Goal: Task Accomplishment & Management: Manage account settings

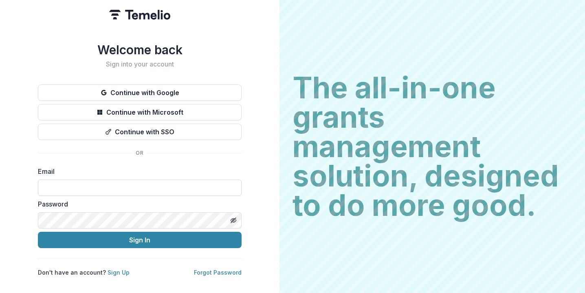
click at [127, 183] on input at bounding box center [140, 187] width 204 height 16
type input "**********"
click at [38, 232] on button "Sign In" at bounding box center [140, 240] width 204 height 16
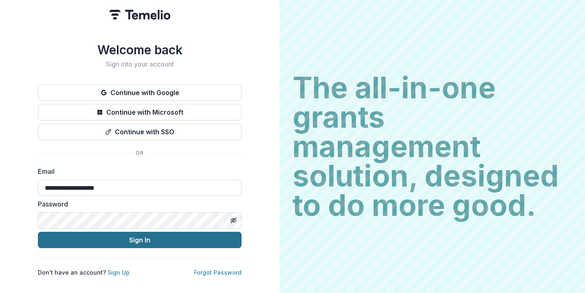
click at [101, 233] on button "Sign In" at bounding box center [140, 240] width 204 height 16
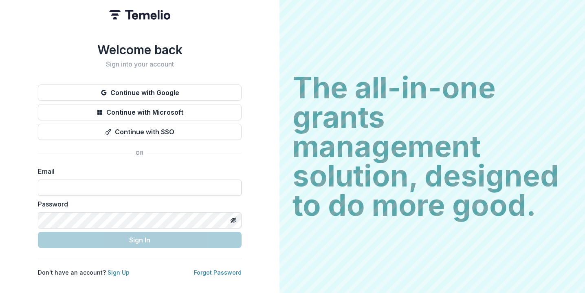
click at [99, 190] on input at bounding box center [140, 187] width 204 height 16
type input "**********"
click at [97, 185] on input at bounding box center [140, 187] width 204 height 16
type input "**********"
click at [68, 183] on input at bounding box center [140, 187] width 204 height 16
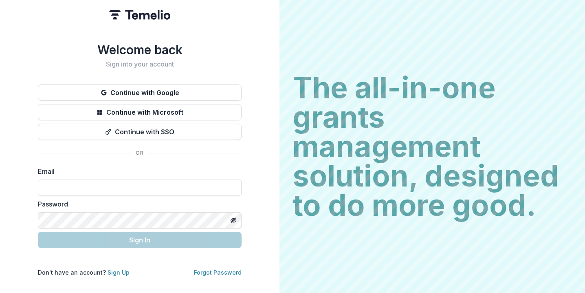
type input "**********"
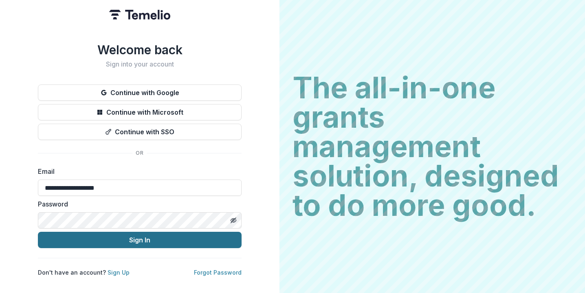
click at [83, 236] on button "Sign In" at bounding box center [140, 240] width 204 height 16
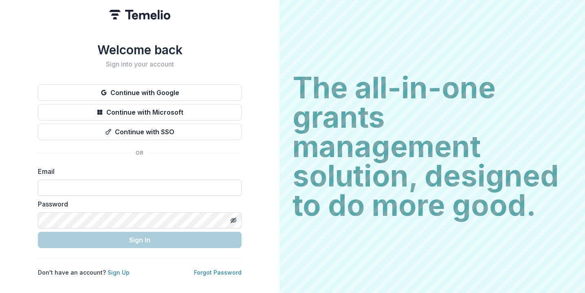
click at [121, 185] on input at bounding box center [140, 187] width 204 height 16
type input "**********"
click at [110, 225] on form "**********" at bounding box center [140, 207] width 204 height 82
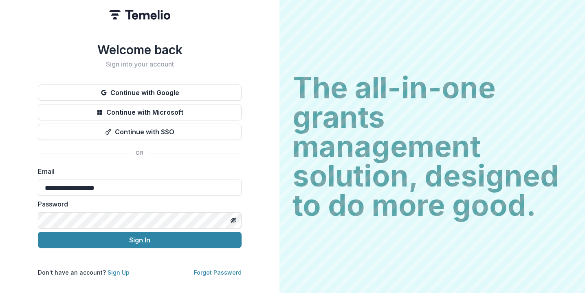
click at [38, 232] on button "Sign In" at bounding box center [140, 240] width 204 height 16
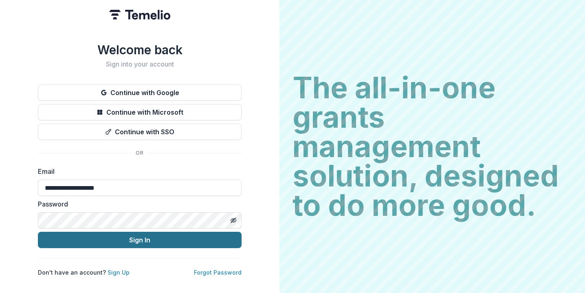
click at [186, 236] on button "Sign In" at bounding box center [140, 240] width 204 height 16
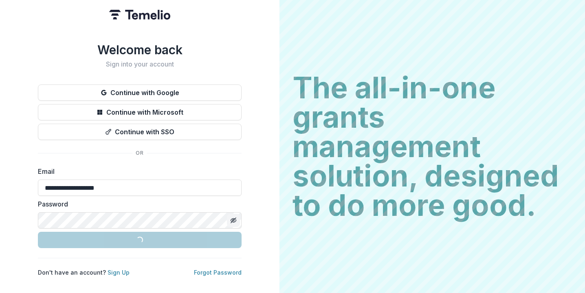
click at [234, 221] on icon "Toggle password visibility" at bounding box center [234, 221] width 0 height 0
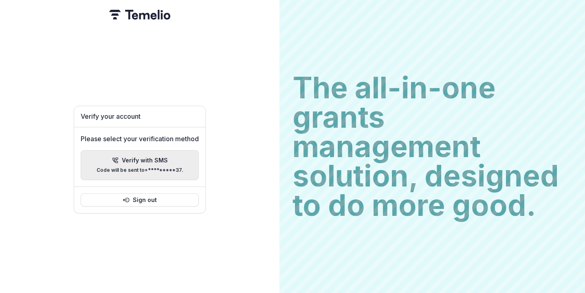
click at [164, 157] on p "Verify with SMS" at bounding box center [145, 160] width 46 height 7
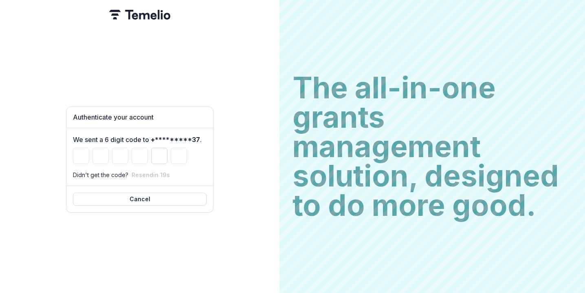
type input "*"
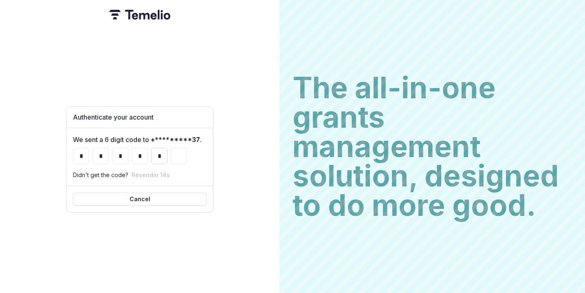
type input "*"
click at [178, 148] on input "*" at bounding box center [179, 156] width 16 height 16
click at [177, 150] on input "*" at bounding box center [179, 156] width 16 height 16
click at [183, 152] on input "*" at bounding box center [179, 156] width 16 height 16
click at [217, 148] on div "Authenticate your account We sent a 6 digit code to +*********37 . * * * * * * …" at bounding box center [140, 146] width 280 height 293
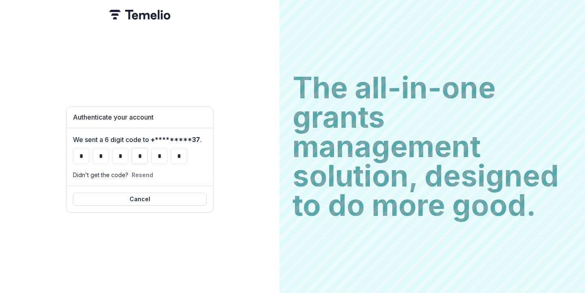
click at [143, 153] on input "*" at bounding box center [140, 156] width 16 height 16
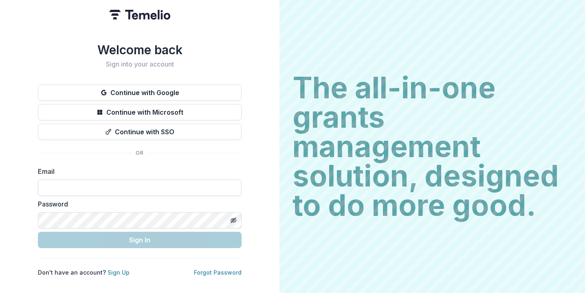
click at [87, 188] on input at bounding box center [140, 187] width 204 height 16
type input "**********"
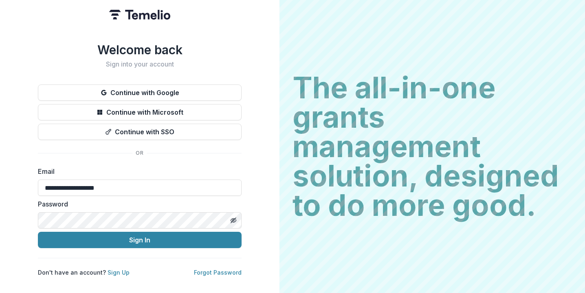
click at [38, 232] on button "Sign In" at bounding box center [140, 240] width 204 height 16
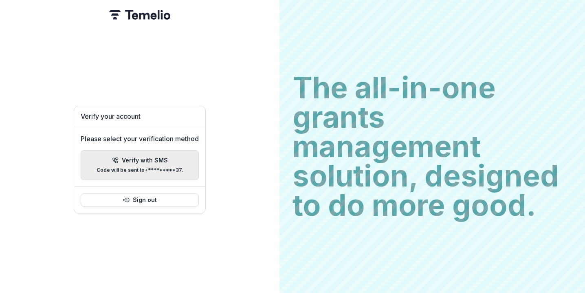
click at [154, 157] on p "Verify with SMS" at bounding box center [145, 160] width 46 height 7
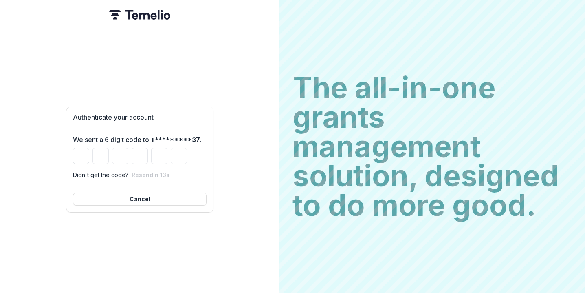
type input "*"
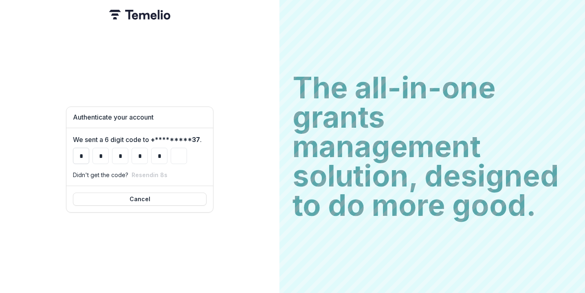
type input "*"
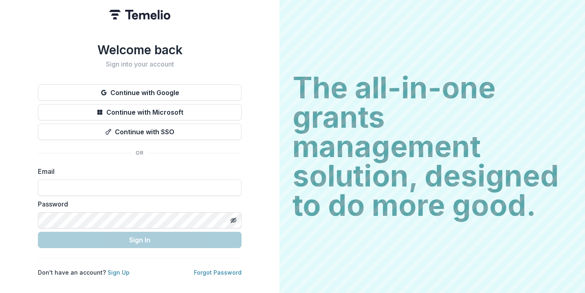
click at [113, 192] on div "Email" at bounding box center [140, 180] width 204 height 29
click at [115, 188] on input at bounding box center [140, 187] width 204 height 16
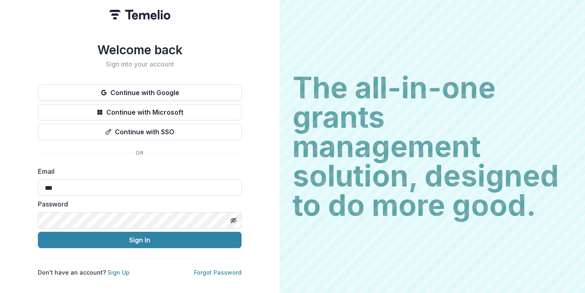
type input "**********"
click at [38, 232] on button "Sign In" at bounding box center [140, 240] width 204 height 16
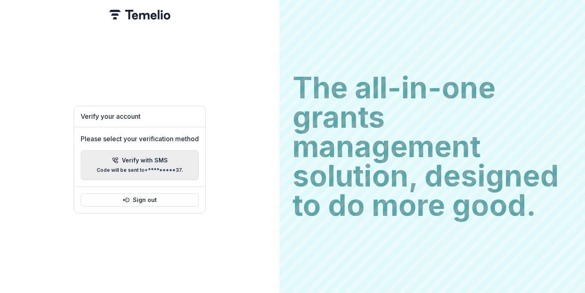
click at [172, 157] on div "Verify with SMS Code will be sent to +*********37 ." at bounding box center [140, 165] width 87 height 16
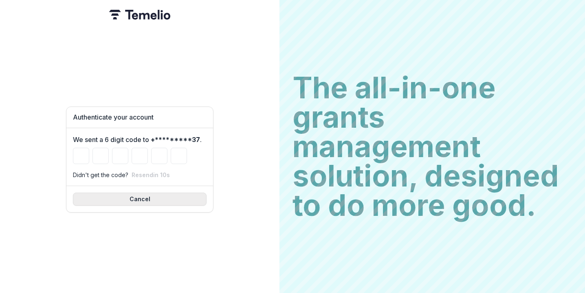
click at [162, 197] on button "Cancel" at bounding box center [140, 198] width 134 height 13
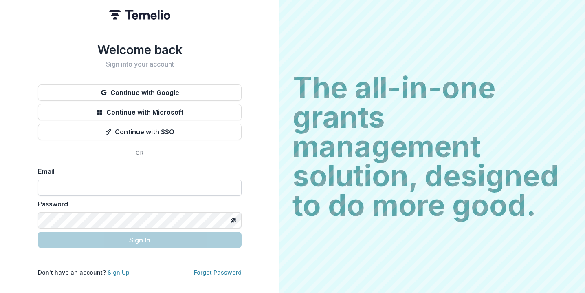
click at [100, 185] on input at bounding box center [140, 187] width 204 height 16
type input "**********"
click at [234, 219] on icon "Toggle password visibility" at bounding box center [234, 220] width 3 height 3
click at [265, 211] on div "**********" at bounding box center [140, 146] width 280 height 293
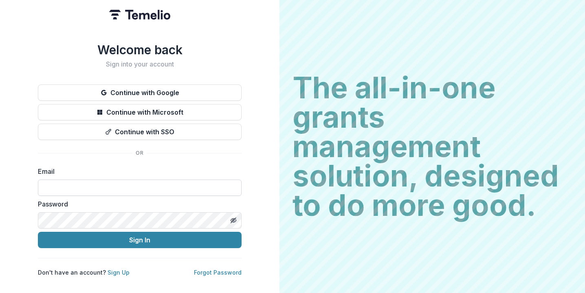
click at [128, 187] on input at bounding box center [140, 187] width 204 height 16
type input "**********"
click at [38, 232] on button "Sign In" at bounding box center [140, 240] width 204 height 16
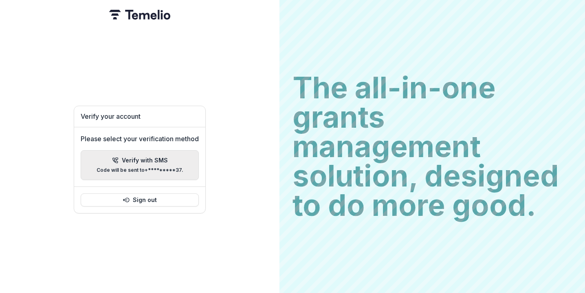
click at [171, 168] on p "Code will be sent to +*********37 ." at bounding box center [140, 170] width 87 height 6
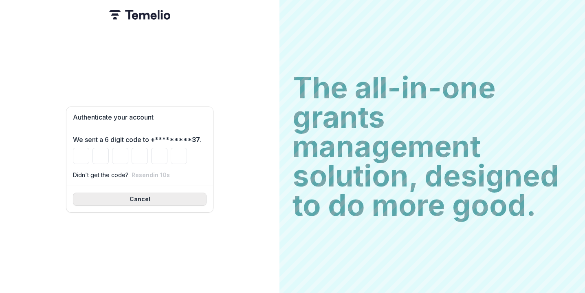
click at [165, 194] on button "Cancel" at bounding box center [140, 198] width 134 height 13
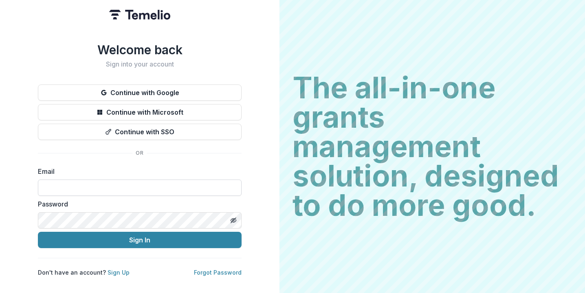
click at [104, 188] on input at bounding box center [140, 187] width 204 height 16
type input "**********"
click at [237, 216] on button "Toggle password visibility" at bounding box center [233, 220] width 13 height 13
click at [172, 245] on div "**********" at bounding box center [140, 159] width 204 height 234
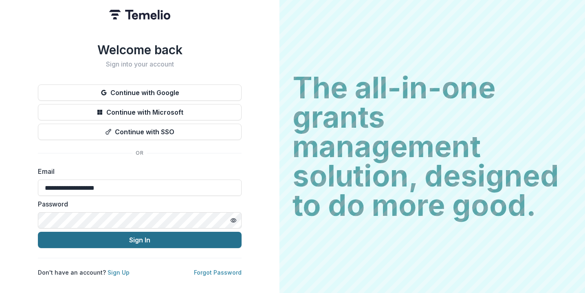
click at [174, 241] on button "Sign In" at bounding box center [140, 240] width 204 height 16
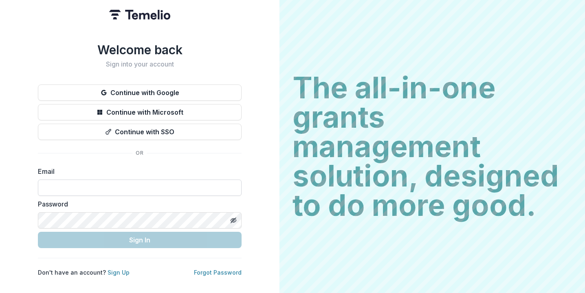
click at [89, 186] on input at bounding box center [140, 187] width 204 height 16
click at [113, 190] on input at bounding box center [140, 187] width 204 height 16
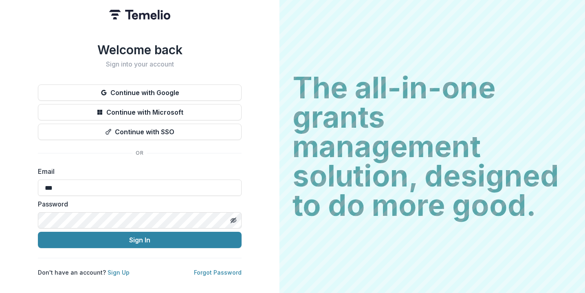
type input "**********"
click at [38, 232] on button "Sign In" at bounding box center [140, 240] width 204 height 16
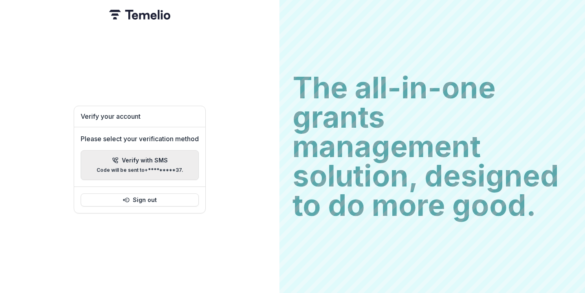
click at [146, 160] on p "Verify with SMS" at bounding box center [145, 160] width 46 height 7
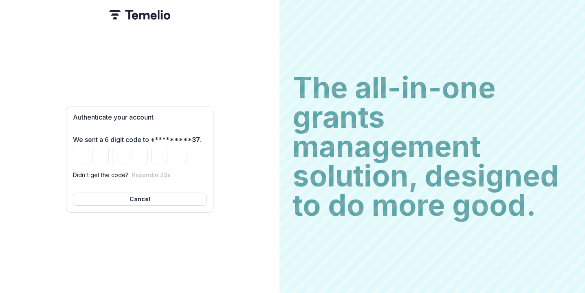
type input "*"
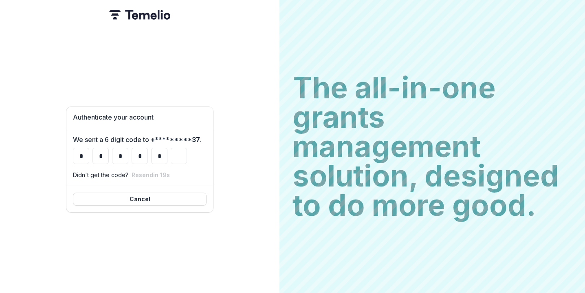
type input "*"
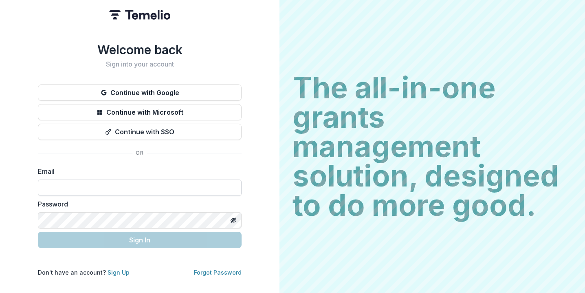
click at [77, 184] on input at bounding box center [140, 187] width 204 height 16
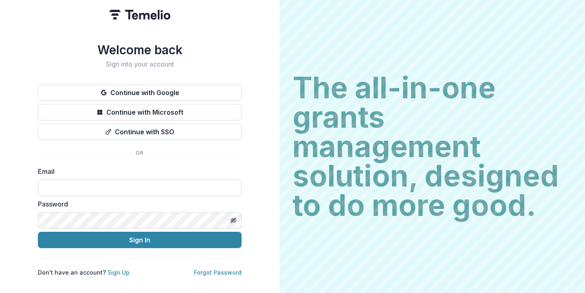
type input "**********"
click at [38, 232] on button "Sign In" at bounding box center [140, 240] width 204 height 16
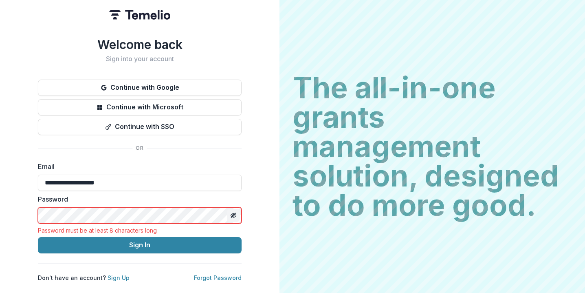
click at [234, 212] on icon "Toggle password visibility" at bounding box center [233, 215] width 7 height 7
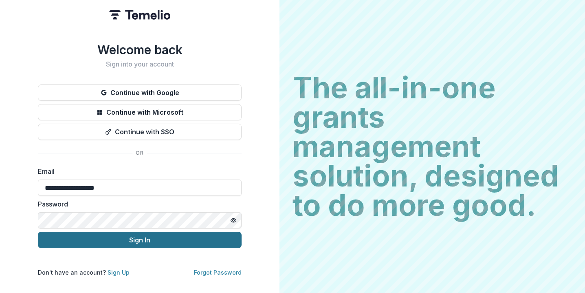
click at [112, 232] on button "Sign In" at bounding box center [140, 240] width 204 height 16
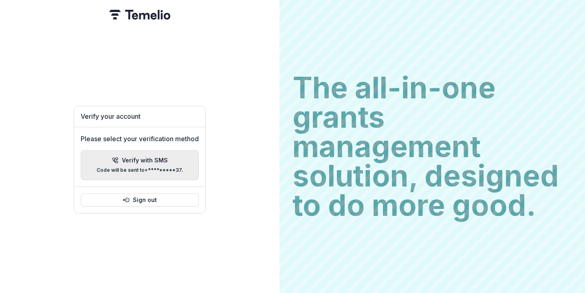
click at [161, 157] on p "Verify with SMS" at bounding box center [145, 160] width 46 height 7
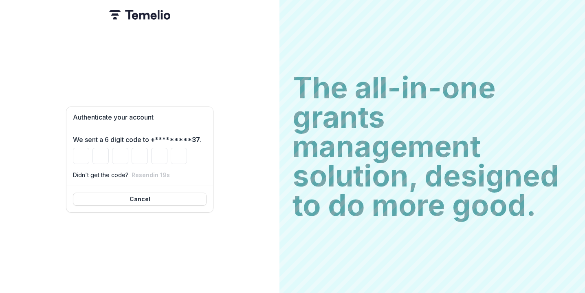
type input "*"
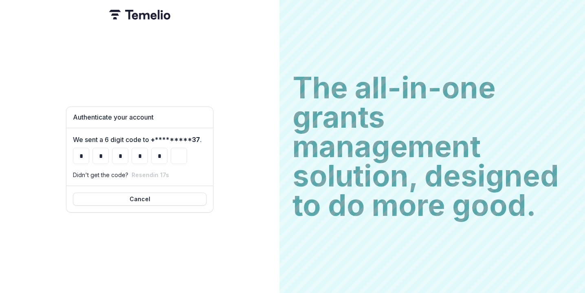
type input "*"
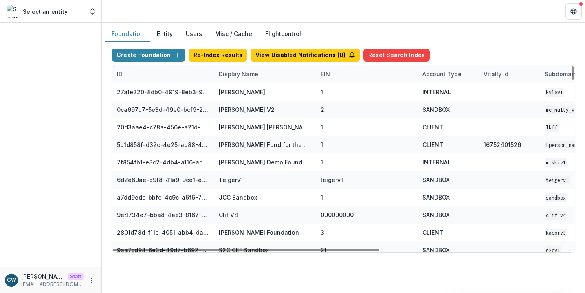
click at [238, 75] on div "Display Name" at bounding box center [238, 74] width 49 height 9
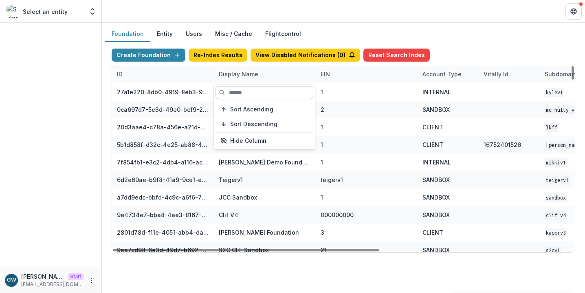
click at [242, 90] on input at bounding box center [265, 92] width 98 height 13
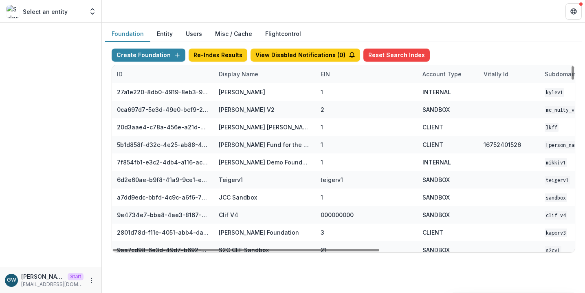
click at [81, 101] on div at bounding box center [50, 145] width 101 height 244
click at [232, 70] on div "Display Name" at bounding box center [238, 74] width 49 height 9
click at [448, 51] on div "Create Foundation Re-Index Results View Disabled Notifications ( 0 ) Reset Sear…" at bounding box center [344, 57] width 464 height 16
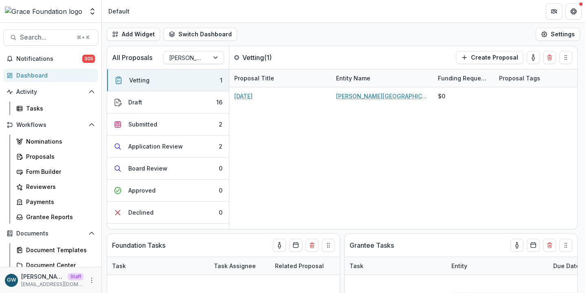
select select "******"
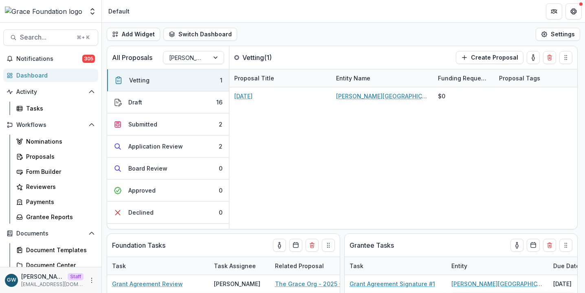
select select "******"
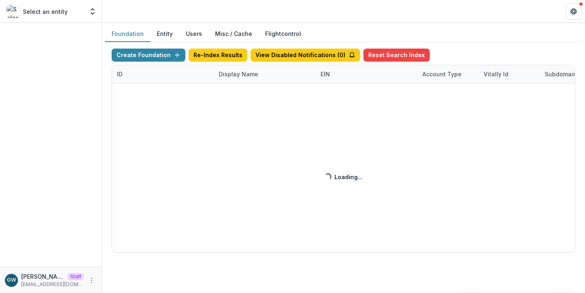
click at [234, 77] on div "Create Foundation Re-Index Results View Disabled Notifications ( 0 ) Reset Sear…" at bounding box center [344, 151] width 464 height 204
click at [235, 75] on div "Create Foundation Re-Index Results View Disabled Notifications ( 0 ) Reset Sear…" at bounding box center [344, 151] width 464 height 204
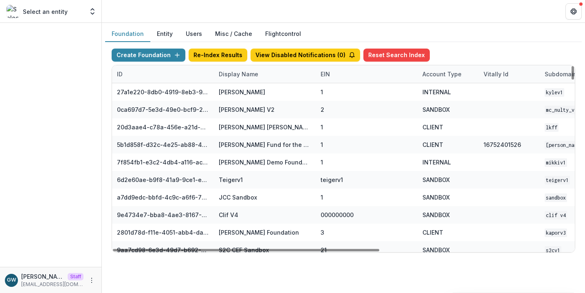
click at [236, 70] on div "Display Name" at bounding box center [238, 74] width 49 height 9
click at [240, 89] on input at bounding box center [264, 92] width 97 height 13
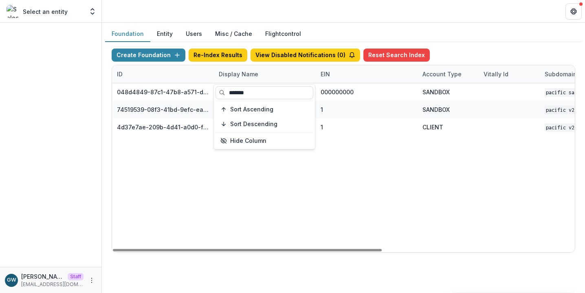
type input "*******"
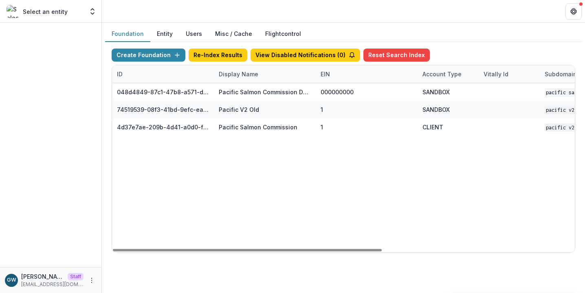
click at [468, 32] on div "Foundation Entity Users Misc / Cache Flightcontrol" at bounding box center [343, 34] width 477 height 16
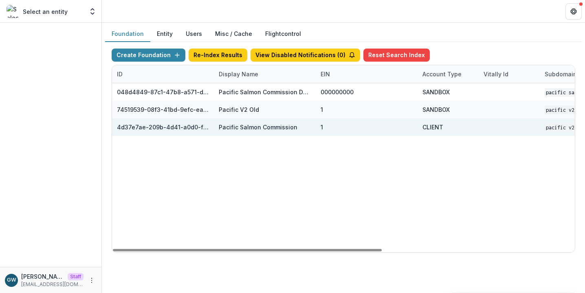
scroll to position [0, 332]
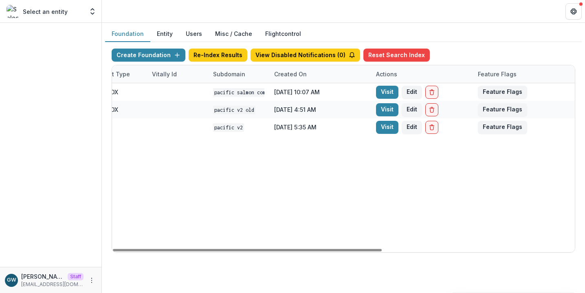
click at [382, 129] on link "Visit" at bounding box center [387, 127] width 22 height 13
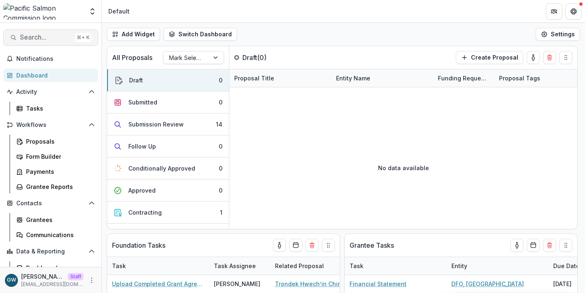
click at [53, 33] on button "Search... ⌘ + K" at bounding box center [50, 37] width 95 height 16
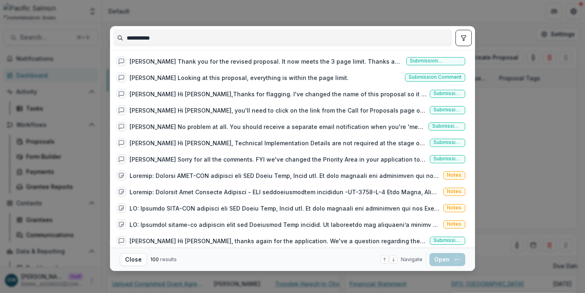
type input "**********"
click at [503, 30] on div "**********" at bounding box center [292, 146] width 585 height 293
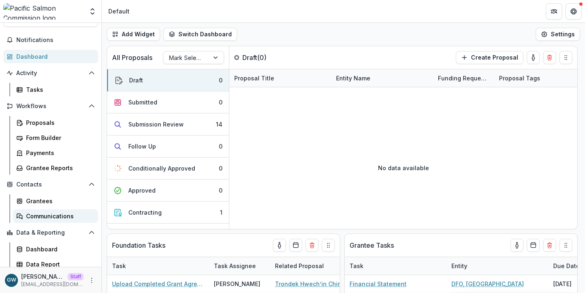
scroll to position [23, 0]
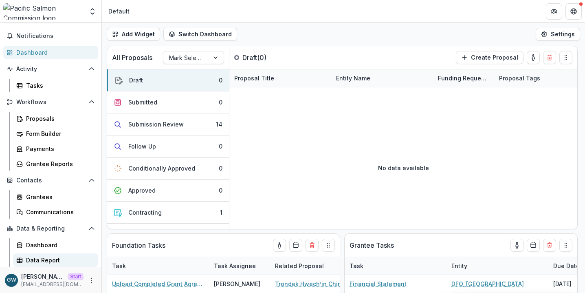
click at [44, 258] on div "Data Report" at bounding box center [59, 260] width 66 height 9
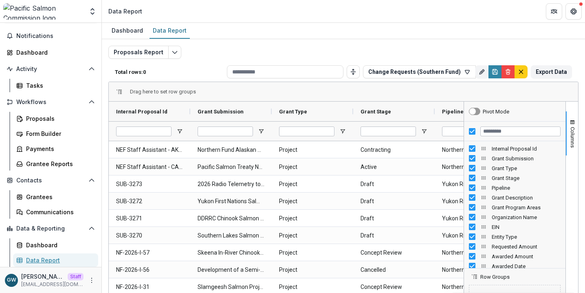
type input "**********"
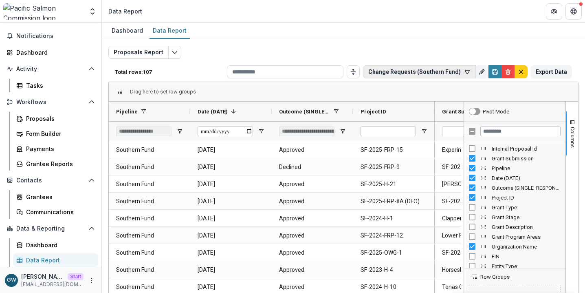
click at [438, 75] on button "Change Requests (Southern Fund)" at bounding box center [419, 71] width 113 height 13
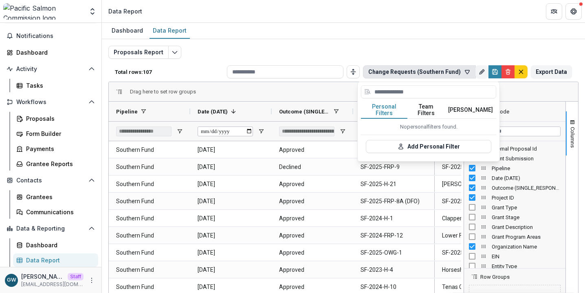
click at [418, 46] on div "Proposals Report Total rows: 107 Change Requests (Southern Fund) Personal Filte…" at bounding box center [343, 197] width 470 height 302
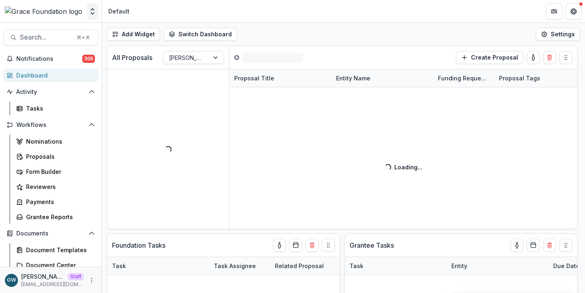
click at [94, 8] on icon "Open entity switcher" at bounding box center [92, 11] width 8 height 8
select select "******"
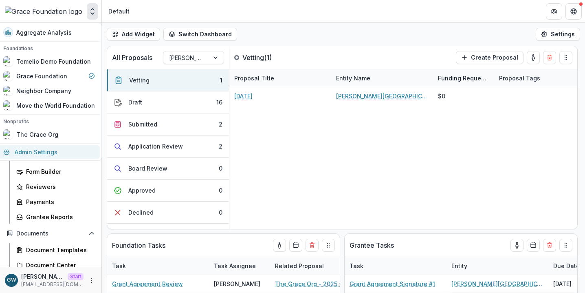
click at [42, 148] on link "Admin Settings" at bounding box center [48, 151] width 101 height 13
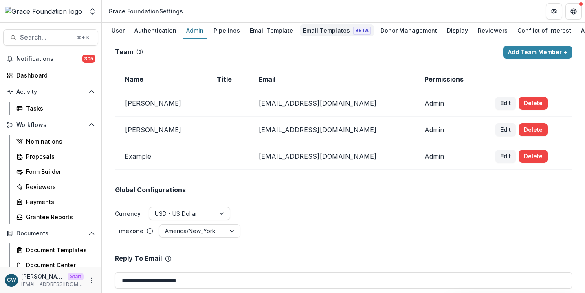
click at [322, 30] on div "Email Templates Beta" at bounding box center [337, 30] width 74 height 12
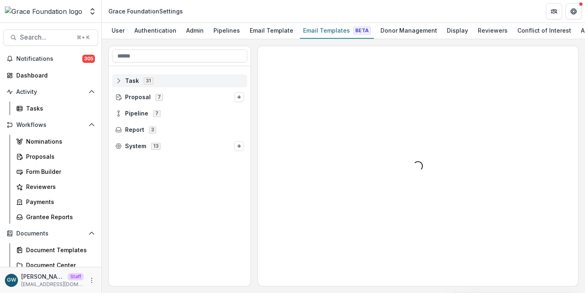
click at [167, 77] on div "Task 31" at bounding box center [179, 80] width 135 height 13
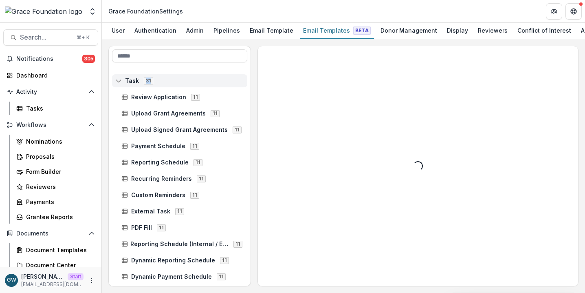
click at [167, 77] on div "Task 31" at bounding box center [179, 80] width 135 height 13
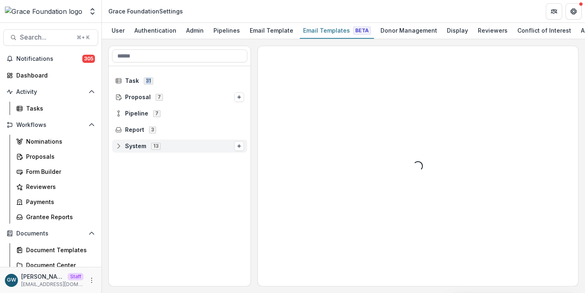
click at [140, 145] on span "System" at bounding box center [135, 146] width 21 height 7
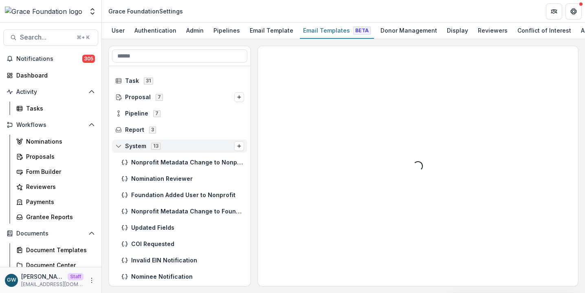
click at [115, 148] on icon at bounding box center [118, 146] width 7 height 7
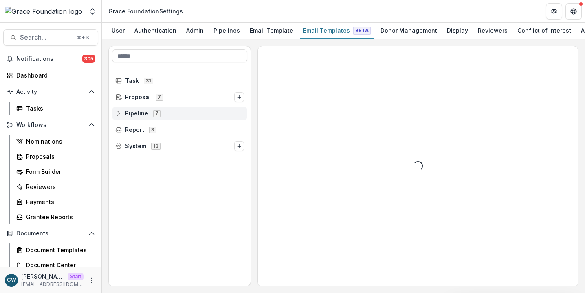
click at [130, 114] on span "Pipeline" at bounding box center [136, 113] width 23 height 7
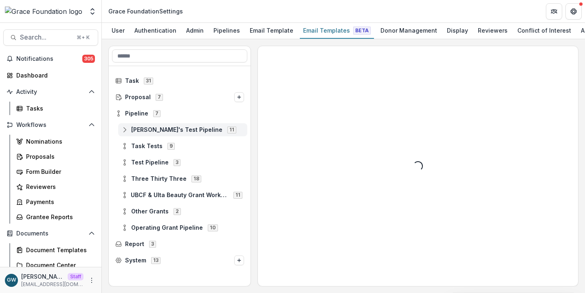
click at [147, 126] on div "Grace's Test Pipeline 11" at bounding box center [182, 129] width 129 height 13
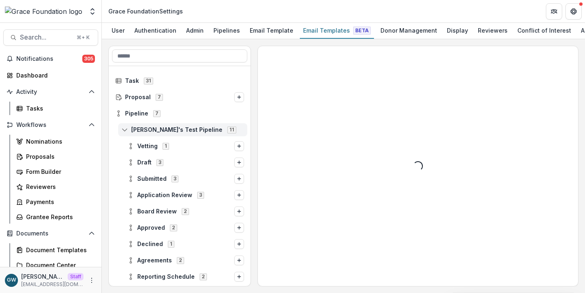
click at [142, 135] on div "Grace's Test Pipeline 11" at bounding box center [182, 129] width 129 height 13
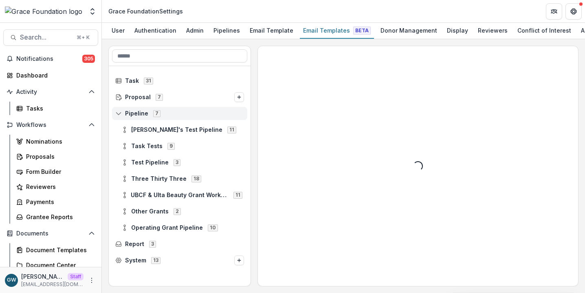
click at [136, 116] on span "Pipeline" at bounding box center [136, 113] width 23 height 7
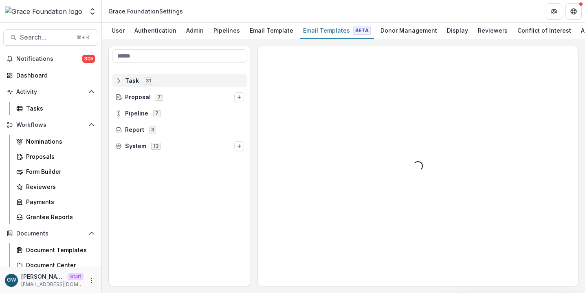
click at [136, 83] on span "Task" at bounding box center [132, 80] width 14 height 7
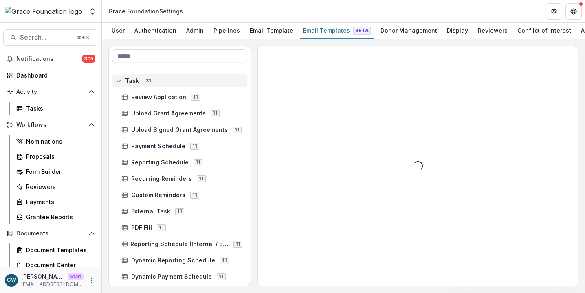
click at [136, 84] on span "Task" at bounding box center [132, 80] width 14 height 7
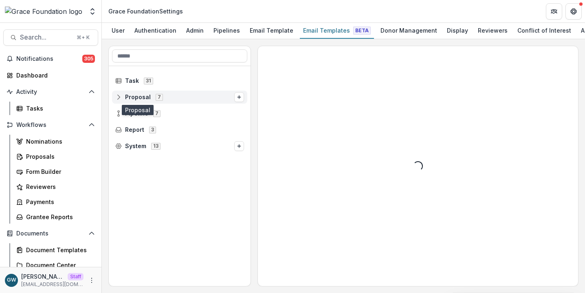
click at [136, 95] on span "Proposal" at bounding box center [138, 97] width 26 height 7
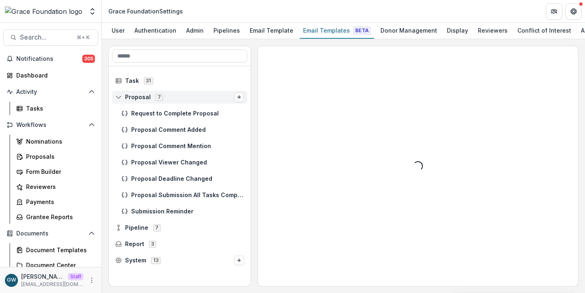
click at [238, 95] on icon "Options" at bounding box center [239, 97] width 5 height 5
click at [249, 86] on div "Task 31" at bounding box center [180, 81] width 142 height 16
click at [202, 134] on div "Proposal Comment Added" at bounding box center [182, 129] width 129 height 13
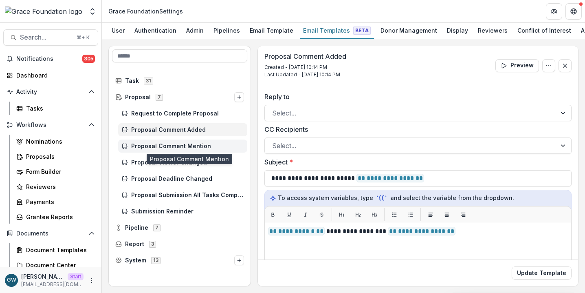
click at [189, 146] on span "Proposal Comment Mention" at bounding box center [187, 146] width 113 height 7
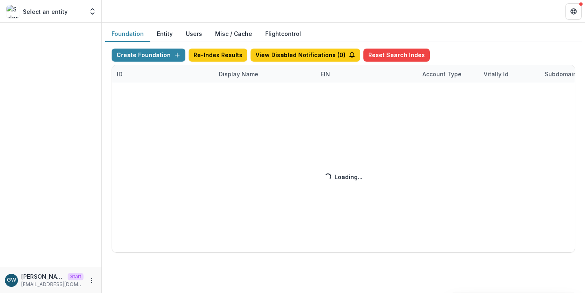
click at [248, 70] on div "Create Foundation Re-Index Results View Disabled Notifications ( 0 ) Reset Sear…" at bounding box center [344, 151] width 464 height 204
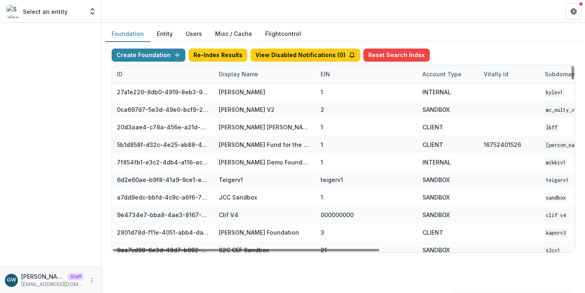
click at [250, 73] on div "Display Name" at bounding box center [238, 74] width 49 height 9
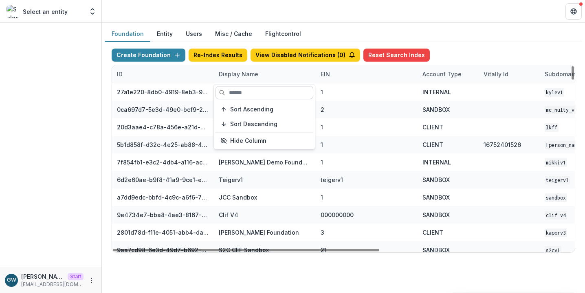
click at [250, 91] on input at bounding box center [265, 92] width 98 height 13
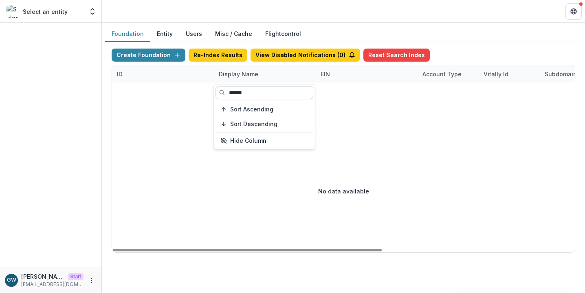
click at [278, 90] on input "******" at bounding box center [265, 92] width 98 height 13
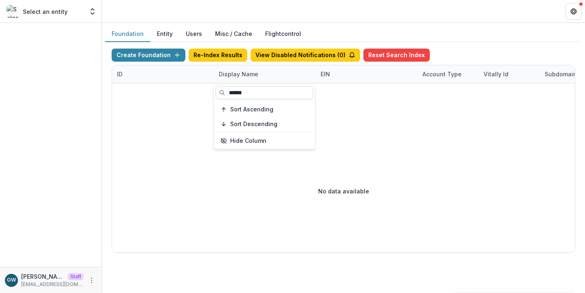
click at [251, 90] on input "******" at bounding box center [265, 92] width 98 height 13
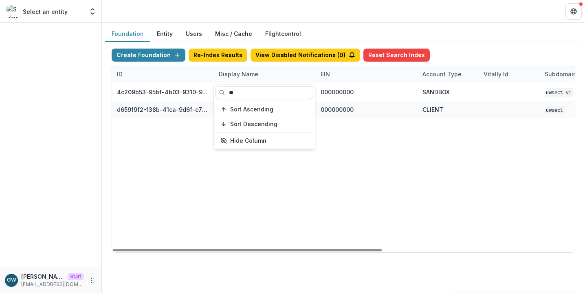
type input "**"
click at [499, 28] on div "Foundation Entity Users Misc / Cache Flightcontrol" at bounding box center [343, 34] width 477 height 16
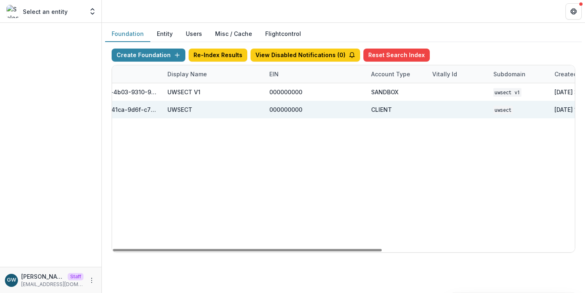
scroll to position [0, 332]
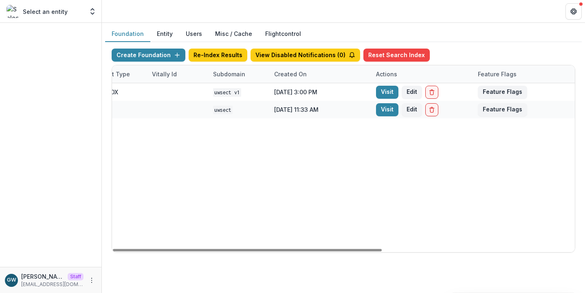
drag, startPoint x: 382, startPoint y: 109, endPoint x: 357, endPoint y: 115, distance: 24.9
click at [382, 109] on link "Visit" at bounding box center [387, 109] width 22 height 13
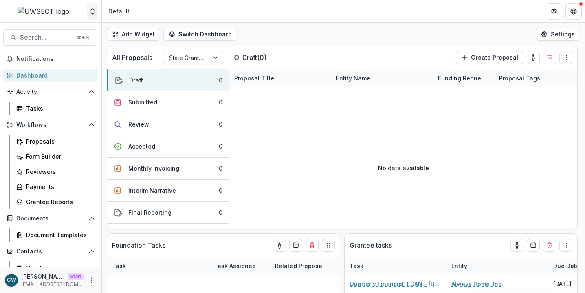
click at [89, 11] on icon "Open entity switcher" at bounding box center [92, 11] width 8 height 8
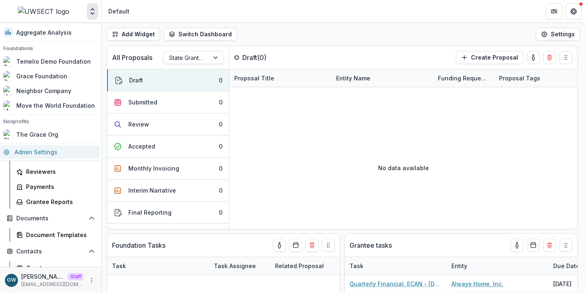
click at [31, 150] on link "Admin Settings" at bounding box center [48, 151] width 101 height 13
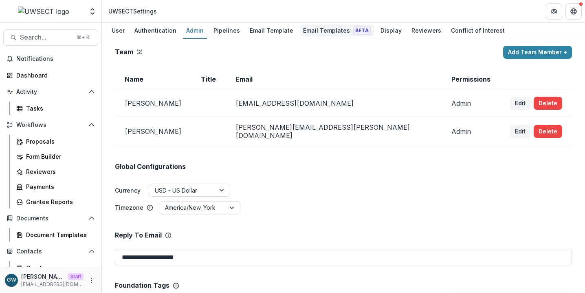
click at [318, 34] on div "Email Templates Beta" at bounding box center [337, 30] width 74 height 12
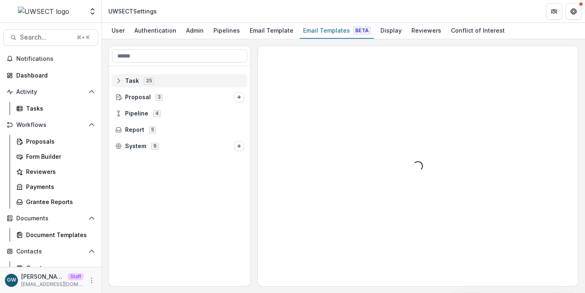
click at [120, 80] on icon at bounding box center [118, 80] width 7 height 7
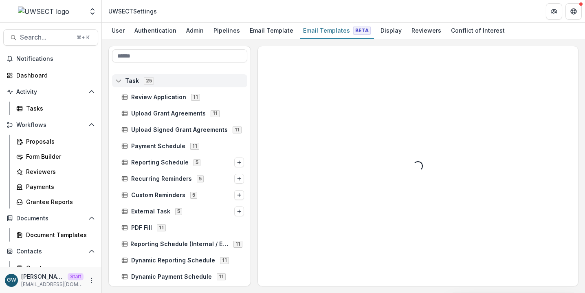
click at [121, 79] on rect at bounding box center [118, 80] width 5 height 4
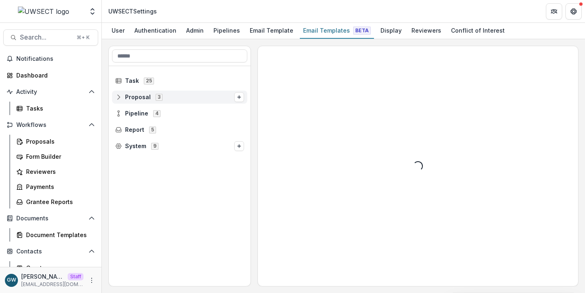
click at [140, 97] on span "Proposal" at bounding box center [138, 97] width 26 height 7
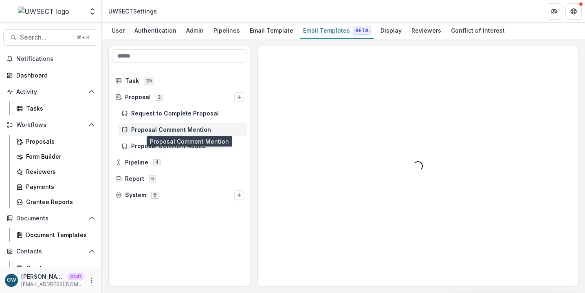
click at [151, 131] on span "Proposal Comment Mention" at bounding box center [187, 129] width 113 height 7
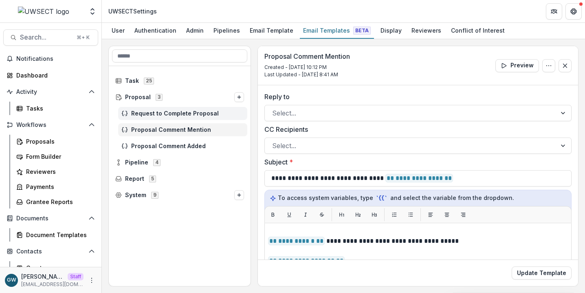
click at [181, 119] on div "Request to Complete Proposal" at bounding box center [182, 113] width 129 height 13
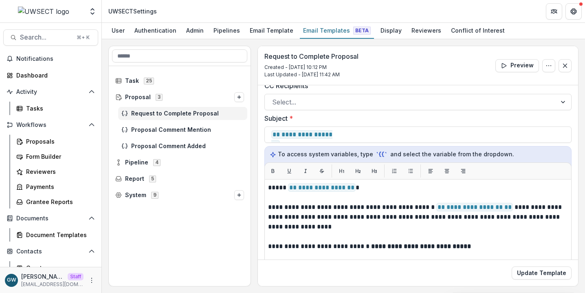
scroll to position [57, 0]
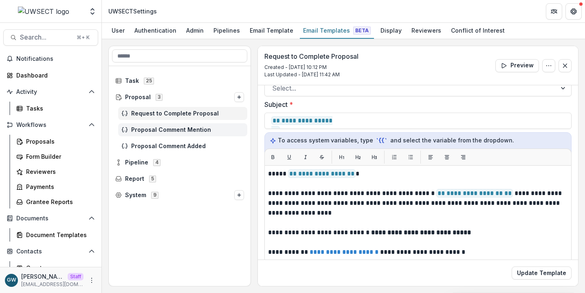
click at [173, 129] on span "Proposal Comment Mention" at bounding box center [187, 129] width 113 height 7
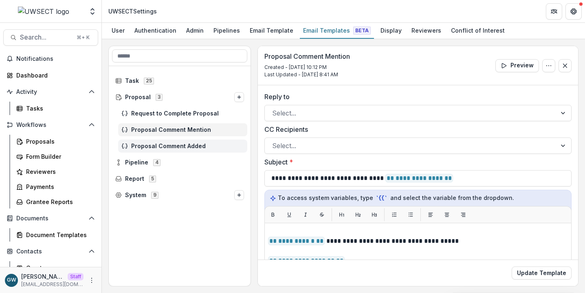
click at [171, 145] on span "Proposal Comment Added" at bounding box center [187, 146] width 113 height 7
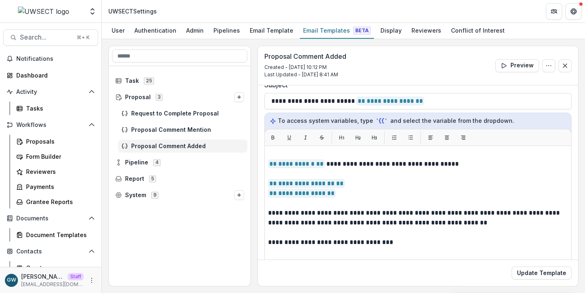
scroll to position [79, 0]
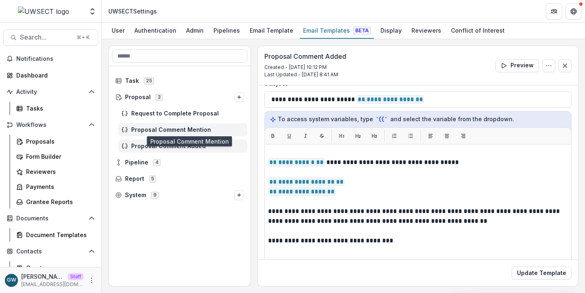
click at [144, 132] on span "Proposal Comment Mention" at bounding box center [187, 129] width 113 height 7
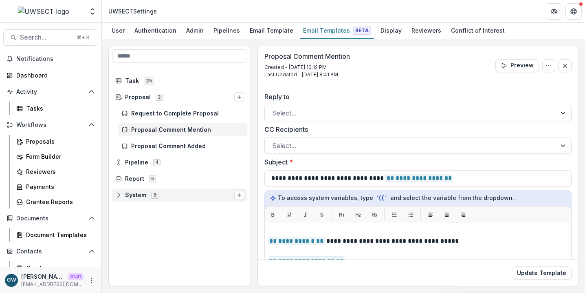
click at [132, 192] on span "System" at bounding box center [135, 195] width 21 height 7
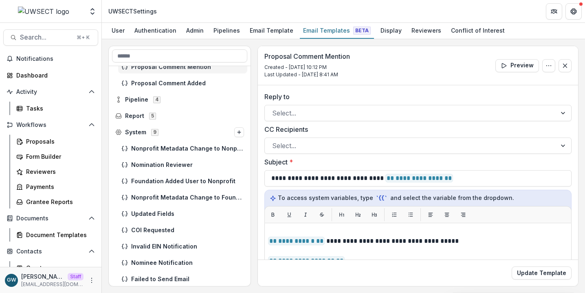
scroll to position [64, 0]
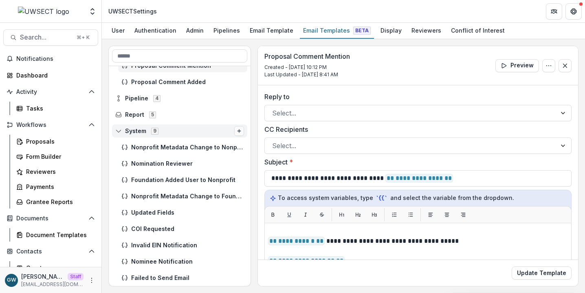
click at [237, 134] on button "Options" at bounding box center [239, 131] width 10 height 10
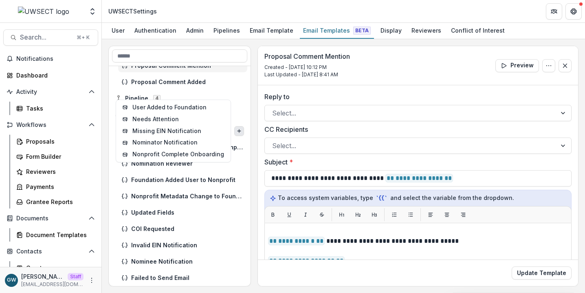
click at [252, 150] on div "**********" at bounding box center [343, 166] width 470 height 240
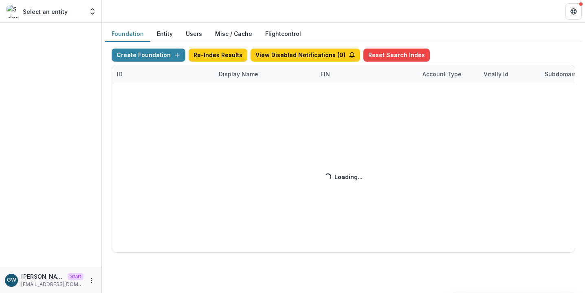
click at [237, 72] on div "Create Foundation Re-Index Results View Disabled Notifications ( 0 ) Reset Sear…" at bounding box center [344, 151] width 464 height 204
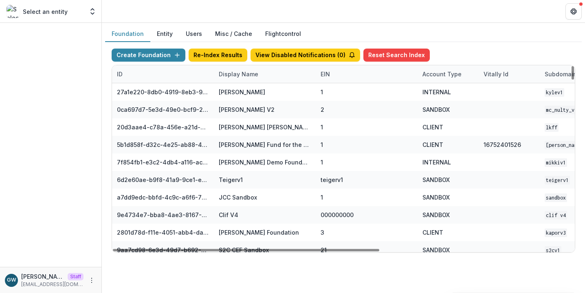
click at [250, 78] on div "Display Name" at bounding box center [265, 74] width 102 height 18
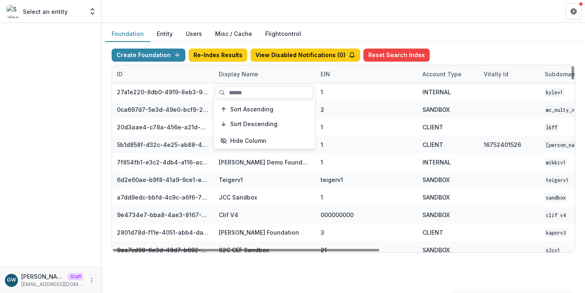
click at [249, 89] on input at bounding box center [265, 92] width 98 height 13
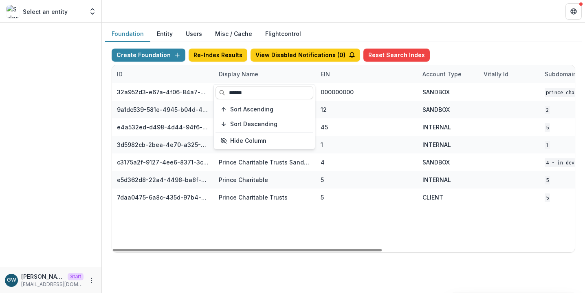
type input "******"
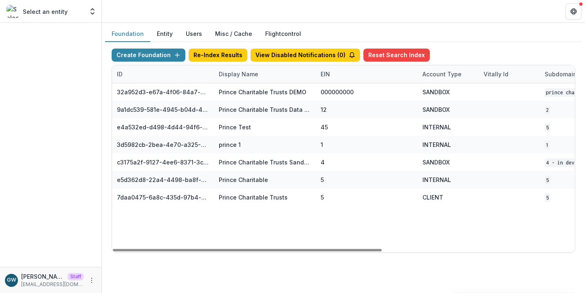
click at [485, 37] on div "Foundation Entity Users Misc / Cache Flightcontrol" at bounding box center [343, 34] width 477 height 16
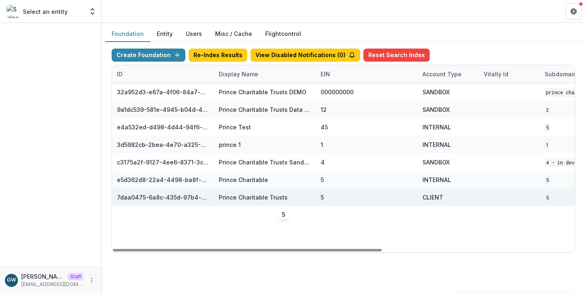
scroll to position [0, 332]
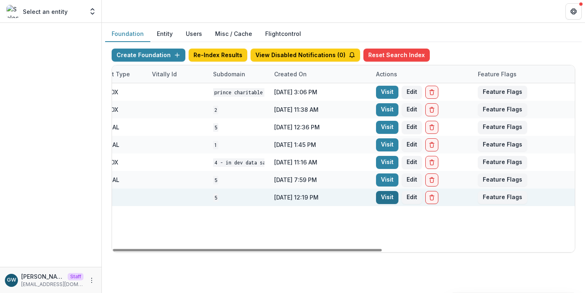
click at [385, 198] on link "Visit" at bounding box center [387, 197] width 22 height 13
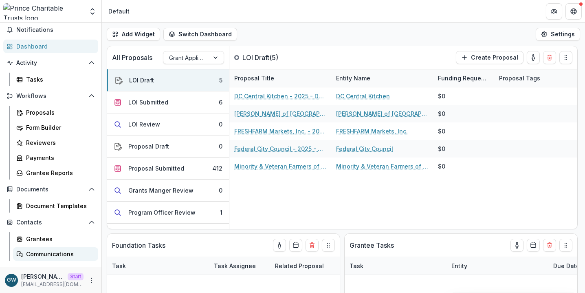
scroll to position [57, 0]
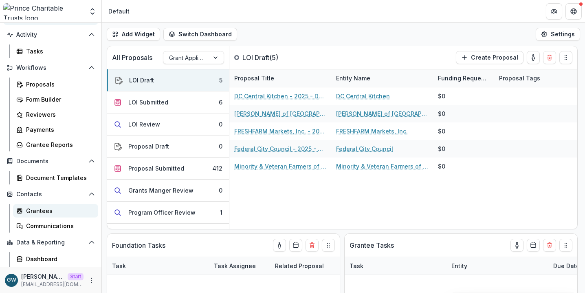
click at [40, 210] on div "Grantees" at bounding box center [59, 210] width 66 height 9
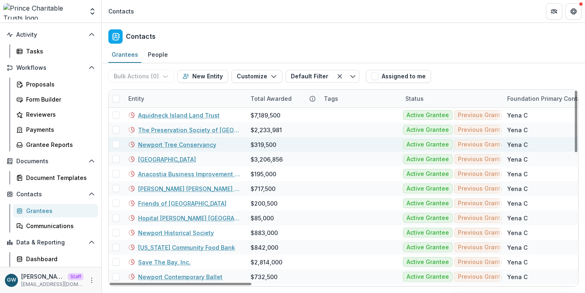
click at [157, 143] on link "Newport Tree Conservancy" at bounding box center [177, 144] width 78 height 9
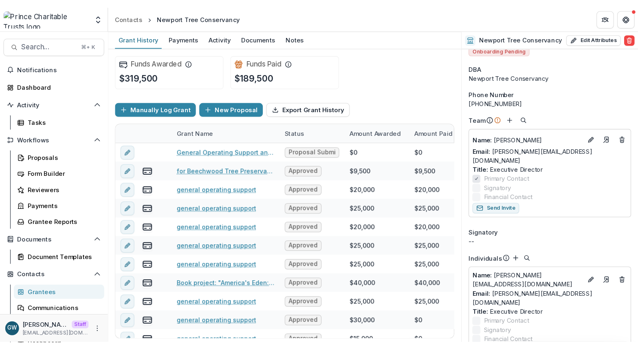
scroll to position [1, 0]
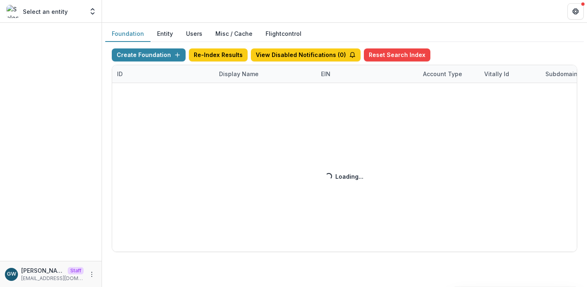
click at [192, 34] on button "Users" at bounding box center [193, 34] width 29 height 16
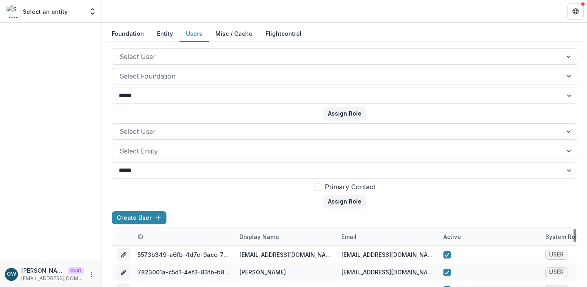
click at [262, 240] on div "Display Name" at bounding box center [258, 237] width 49 height 9
click at [273, 173] on input at bounding box center [285, 170] width 98 height 13
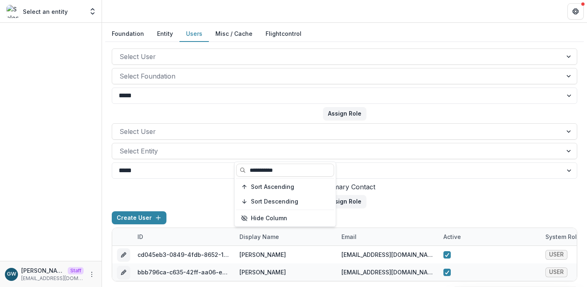
type input "**********"
click at [446, 201] on form "Select User Select Entity ***** **** Primary Contact Assign Role" at bounding box center [344, 166] width 465 height 85
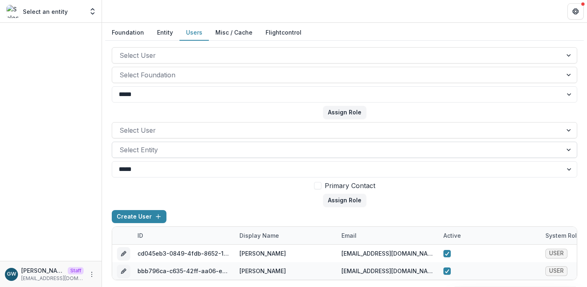
scroll to position [4, 0]
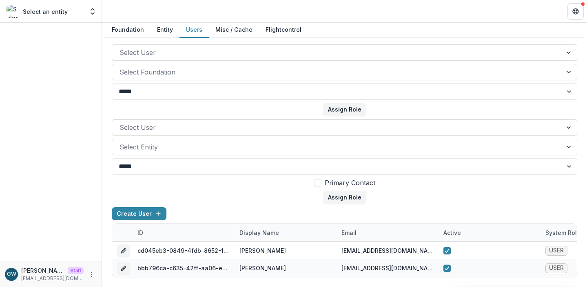
click at [168, 31] on button "Entity" at bounding box center [164, 30] width 29 height 16
click at [152, 24] on div "**********" at bounding box center [344, 153] width 485 height 269
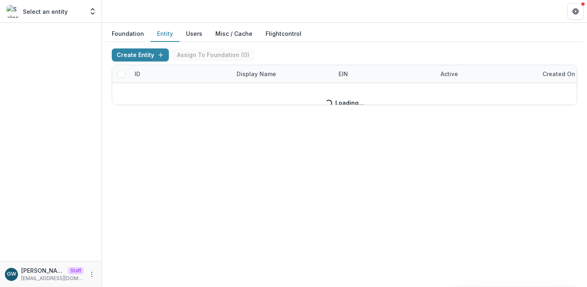
scroll to position [0, 0]
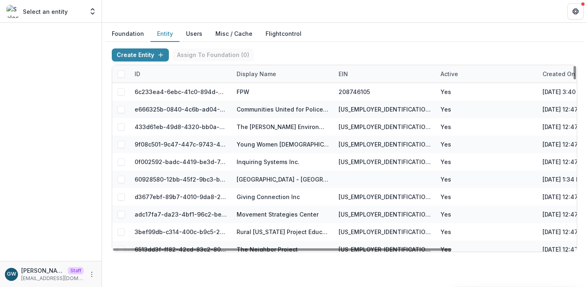
click at [262, 73] on div "Display Name" at bounding box center [256, 74] width 49 height 9
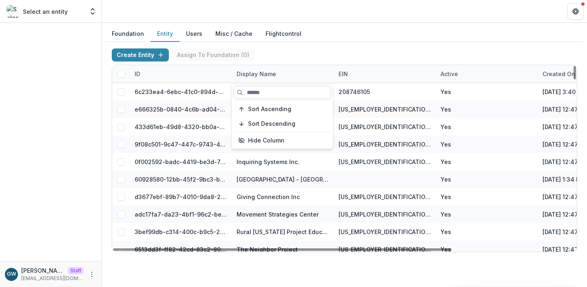
click at [263, 93] on input at bounding box center [282, 92] width 98 height 13
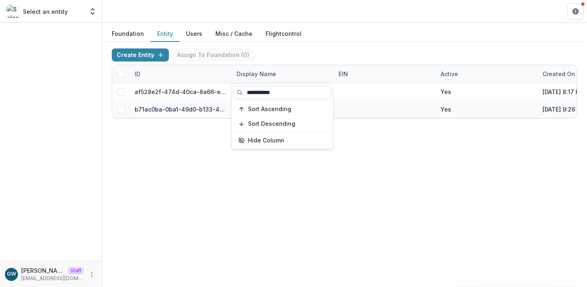
type input "**********"
click at [410, 51] on div "Create Entity Assign To Foundation ( 0 )" at bounding box center [344, 57] width 465 height 16
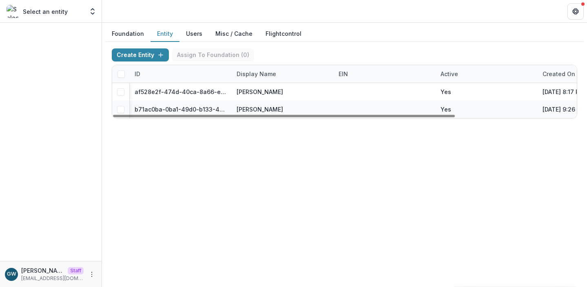
click at [326, 46] on div "Create Entity Assign To Foundation ( 0 ) ID Display Name EIN Active Created on …" at bounding box center [344, 83] width 478 height 83
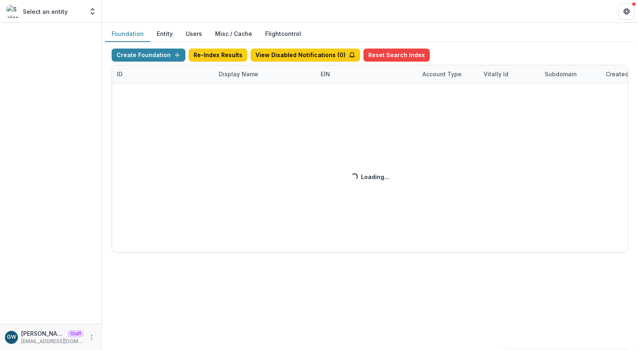
click at [185, 33] on button "Users" at bounding box center [193, 34] width 29 height 16
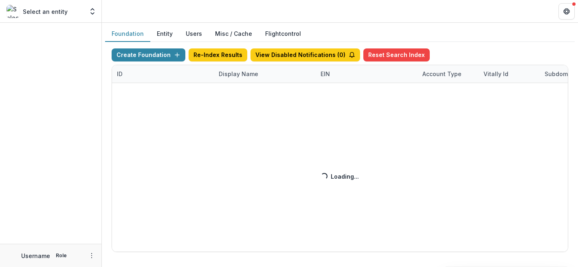
click at [230, 77] on div "Create Foundation Re-Index Results View Disabled Notifications ( 0 ) Reset Sear…" at bounding box center [340, 151] width 457 height 204
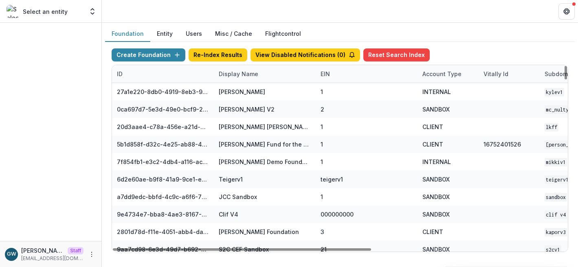
click at [235, 75] on div "Display Name" at bounding box center [238, 74] width 49 height 9
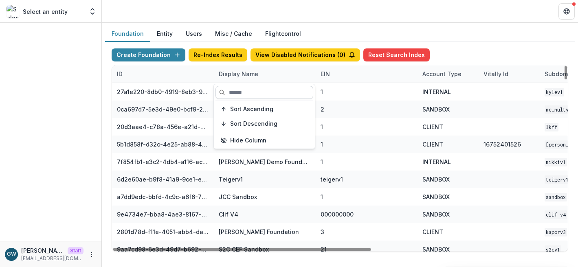
click at [243, 98] on input at bounding box center [265, 92] width 98 height 13
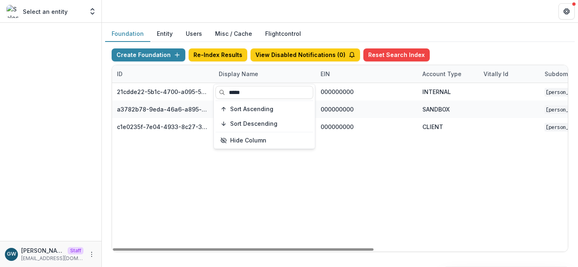
type input "*****"
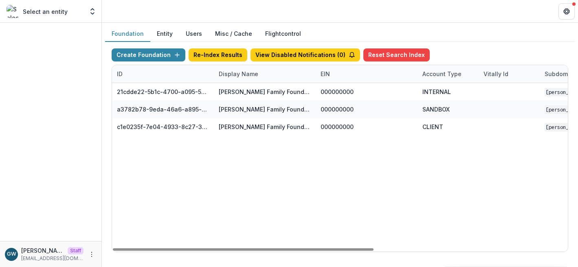
click at [436, 49] on div "Create Foundation Re-Index Results View Disabled Notifications ( 0 ) Reset Sear…" at bounding box center [340, 57] width 457 height 16
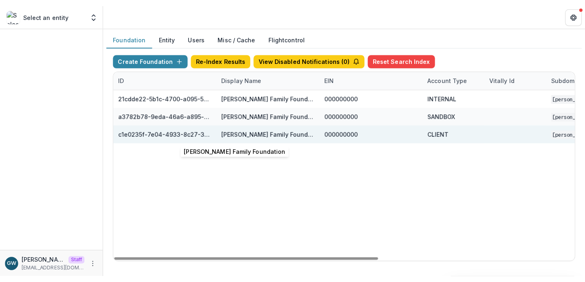
scroll to position [0, 339]
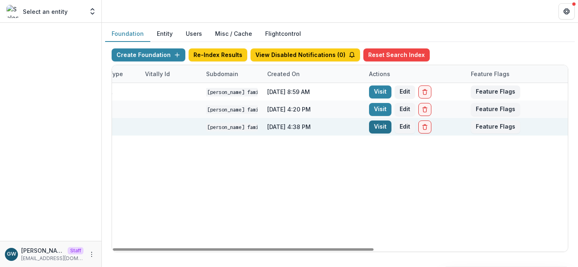
click at [382, 125] on link "Visit" at bounding box center [380, 127] width 22 height 13
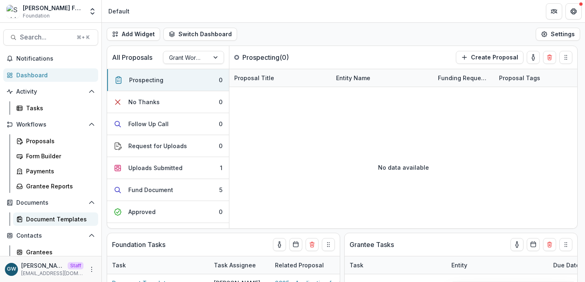
click at [44, 222] on div "Document Templates" at bounding box center [59, 219] width 66 height 9
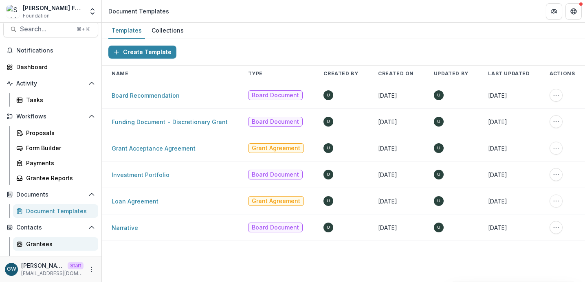
scroll to position [9, 0]
click at [46, 245] on div "Grantees" at bounding box center [59, 244] width 66 height 9
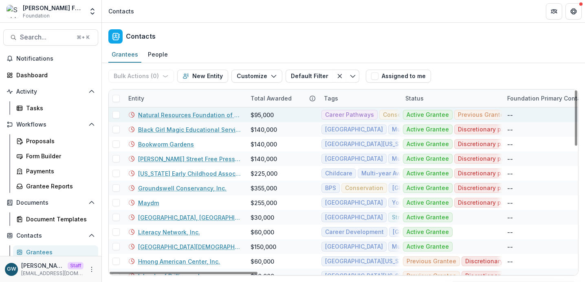
click at [180, 117] on link "Natural Resources Foundation of Wisconsin" at bounding box center [189, 115] width 103 height 9
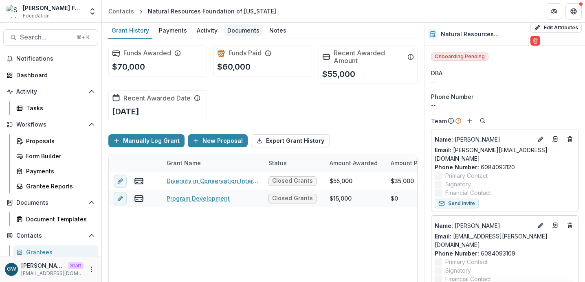
click at [234, 35] on div "Documents" at bounding box center [243, 30] width 39 height 12
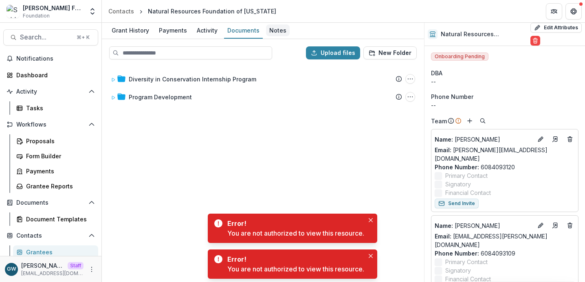
click at [282, 29] on div "Notes" at bounding box center [278, 30] width 24 height 12
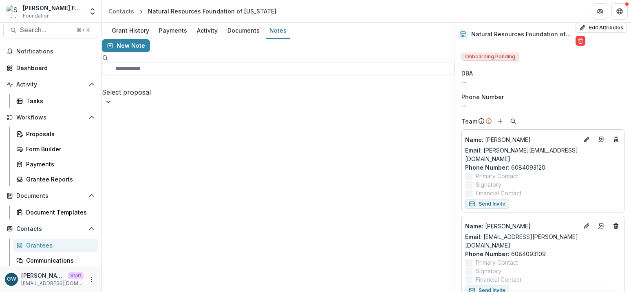
scroll to position [18, 0]
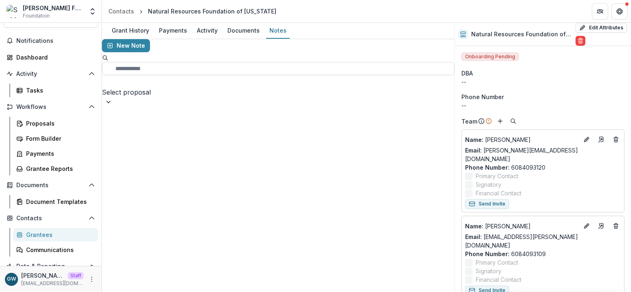
click at [36, 232] on div "Grantees" at bounding box center [59, 234] width 66 height 9
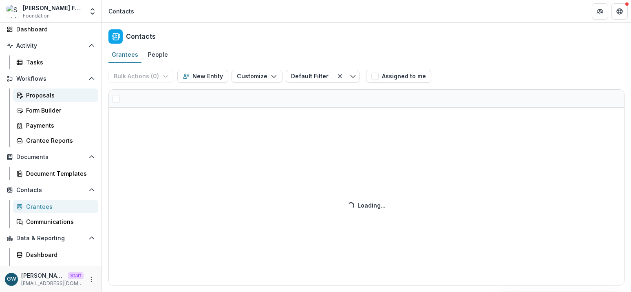
scroll to position [57, 0]
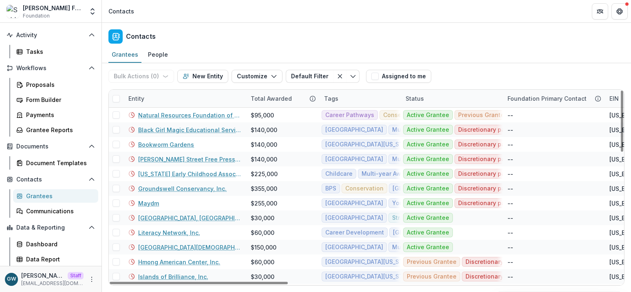
click at [187, 96] on div "Entity" at bounding box center [185, 99] width 122 height 18
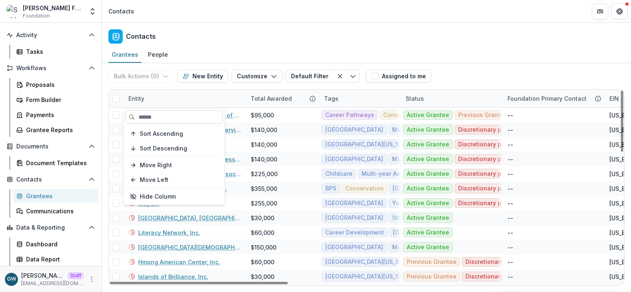
click at [171, 118] on input at bounding box center [174, 116] width 98 height 13
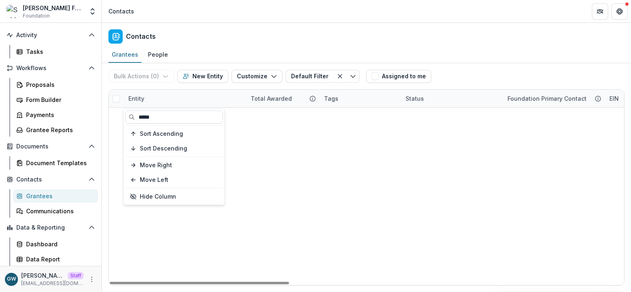
type input "*****"
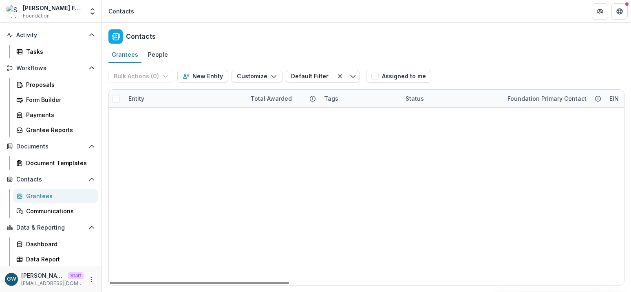
click at [463, 71] on div "Bulk Actions ( 0 ) Send Email Create Proposals Create Tasks New Entity Customiz…" at bounding box center [366, 76] width 516 height 26
click at [191, 118] on link "Horizon High School, Madison, WI" at bounding box center [189, 115] width 103 height 9
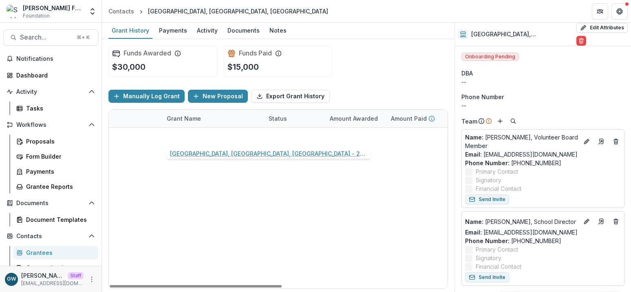
click at [202, 139] on link "Horizon High School, Madison, WI - 2025" at bounding box center [213, 136] width 92 height 9
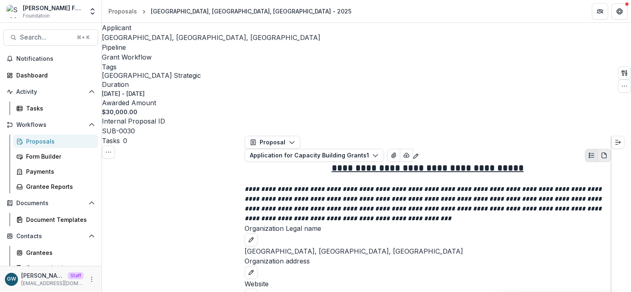
click at [578, 149] on button "PDF view" at bounding box center [604, 155] width 13 height 13
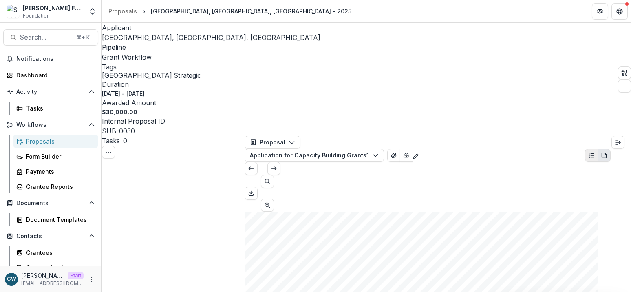
click at [578, 152] on icon "Plaintext view" at bounding box center [591, 155] width 7 height 7
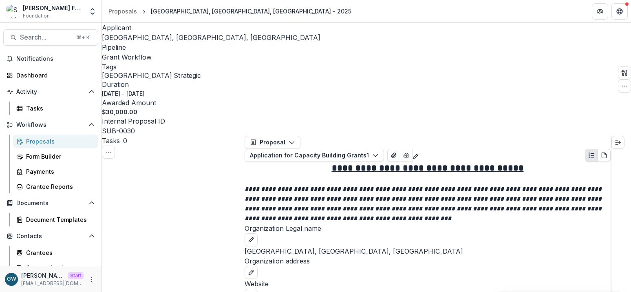
click at [145, 38] on span "Horizon High School, Madison, WI" at bounding box center [211, 37] width 218 height 8
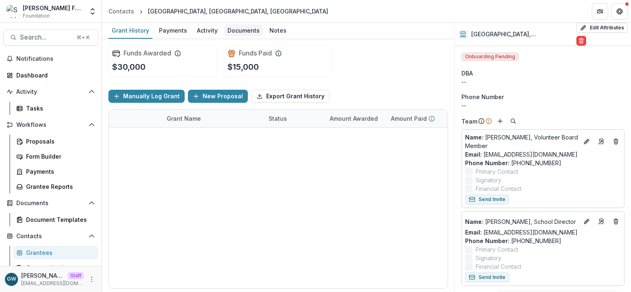
click at [233, 33] on div "Documents" at bounding box center [243, 30] width 39 height 12
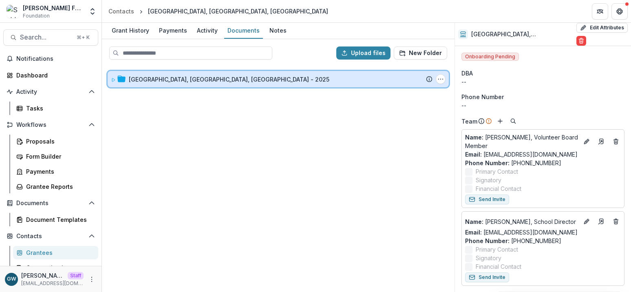
click at [109, 81] on div "Horizon High School, Madison, WI - 2025 Submission Temelio Proposal Attached pr…" at bounding box center [278, 79] width 341 height 16
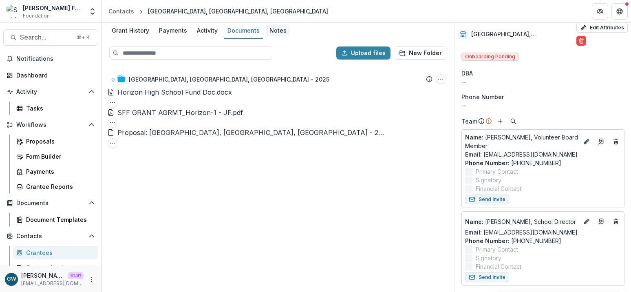
click at [266, 30] on div "Notes" at bounding box center [278, 30] width 24 height 12
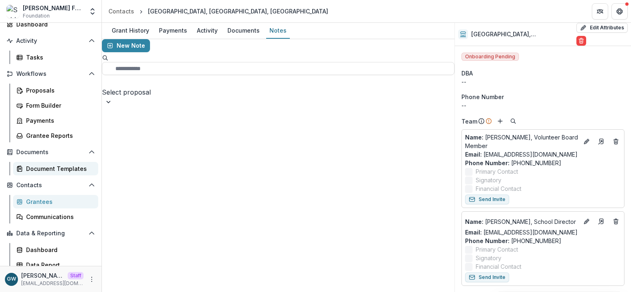
scroll to position [57, 0]
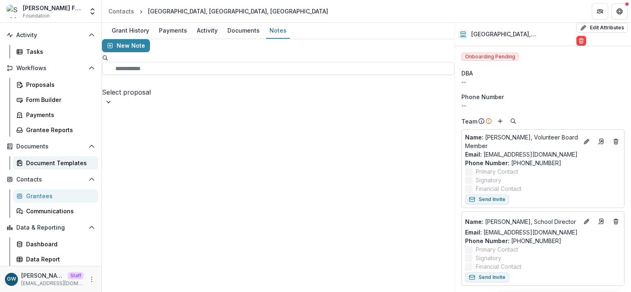
click at [49, 160] on div "Document Templates" at bounding box center [59, 163] width 66 height 9
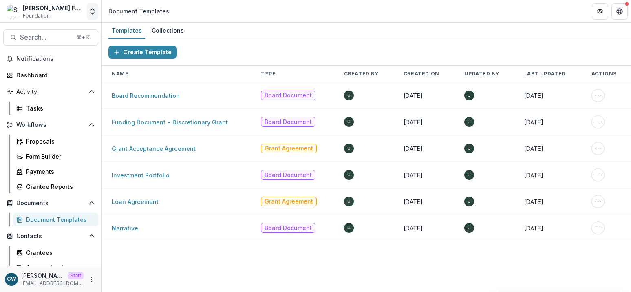
click at [90, 12] on icon "Open entity switcher" at bounding box center [92, 11] width 8 height 8
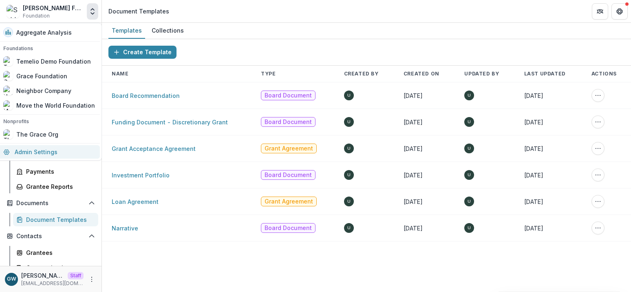
click at [40, 148] on link "Admin Settings" at bounding box center [48, 151] width 101 height 13
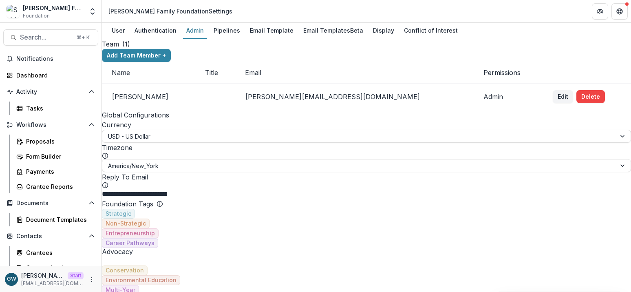
scroll to position [905, 0]
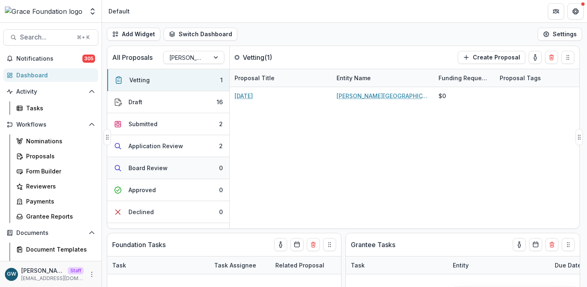
select select "******"
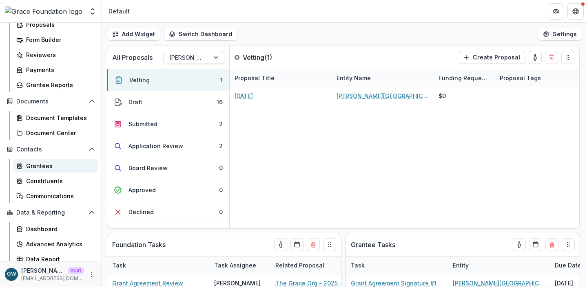
scroll to position [137, 0]
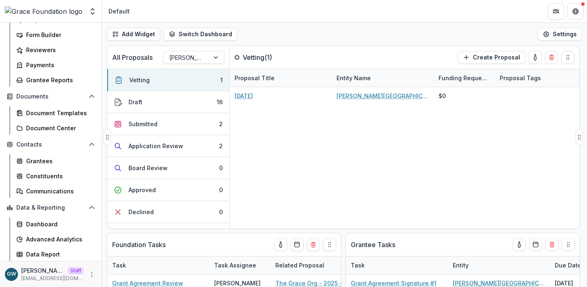
select select "******"
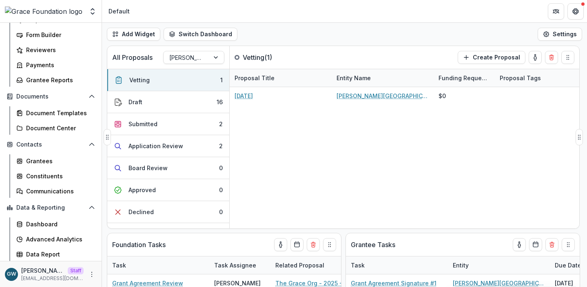
select select "******"
click at [51, 161] on div "Grantees" at bounding box center [59, 161] width 66 height 9
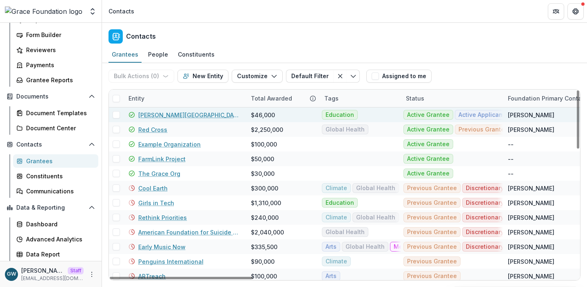
click at [155, 114] on link "[PERSON_NAME][GEOGRAPHIC_DATA]" at bounding box center [189, 115] width 103 height 9
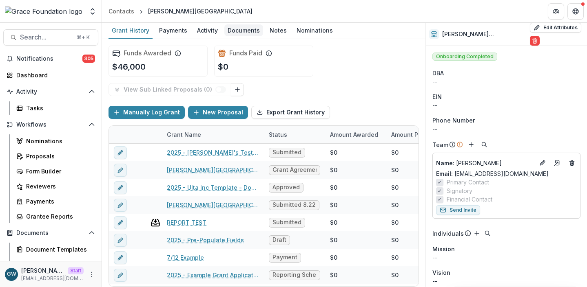
click at [239, 32] on div "Documents" at bounding box center [243, 30] width 39 height 12
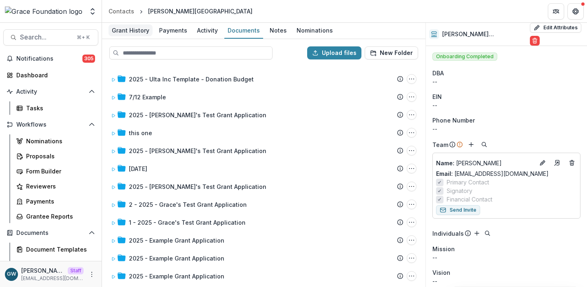
click at [131, 32] on div "Grant History" at bounding box center [130, 30] width 44 height 12
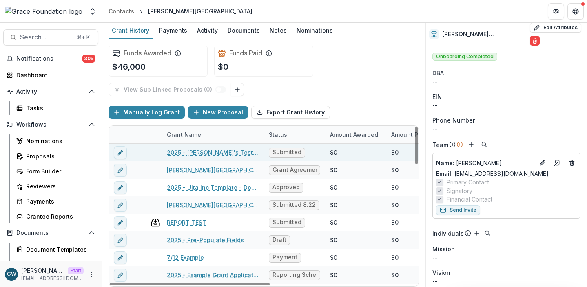
click at [191, 151] on link "2025 - [PERSON_NAME]'s Test Grant Application" at bounding box center [213, 152] width 92 height 9
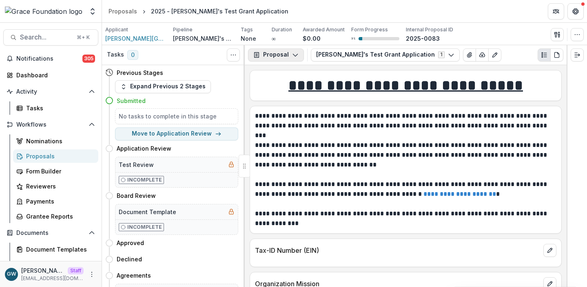
click at [285, 57] on button "Proposal" at bounding box center [276, 55] width 56 height 13
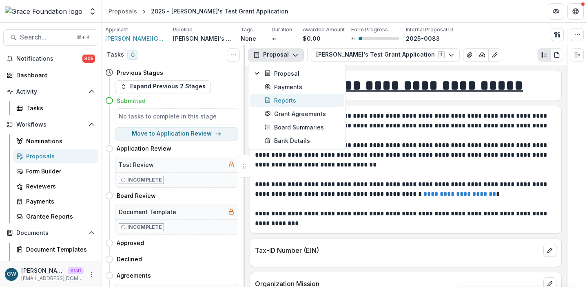
click at [288, 97] on div "Reports" at bounding box center [301, 100] width 75 height 9
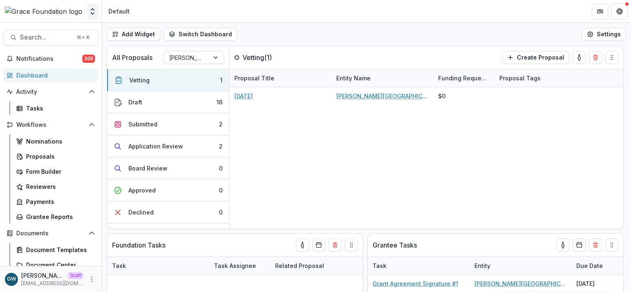
click at [91, 13] on polyline "Open entity switcher" at bounding box center [92, 14] width 3 height 2
select select "******"
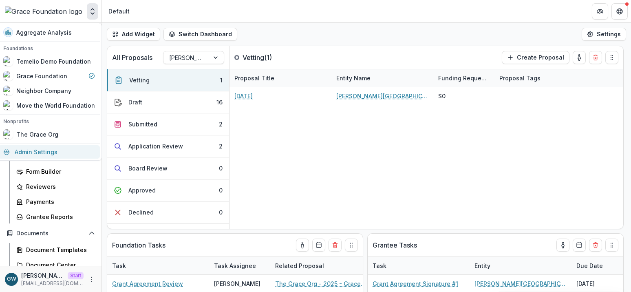
click at [53, 148] on link "Admin Settings" at bounding box center [48, 151] width 101 height 13
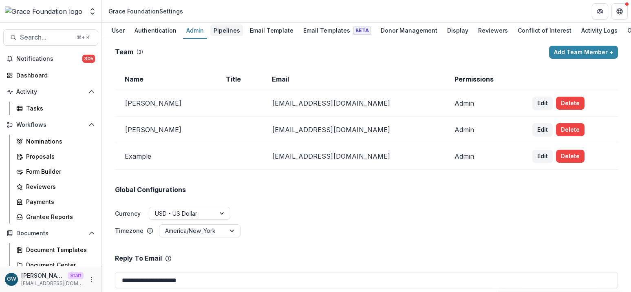
click at [233, 31] on div "Pipelines" at bounding box center [226, 30] width 33 height 12
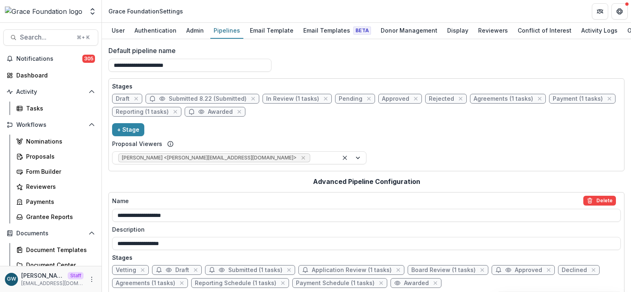
scroll to position [192, 0]
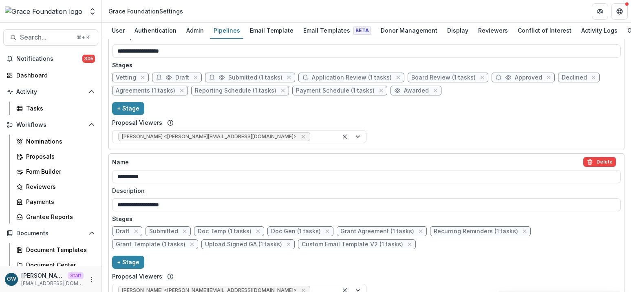
click at [435, 78] on span "Board Review (1 tasks)" at bounding box center [443, 77] width 64 height 7
select select "******"
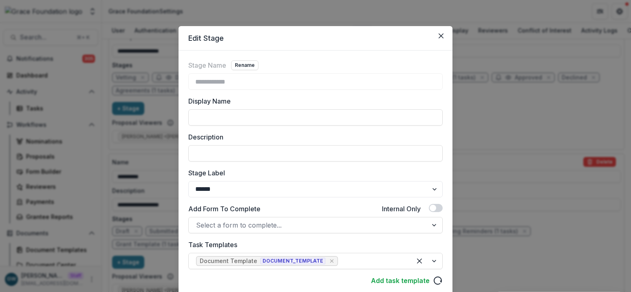
click at [487, 111] on div "**********" at bounding box center [315, 146] width 631 height 292
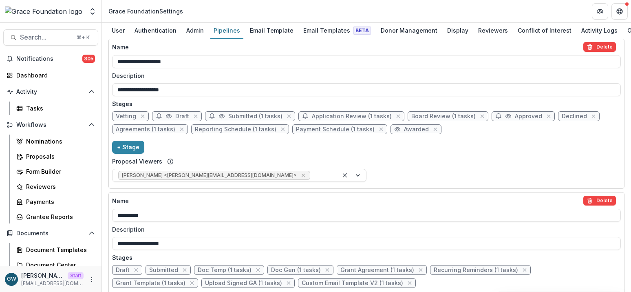
scroll to position [140, 0]
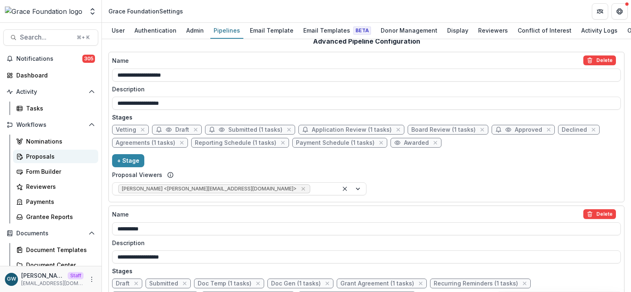
click at [43, 159] on div "Proposals" at bounding box center [59, 156] width 66 height 9
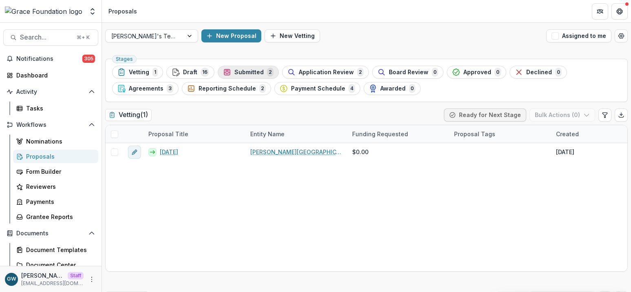
click at [246, 69] on span "Submitted" at bounding box center [248, 72] width 29 height 7
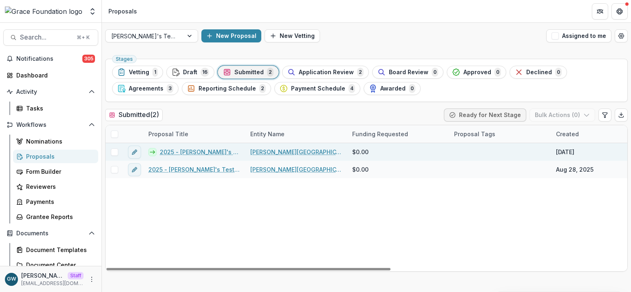
click at [209, 154] on link "2025 - [PERSON_NAME]'s Test Grant Application" at bounding box center [200, 152] width 81 height 9
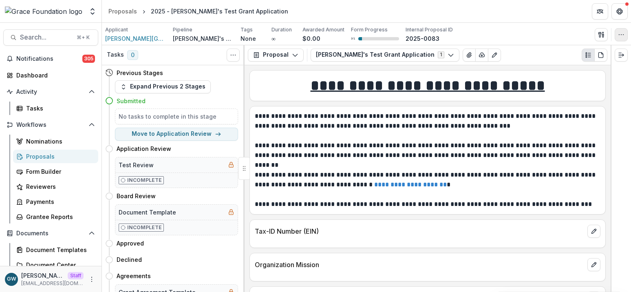
click at [616, 35] on button "button" at bounding box center [621, 34] width 13 height 13
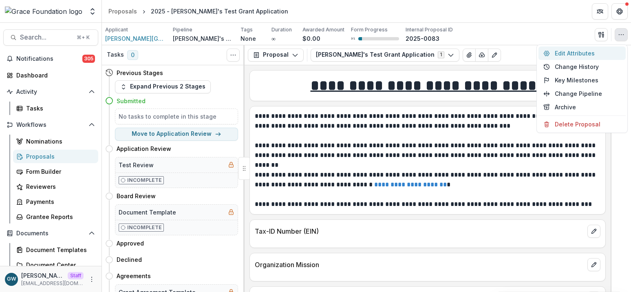
click at [569, 55] on button "Edit Attributes" at bounding box center [581, 52] width 87 height 13
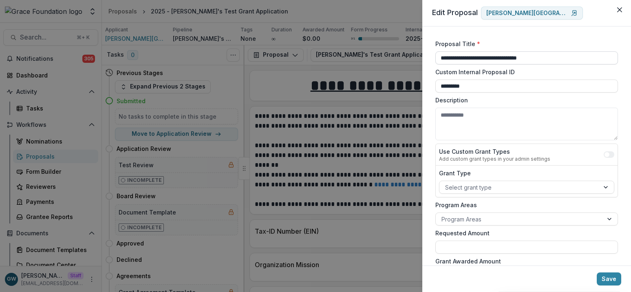
click at [468, 55] on input "**********" at bounding box center [526, 57] width 183 height 13
type input "**********"
click at [610, 276] on button "Save" at bounding box center [609, 278] width 24 height 13
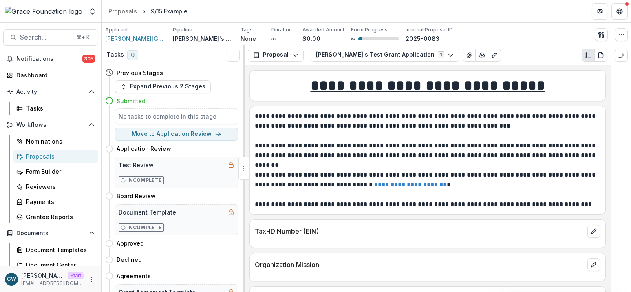
click at [36, 154] on div "Proposals" at bounding box center [59, 156] width 66 height 9
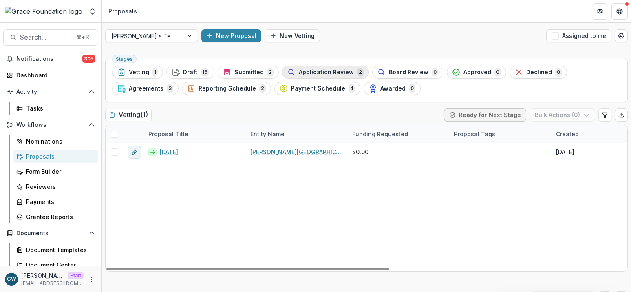
click at [323, 72] on span "Application Review" at bounding box center [326, 72] width 55 height 7
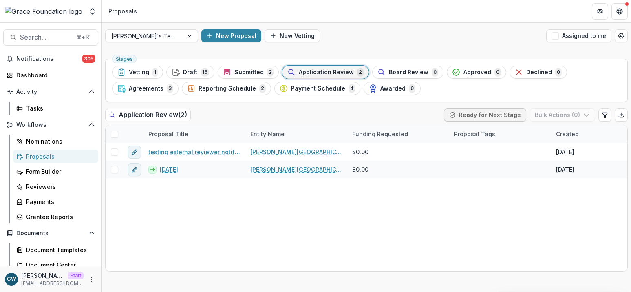
click at [251, 71] on span "Submitted" at bounding box center [248, 72] width 29 height 7
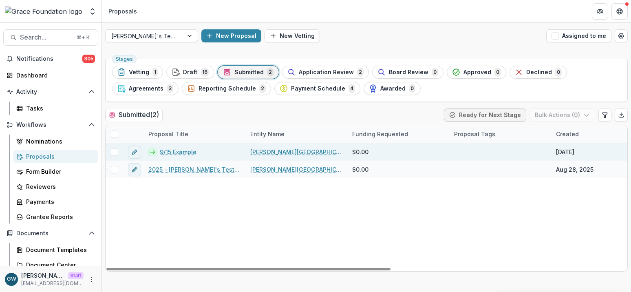
click at [183, 152] on link "9/15 Example" at bounding box center [178, 152] width 37 height 9
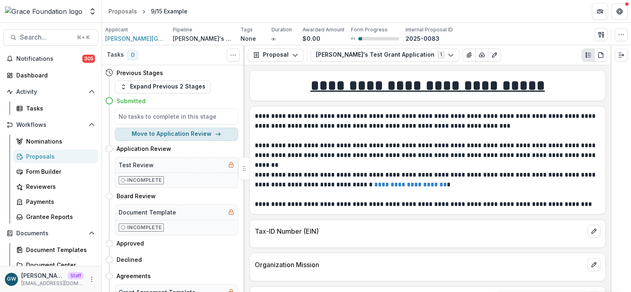
click at [166, 134] on button "Move to Application Review" at bounding box center [176, 134] width 123 height 13
select select "**********"
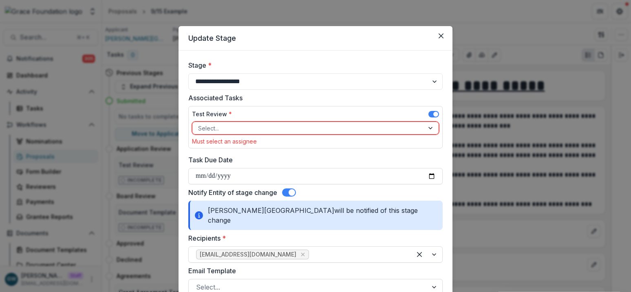
click at [439, 33] on icon "Close" at bounding box center [441, 35] width 5 height 5
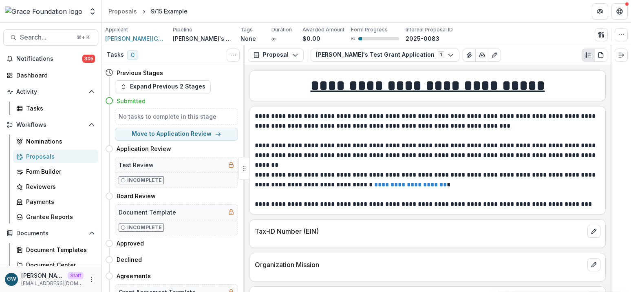
click at [49, 154] on div "Proposals" at bounding box center [59, 156] width 66 height 9
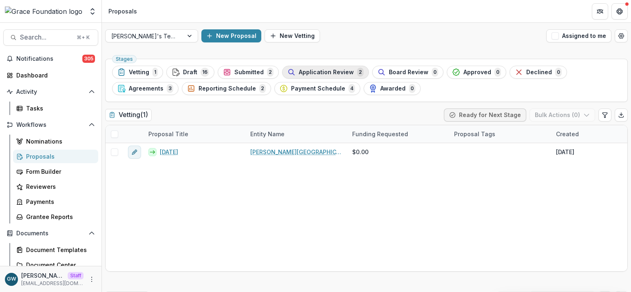
click at [299, 70] on span "Application Review" at bounding box center [326, 72] width 55 height 7
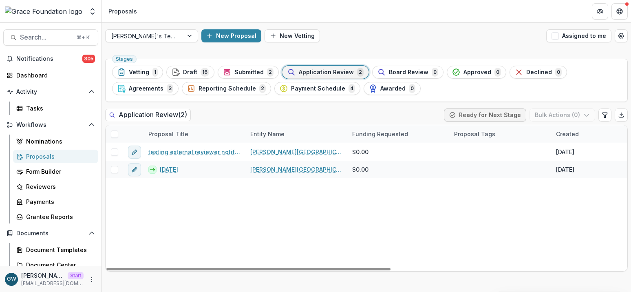
click at [254, 76] on div "Submitted 2" at bounding box center [248, 72] width 51 height 9
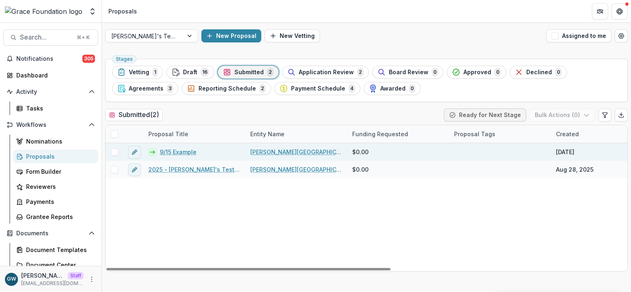
click at [176, 151] on link "9/15 Example" at bounding box center [178, 152] width 37 height 9
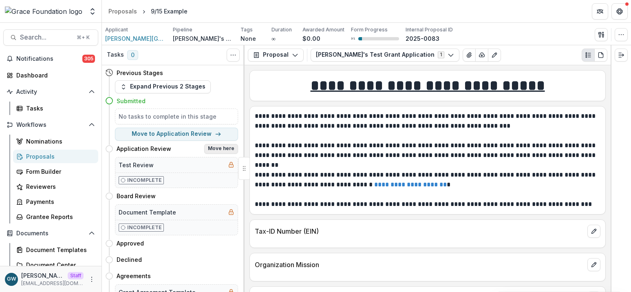
click at [218, 148] on button "Move here" at bounding box center [221, 149] width 34 height 10
select select "**********"
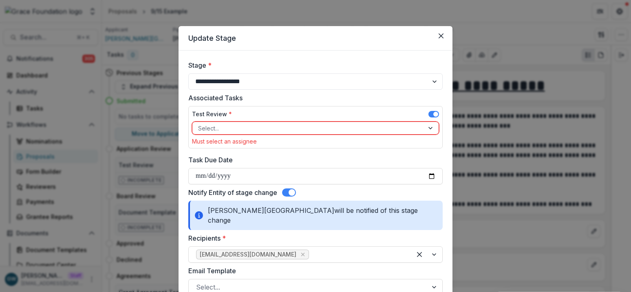
click at [431, 113] on span at bounding box center [433, 114] width 11 height 7
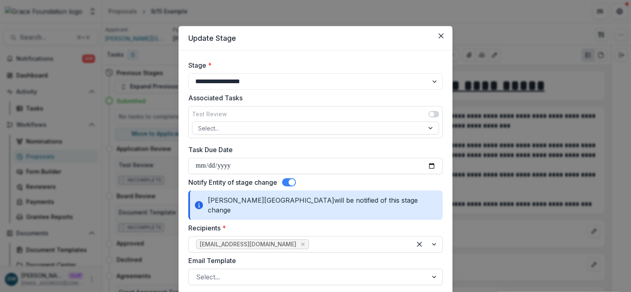
click at [292, 181] on span at bounding box center [292, 182] width 7 height 7
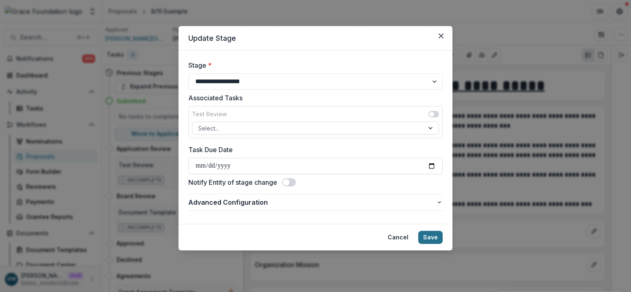
click at [438, 237] on button "Save" at bounding box center [430, 237] width 24 height 13
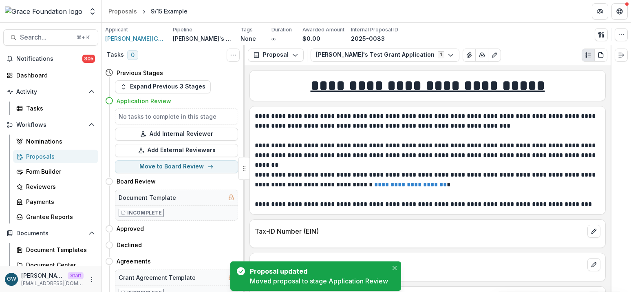
click at [57, 158] on div "Proposals" at bounding box center [59, 156] width 66 height 9
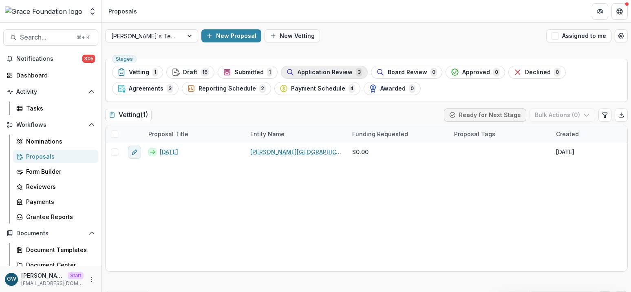
click at [340, 71] on span "Application Review" at bounding box center [325, 72] width 55 height 7
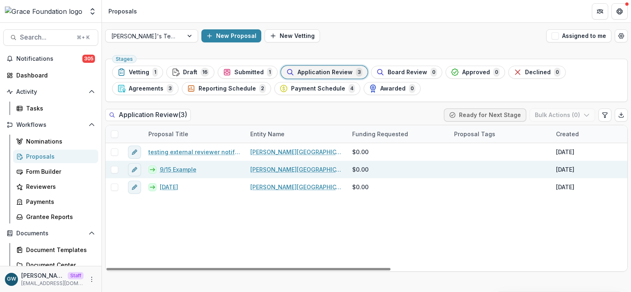
click at [179, 169] on link "9/15 Example" at bounding box center [178, 169] width 37 height 9
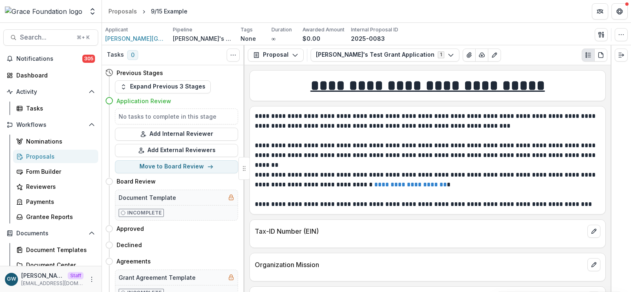
scroll to position [15, 0]
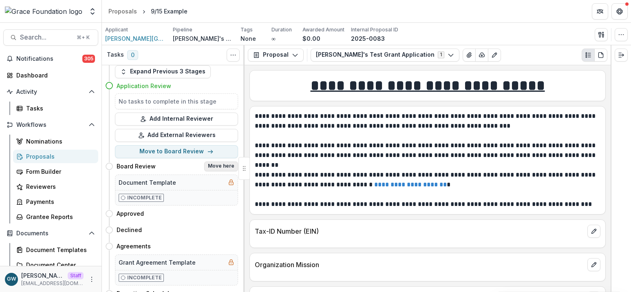
click at [216, 165] on button "Move here" at bounding box center [221, 166] width 34 height 10
select select "**********"
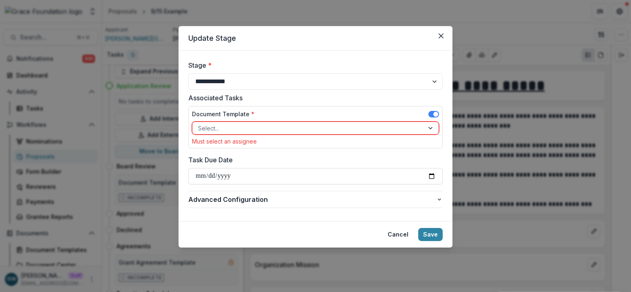
click at [216, 127] on div at bounding box center [308, 128] width 220 height 10
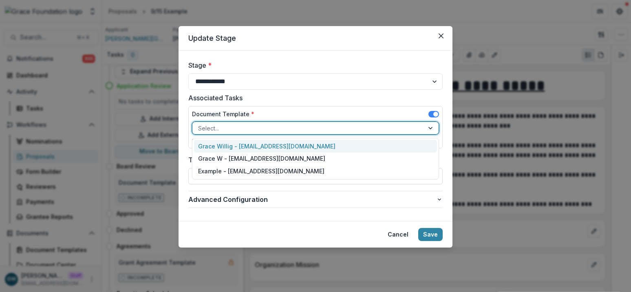
click at [244, 148] on div "Grace Willig - grace@trytemelio.com" at bounding box center [315, 146] width 243 height 13
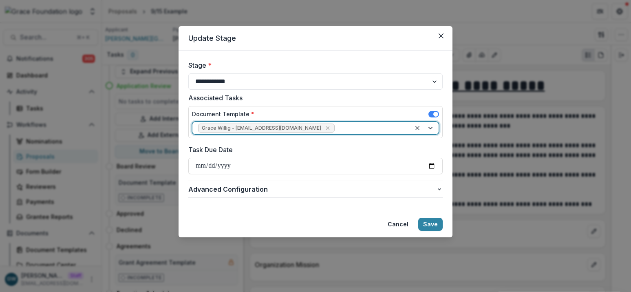
click at [432, 113] on span at bounding box center [433, 114] width 11 height 7
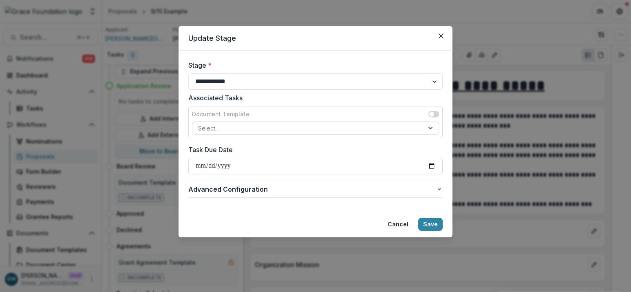
click at [432, 115] on span at bounding box center [431, 114] width 5 height 5
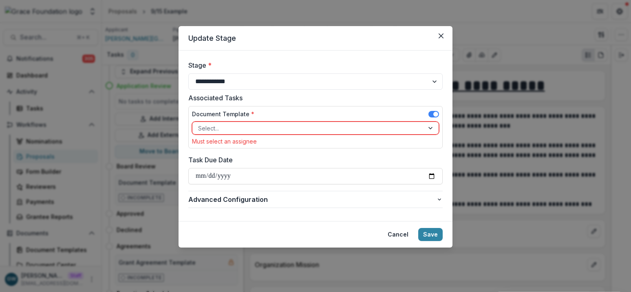
click at [231, 128] on div at bounding box center [308, 128] width 220 height 10
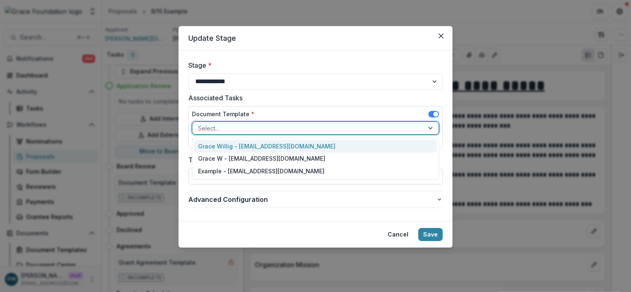
click at [246, 143] on div "Grace Willig - grace@trytemelio.com" at bounding box center [315, 146] width 243 height 13
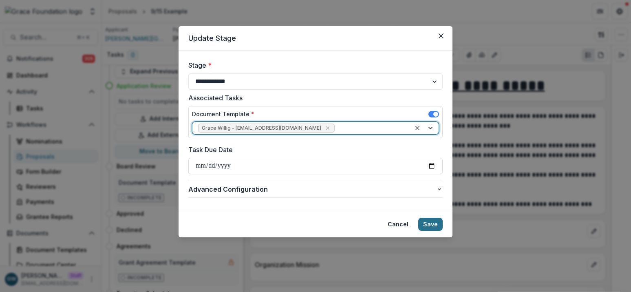
click at [432, 225] on button "Save" at bounding box center [430, 224] width 24 height 13
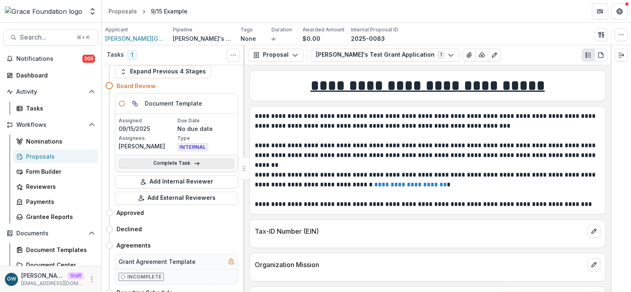
click at [176, 163] on link "Complete Task" at bounding box center [177, 164] width 116 height 10
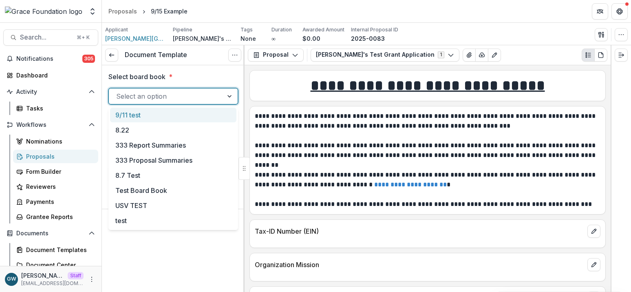
click at [154, 93] on div at bounding box center [165, 95] width 99 height 11
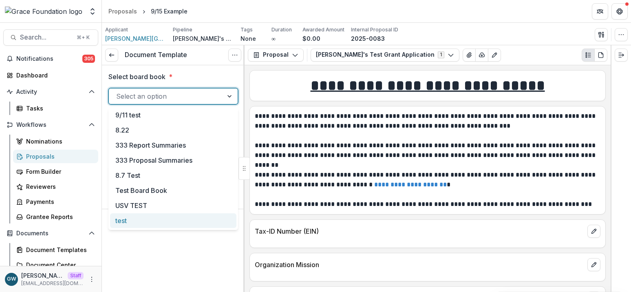
click at [148, 226] on div "test" at bounding box center [173, 220] width 126 height 15
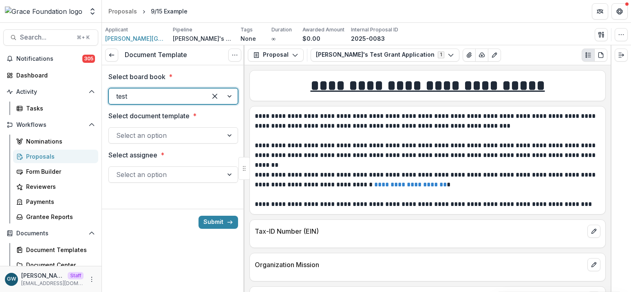
click at [165, 134] on div at bounding box center [165, 135] width 99 height 11
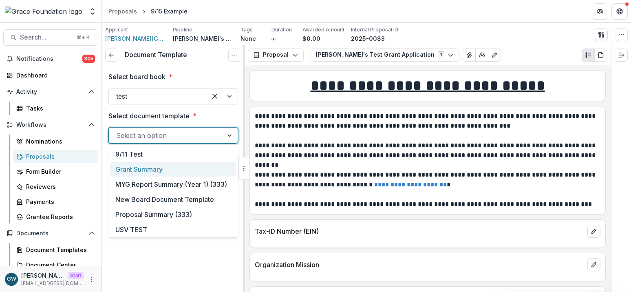
click at [159, 167] on div "Grant Summary" at bounding box center [173, 169] width 126 height 15
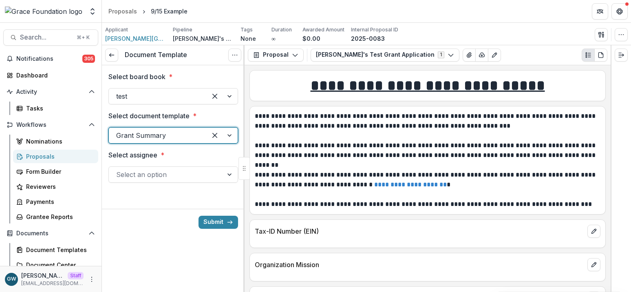
click at [150, 177] on div at bounding box center [165, 174] width 99 height 11
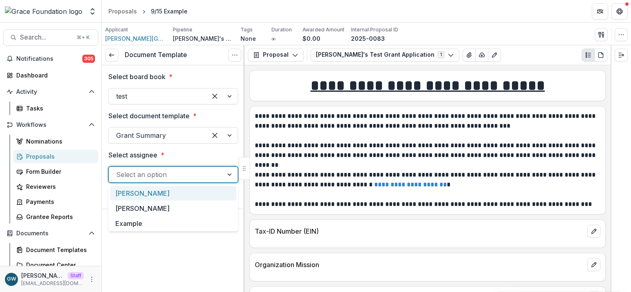
click at [150, 192] on div "[PERSON_NAME]" at bounding box center [173, 193] width 126 height 15
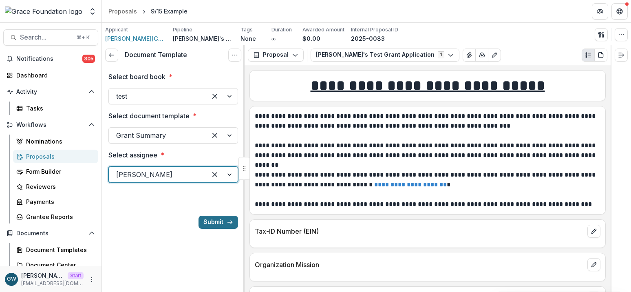
click at [215, 224] on button "Submit" at bounding box center [219, 222] width 40 height 13
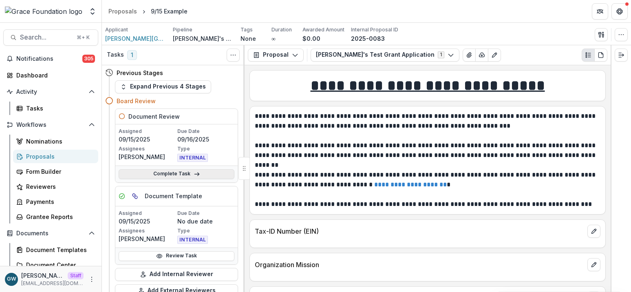
click at [150, 173] on link "Complete Task" at bounding box center [177, 174] width 116 height 10
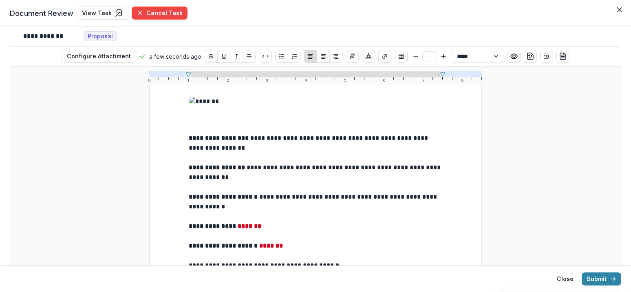
scroll to position [52, 0]
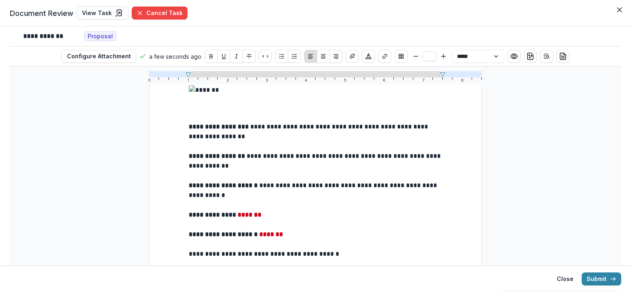
click at [280, 134] on p "**********" at bounding box center [316, 132] width 254 height 20
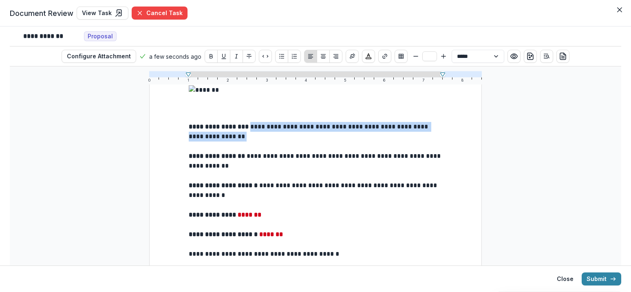
drag, startPoint x: 333, startPoint y: 138, endPoint x: 253, endPoint y: 128, distance: 80.9
click at [253, 128] on p "**********" at bounding box center [316, 132] width 254 height 20
drag, startPoint x: 338, startPoint y: 142, endPoint x: 338, endPoint y: 149, distance: 6.9
click at [338, 141] on p "**********" at bounding box center [316, 132] width 254 height 20
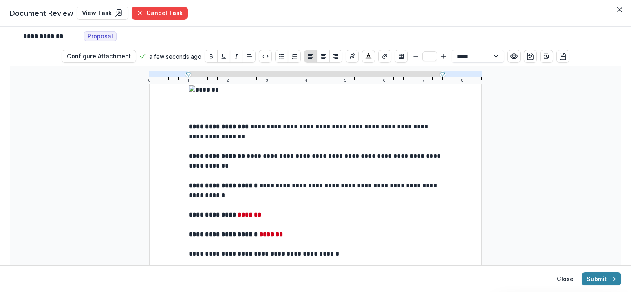
click at [319, 168] on p "**********" at bounding box center [316, 161] width 254 height 20
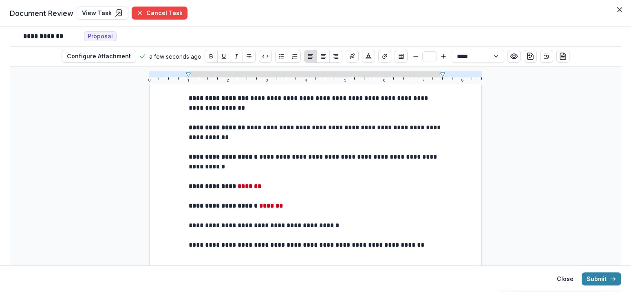
scroll to position [93, 0]
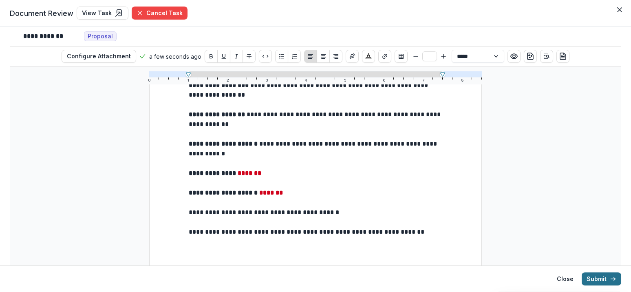
click at [593, 280] on button "Submit" at bounding box center [602, 278] width 40 height 13
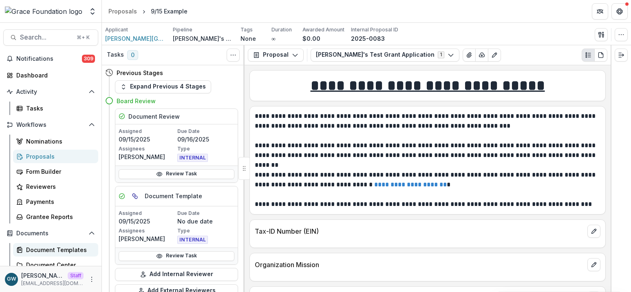
click at [52, 250] on div "Document Templates" at bounding box center [59, 249] width 66 height 9
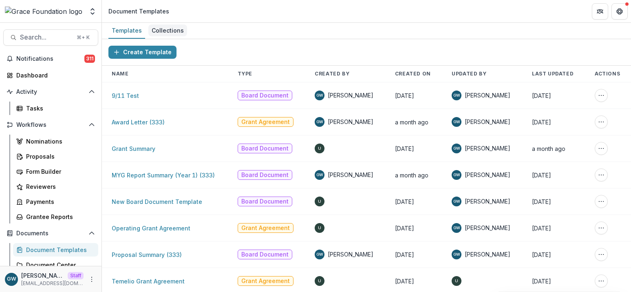
click at [158, 27] on div "Collections" at bounding box center [167, 30] width 39 height 12
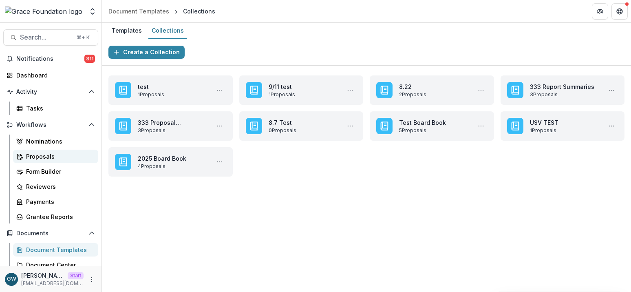
click at [45, 154] on div "Proposals" at bounding box center [59, 156] width 66 height 9
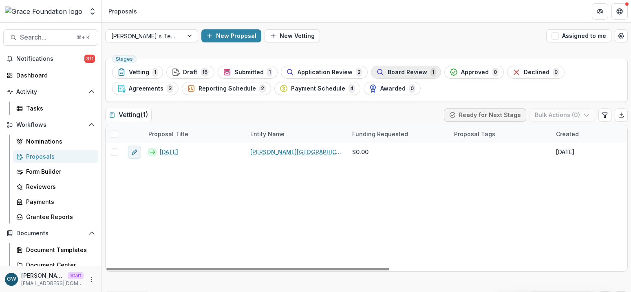
click at [390, 72] on span "Board Review" at bounding box center [408, 72] width 40 height 7
drag, startPoint x: 116, startPoint y: 133, endPoint x: 163, endPoint y: 142, distance: 48.5
click at [116, 132] on span at bounding box center [114, 133] width 7 height 7
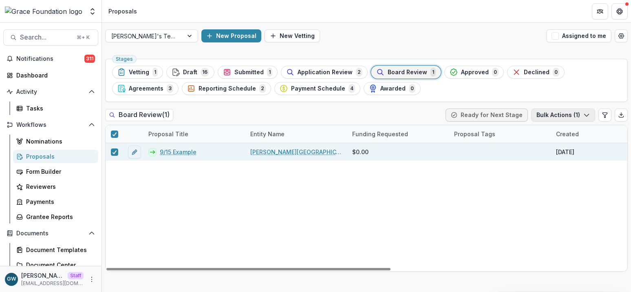
click at [566, 113] on button "Bulk Actions ( 1 )" at bounding box center [563, 114] width 64 height 13
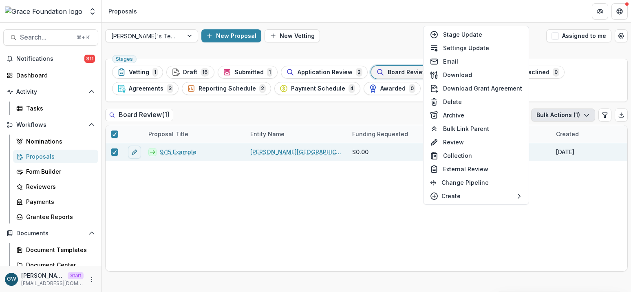
click at [376, 123] on div "Board Review ( 1 ) Ready for Next Stage Bulk Actions ( 1 )" at bounding box center [366, 116] width 523 height 16
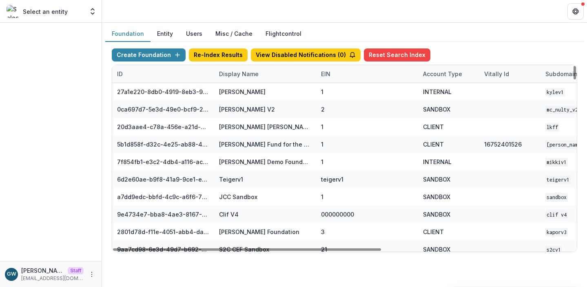
click at [236, 75] on div "Display Name" at bounding box center [238, 74] width 49 height 9
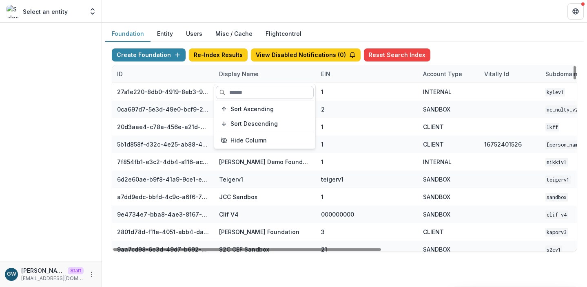
click at [241, 88] on input at bounding box center [265, 92] width 98 height 13
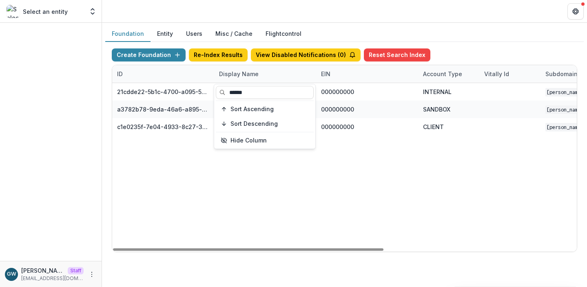
type input "******"
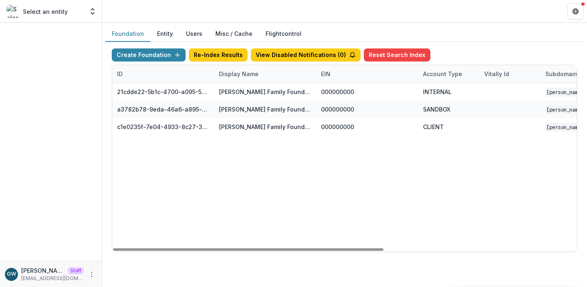
click at [472, 38] on div "Foundation Entity Users Misc / Cache Flightcontrol" at bounding box center [344, 34] width 478 height 16
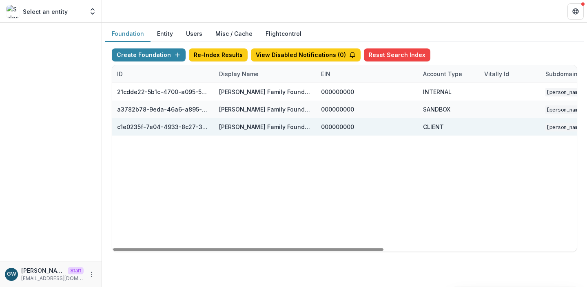
scroll to position [0, 331]
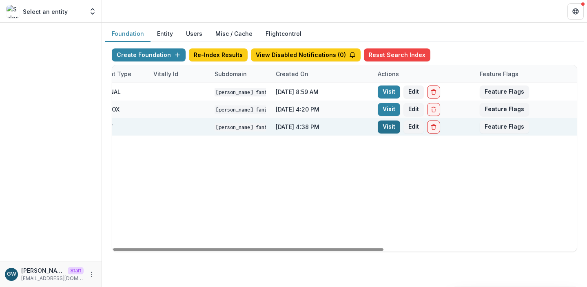
click at [387, 128] on link "Visit" at bounding box center [388, 127] width 22 height 13
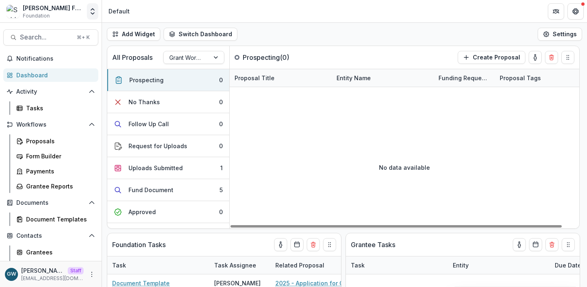
click at [92, 11] on icon "Open entity switcher" at bounding box center [92, 11] width 8 height 8
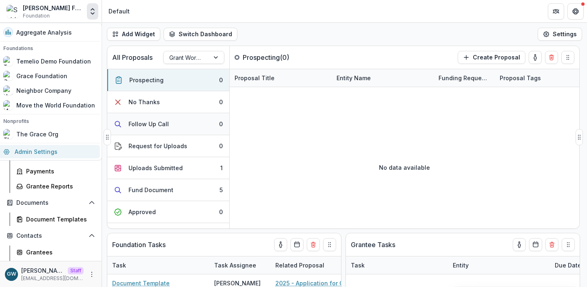
drag, startPoint x: 42, startPoint y: 149, endPoint x: 185, endPoint y: 116, distance: 146.8
click at [43, 149] on link "Admin Settings" at bounding box center [48, 151] width 101 height 13
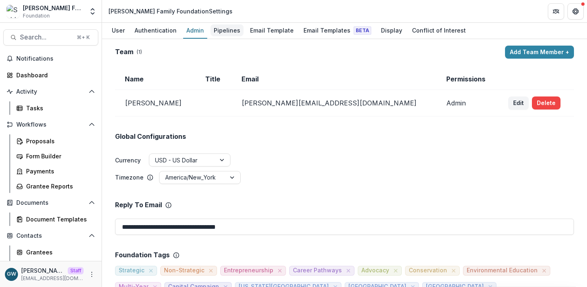
click at [232, 31] on div "Pipelines" at bounding box center [226, 30] width 33 height 12
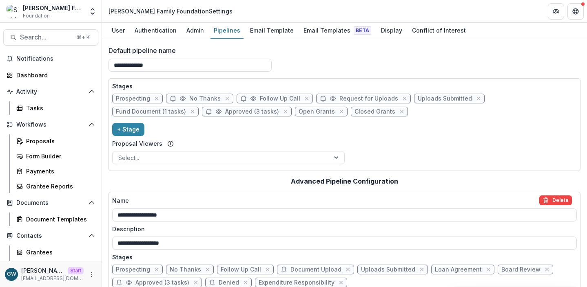
click at [186, 108] on span "Fund Document (1 tasks)" at bounding box center [151, 111] width 70 height 7
select select "******"
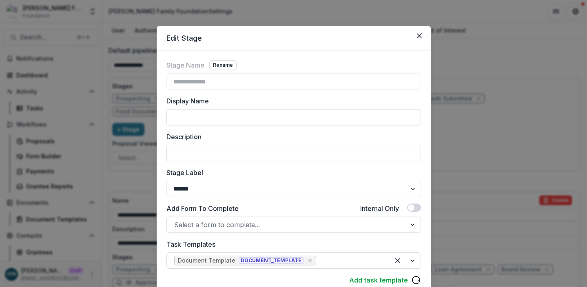
click at [523, 64] on div "**********" at bounding box center [293, 143] width 587 height 287
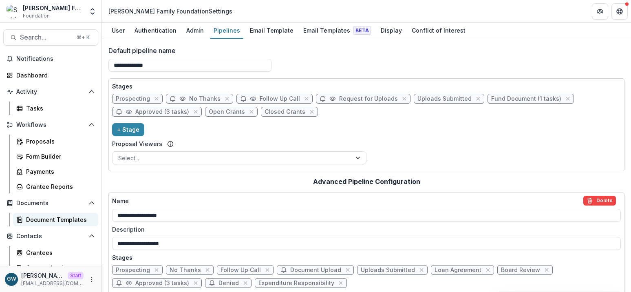
click at [52, 220] on div "Document Templates" at bounding box center [59, 219] width 66 height 9
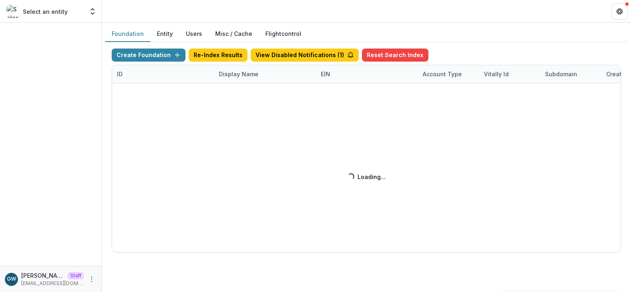
click at [233, 77] on div "Create Foundation Re-Index Results View Disabled Notifications ( 1 ) Reset Sear…" at bounding box center [367, 151] width 510 height 204
click at [235, 76] on div "Create Foundation Re-Index Results View Disabled Notifications ( 1 ) Reset Sear…" at bounding box center [367, 151] width 510 height 204
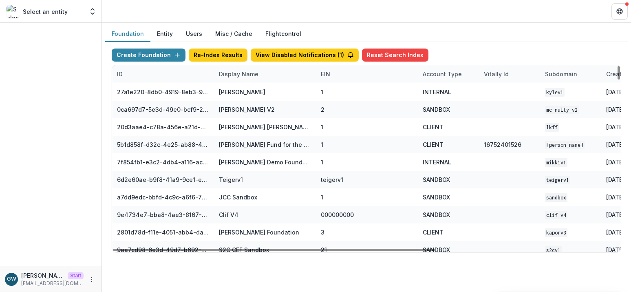
click at [230, 72] on div "Display Name" at bounding box center [238, 74] width 49 height 9
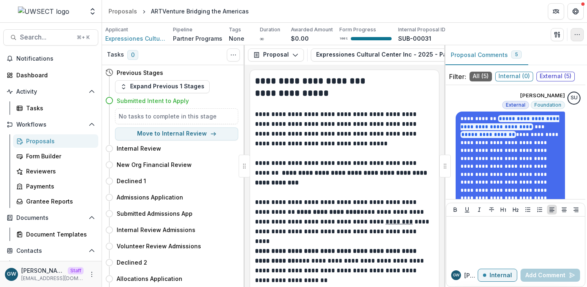
click at [581, 35] on button "button" at bounding box center [576, 34] width 13 height 13
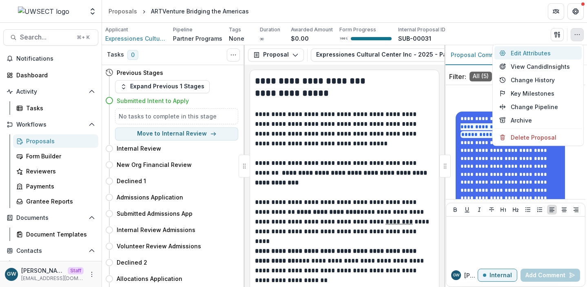
click at [534, 55] on button "Edit Attributes" at bounding box center [537, 52] width 87 height 13
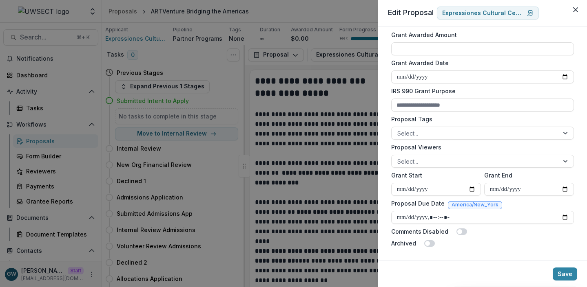
scroll to position [259, 0]
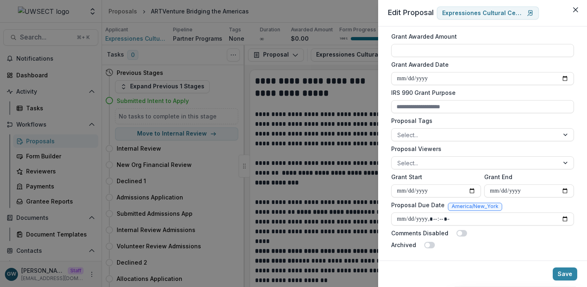
click at [341, 82] on div "**********" at bounding box center [293, 143] width 587 height 287
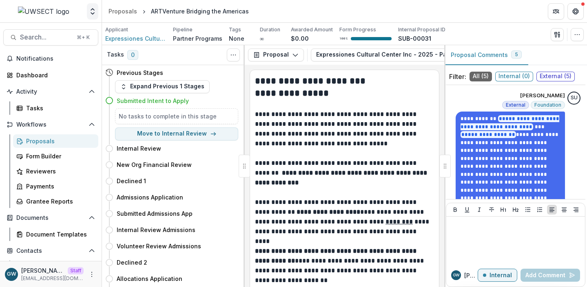
click at [91, 9] on icon "Open entity switcher" at bounding box center [92, 11] width 8 height 8
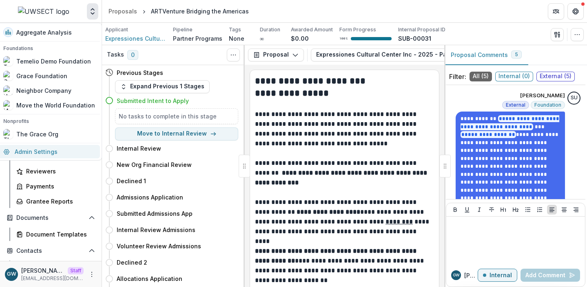
click at [45, 148] on link "Admin Settings" at bounding box center [48, 151] width 101 height 13
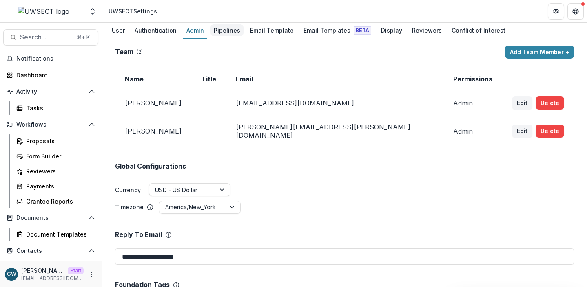
click at [220, 28] on div "Pipelines" at bounding box center [226, 30] width 33 height 12
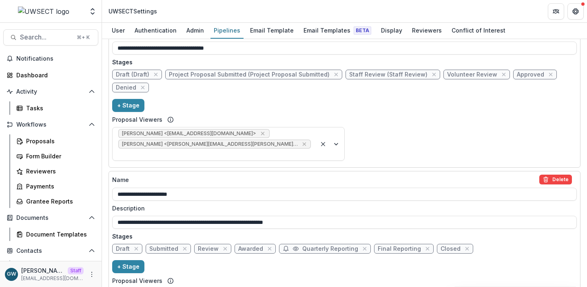
scroll to position [188, 0]
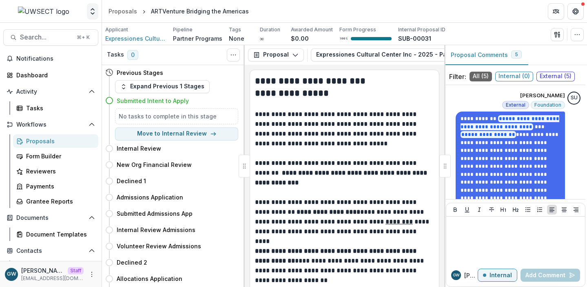
click at [92, 11] on icon "Open entity switcher" at bounding box center [92, 11] width 8 height 8
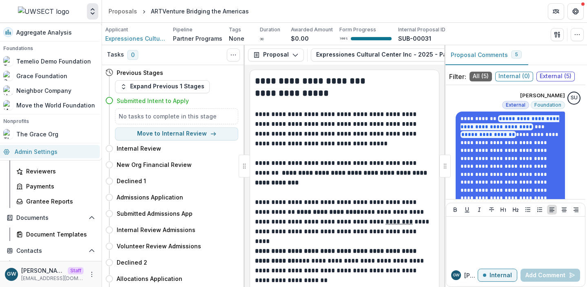
click at [44, 148] on link "Admin Settings" at bounding box center [48, 151] width 101 height 13
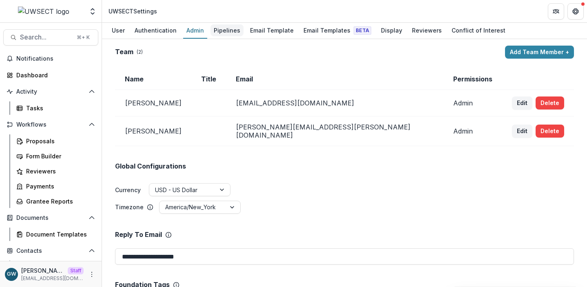
click at [219, 32] on div "Pipelines" at bounding box center [226, 30] width 33 height 12
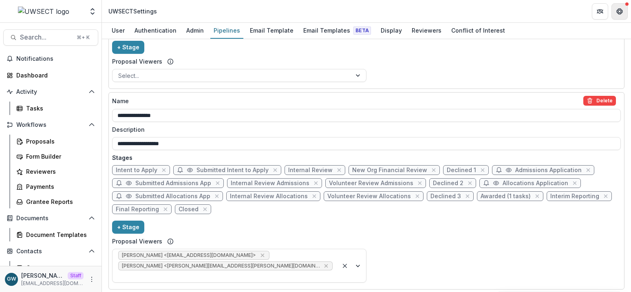
scroll to position [389, 0]
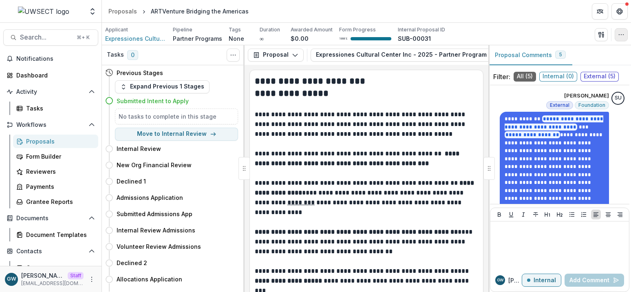
click at [586, 32] on icon "button" at bounding box center [621, 34] width 7 height 7
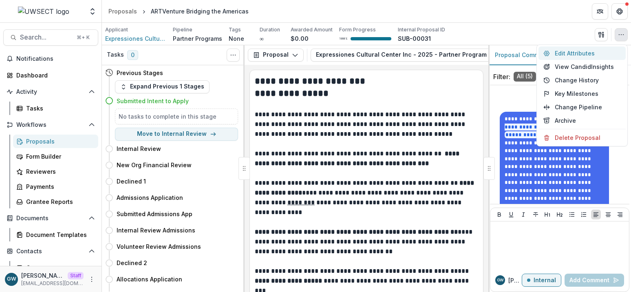
click at [576, 49] on button "Edit Attributes" at bounding box center [581, 52] width 87 height 13
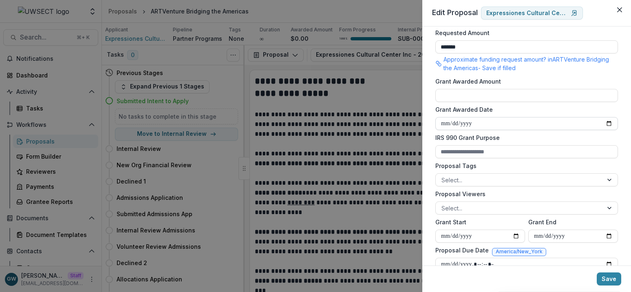
scroll to position [217, 0]
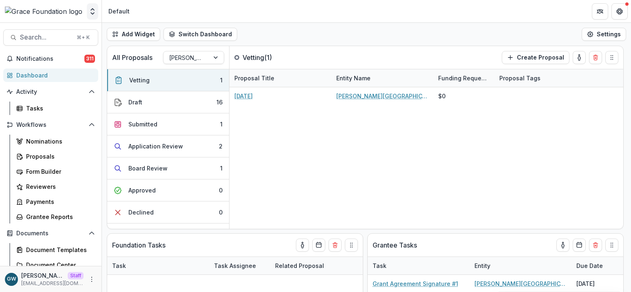
select select "******"
click at [93, 14] on icon "Open entity switcher" at bounding box center [92, 11] width 8 height 8
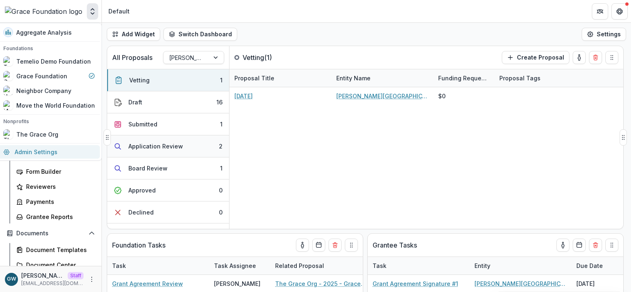
drag, startPoint x: 42, startPoint y: 152, endPoint x: 118, endPoint y: 138, distance: 77.8
click at [42, 152] on link "Admin Settings" at bounding box center [48, 151] width 101 height 13
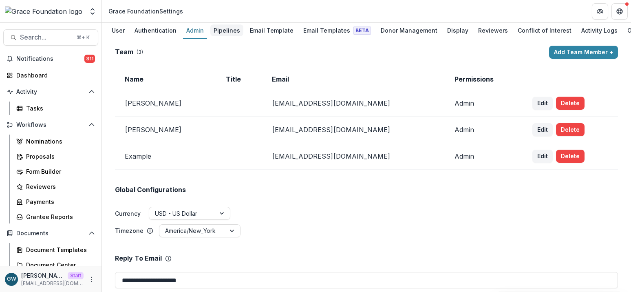
click at [219, 33] on div "Pipelines" at bounding box center [226, 30] width 33 height 12
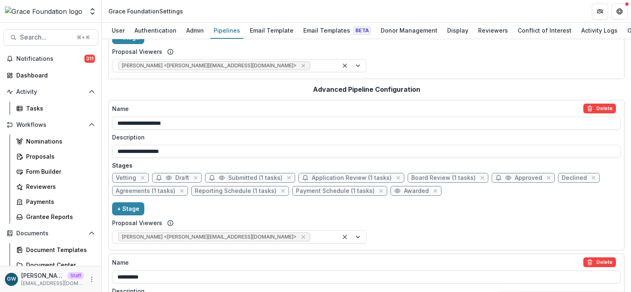
scroll to position [90, 0]
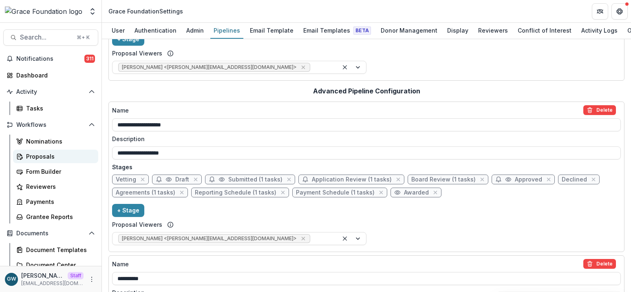
click at [53, 157] on div "Proposals" at bounding box center [59, 156] width 66 height 9
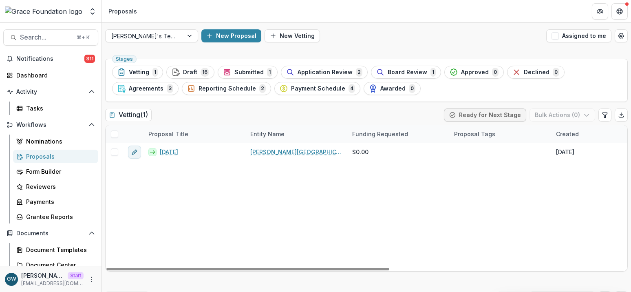
drag, startPoint x: 242, startPoint y: 74, endPoint x: 245, endPoint y: 79, distance: 6.6
click at [242, 74] on span "Submitted" at bounding box center [248, 72] width 29 height 7
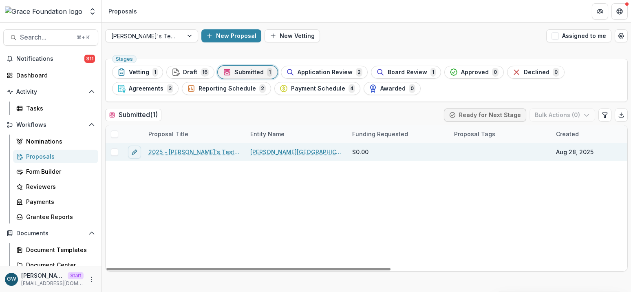
click at [195, 150] on link "2025 - [PERSON_NAME]'s Test Grant Application" at bounding box center [194, 152] width 92 height 9
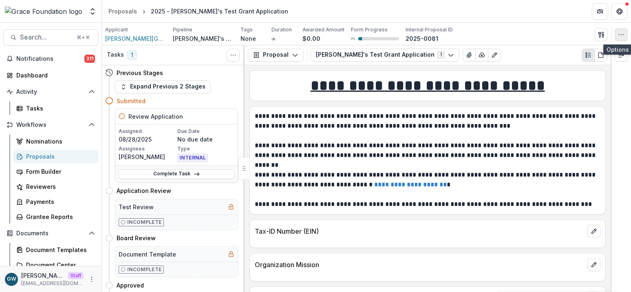
click at [621, 35] on icon "button" at bounding box center [621, 34] width 7 height 7
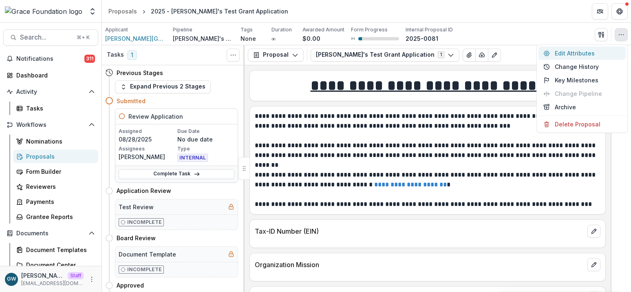
click at [582, 55] on button "Edit Attributes" at bounding box center [581, 52] width 87 height 13
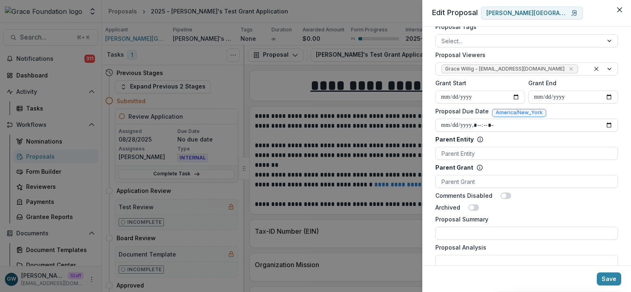
scroll to position [298, 0]
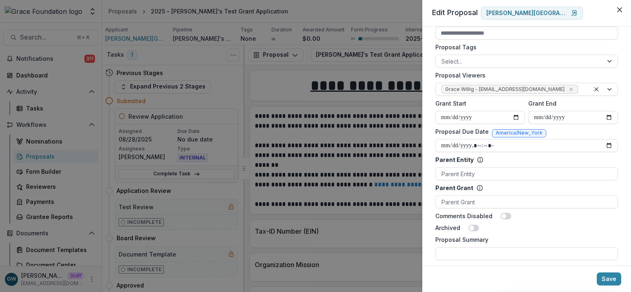
click at [398, 68] on div "**********" at bounding box center [315, 146] width 631 height 292
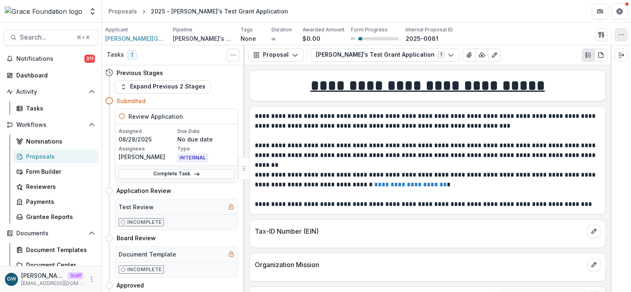
click at [620, 33] on icon "button" at bounding box center [621, 34] width 7 height 7
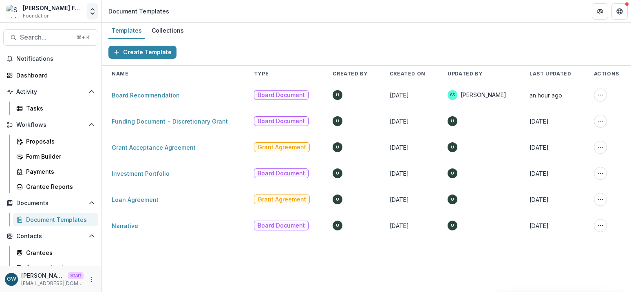
click at [94, 13] on polyline "Open entity switcher" at bounding box center [92, 14] width 3 height 2
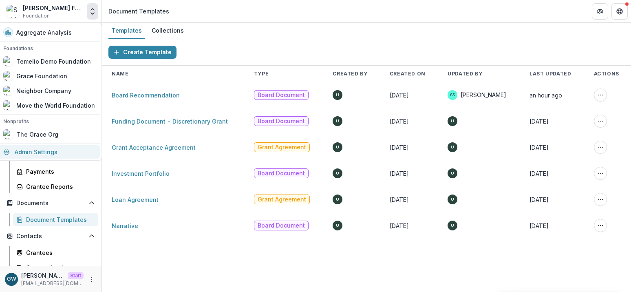
click at [51, 152] on link "Admin Settings" at bounding box center [48, 151] width 101 height 13
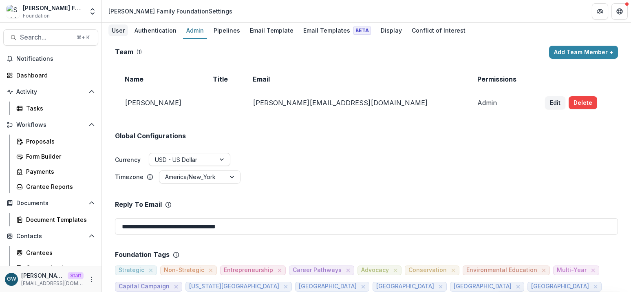
click at [122, 31] on div "User" at bounding box center [118, 30] width 20 height 12
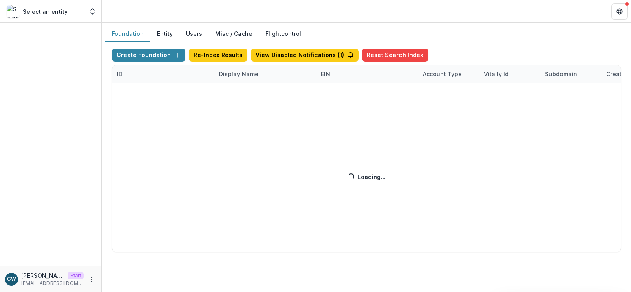
click at [231, 76] on div "Create Foundation Re-Index Results View Disabled Notifications ( 1 ) Reset Sear…" at bounding box center [367, 151] width 510 height 204
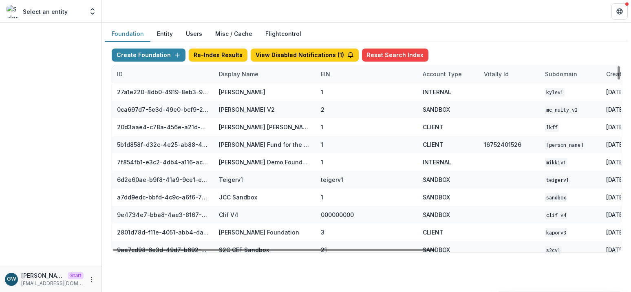
drag, startPoint x: 235, startPoint y: 76, endPoint x: 240, endPoint y: 78, distance: 5.5
click at [235, 76] on div "Display Name" at bounding box center [238, 74] width 49 height 9
click at [248, 92] on input at bounding box center [265, 92] width 98 height 13
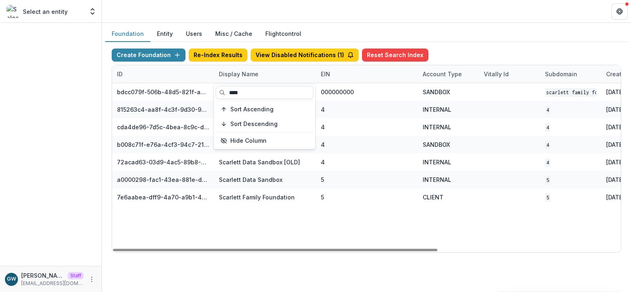
type input "****"
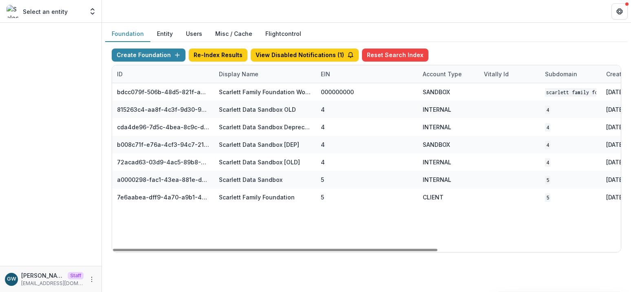
click at [477, 46] on div "Create Foundation Re-Index Results View Disabled Notifications ( 1 ) Reset Sear…" at bounding box center [366, 150] width 523 height 217
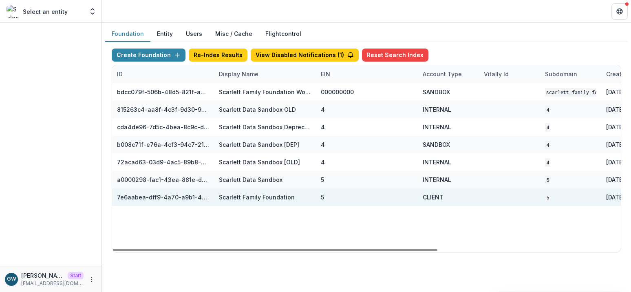
scroll to position [0, 286]
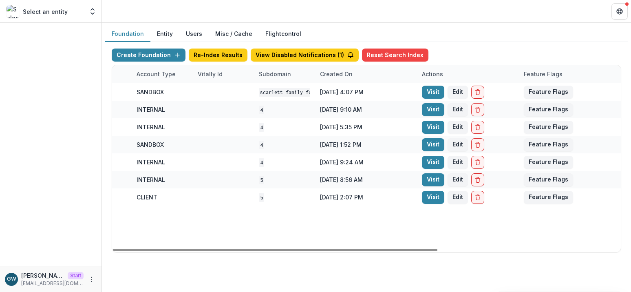
click at [432, 197] on link "Visit" at bounding box center [433, 197] width 22 height 13
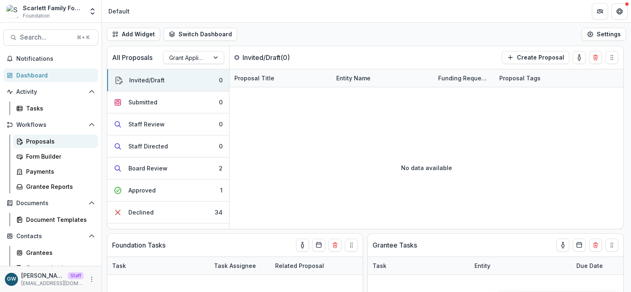
click at [50, 141] on div "Proposals" at bounding box center [59, 141] width 66 height 9
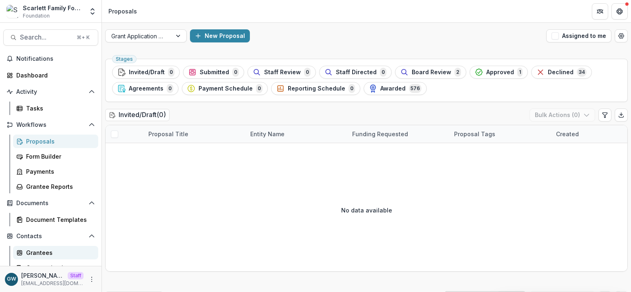
click at [42, 251] on div "Grantees" at bounding box center [59, 252] width 66 height 9
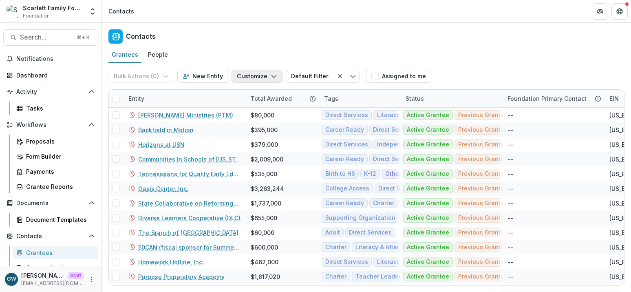
click at [258, 79] on button "Customize" at bounding box center [257, 76] width 51 height 13
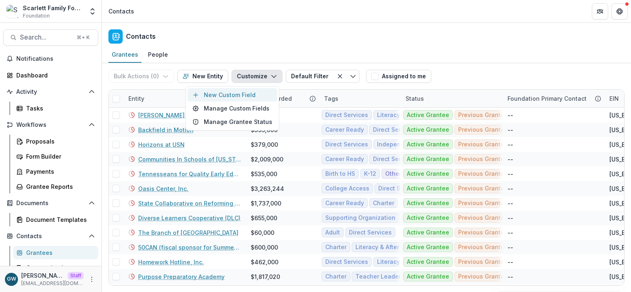
click at [238, 97] on button "New Custom Field" at bounding box center [233, 94] width 90 height 13
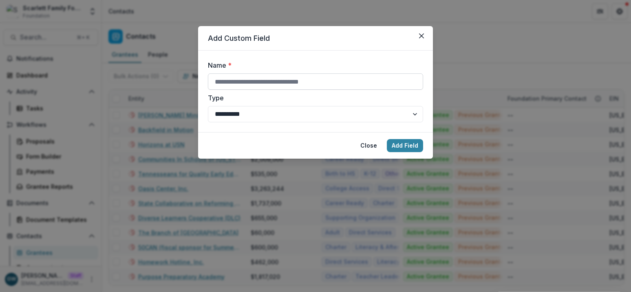
click at [247, 77] on input "Name *" at bounding box center [315, 81] width 215 height 16
click at [303, 49] on header "Add Custom Field" at bounding box center [315, 38] width 235 height 24
click at [423, 33] on icon "Close" at bounding box center [421, 35] width 5 height 5
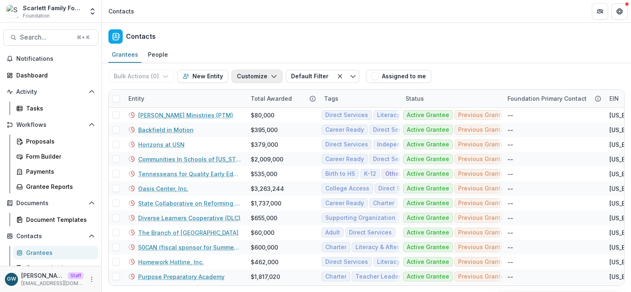
click at [249, 77] on button "Customize" at bounding box center [257, 76] width 51 height 13
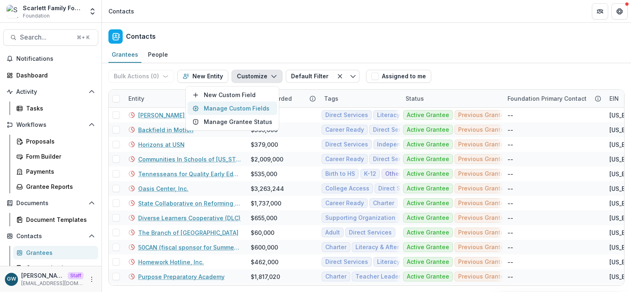
click at [244, 108] on button "Manage Custom Fields" at bounding box center [233, 107] width 90 height 13
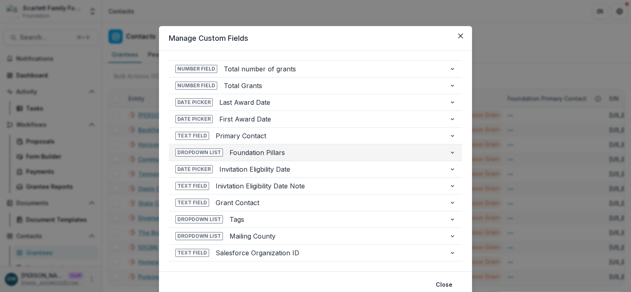
click at [279, 149] on span "Foundation Pillars" at bounding box center [335, 153] width 213 height 10
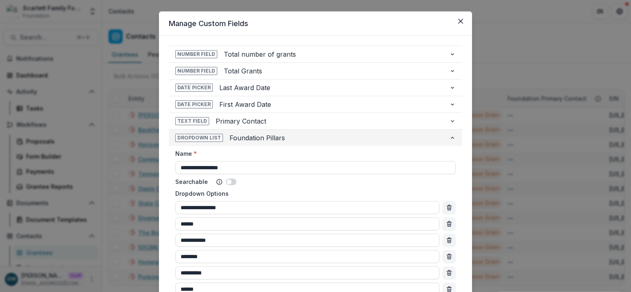
scroll to position [15, 0]
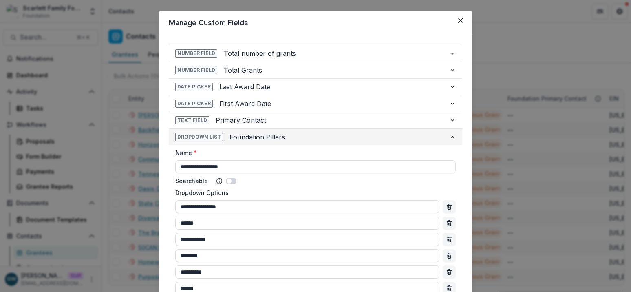
click at [287, 137] on span "Foundation Pillars" at bounding box center [335, 137] width 213 height 10
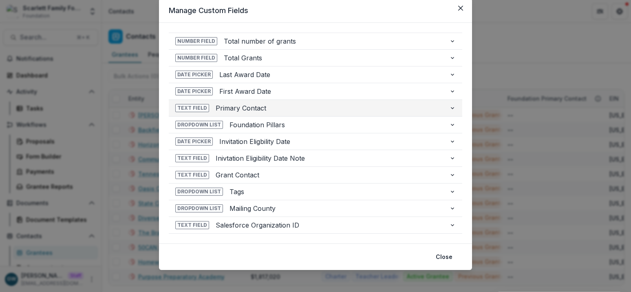
scroll to position [28, 0]
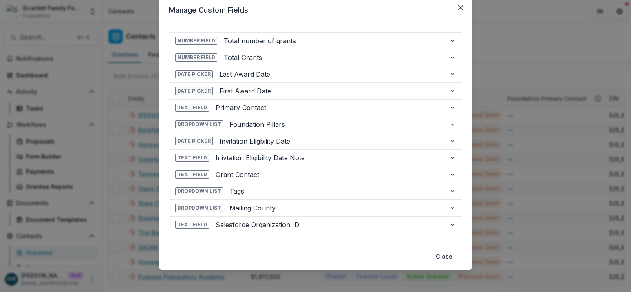
click at [520, 51] on div "**********" at bounding box center [315, 146] width 631 height 292
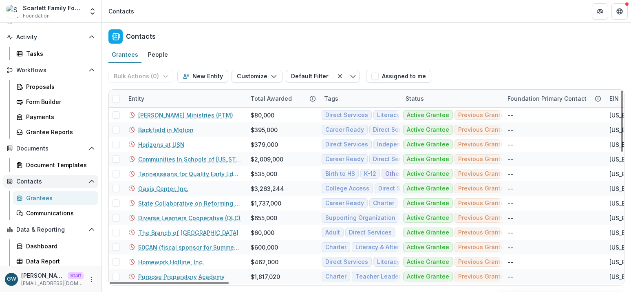
scroll to position [57, 0]
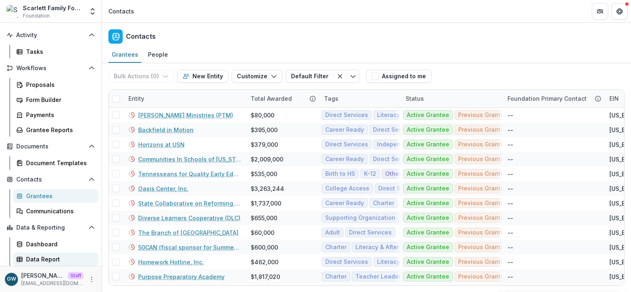
click at [51, 254] on link "Data Report" at bounding box center [55, 258] width 85 height 13
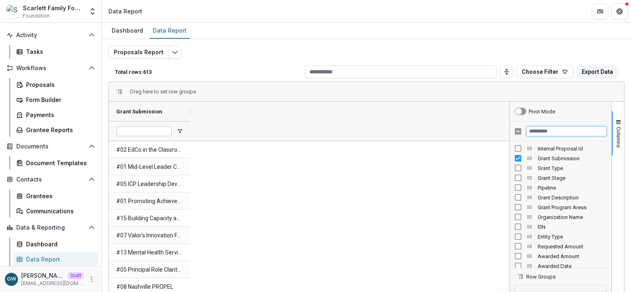
click at [563, 134] on input "Filter Columns Input" at bounding box center [566, 131] width 80 height 10
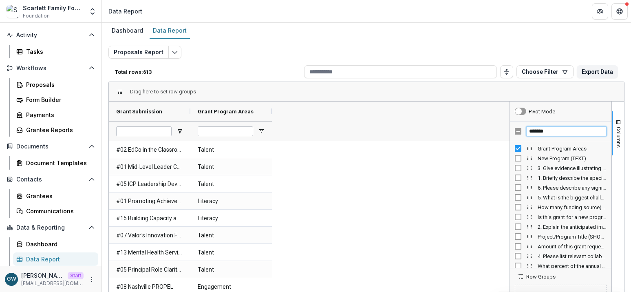
click at [571, 130] on input "*******" at bounding box center [566, 131] width 80 height 10
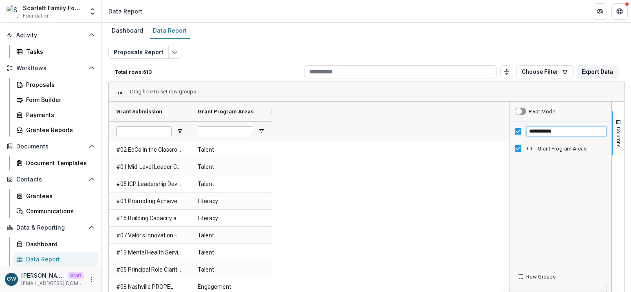
type input "**********"
click at [509, 43] on div "Proposals Report Total rows: 613 Choose Filter Personal Filters Team Filters Te…" at bounding box center [366, 193] width 529 height 308
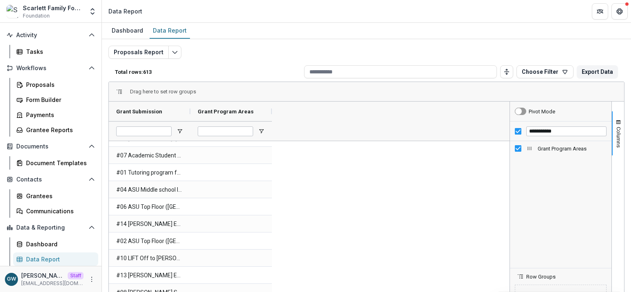
click at [318, 52] on div "Proposals Report Total rows: 613 Choose Filter Personal Filters Team Filters Te…" at bounding box center [366, 197] width 516 height 302
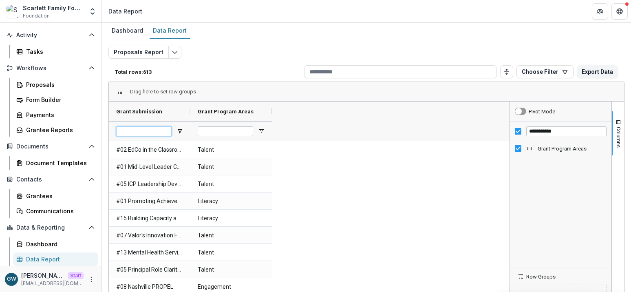
click at [140, 132] on input "Grant Submission Filter Input" at bounding box center [143, 131] width 55 height 10
type input "**********"
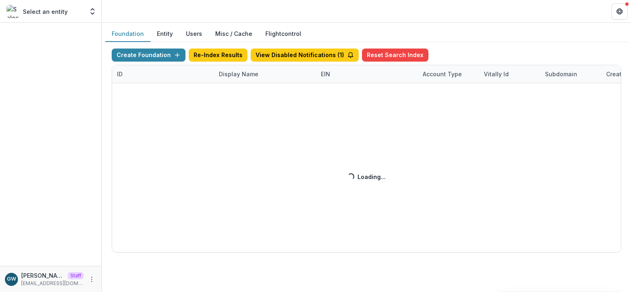
click at [240, 75] on div "Create Foundation Re-Index Results View Disabled Notifications ( 1 ) Reset Sear…" at bounding box center [367, 151] width 510 height 204
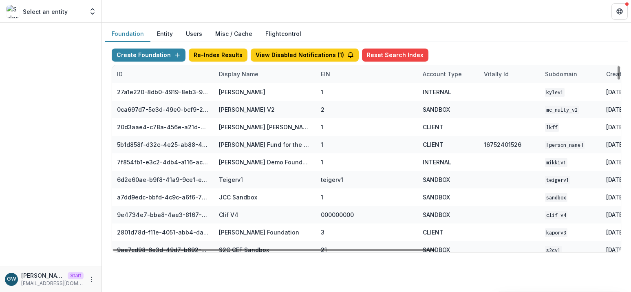
click at [243, 73] on div "Display Name" at bounding box center [238, 74] width 49 height 9
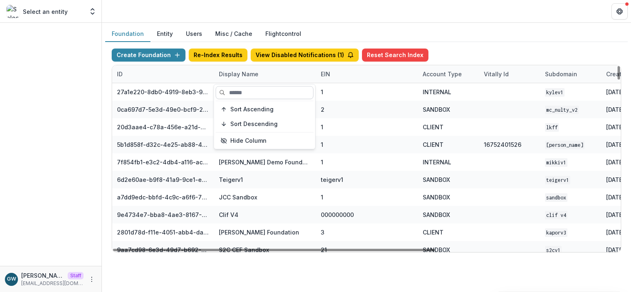
click at [251, 88] on input at bounding box center [265, 92] width 98 height 13
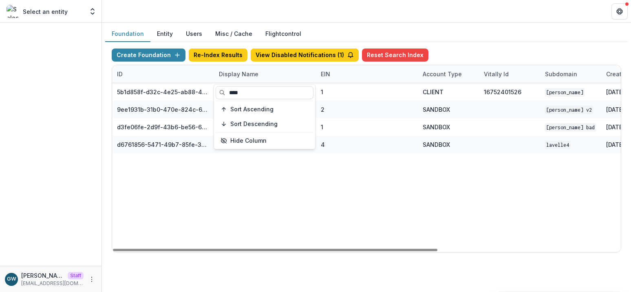
type input "****"
click at [527, 32] on div "Foundation Entity Users Misc / Cache Flightcontrol" at bounding box center [366, 34] width 523 height 16
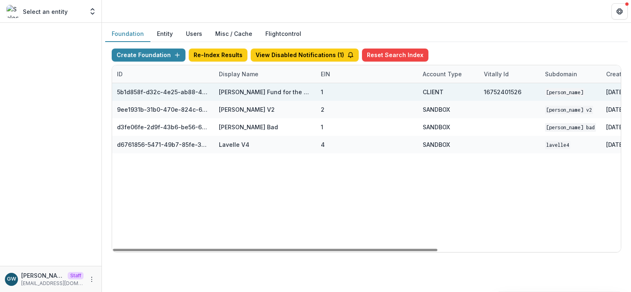
scroll to position [0, 286]
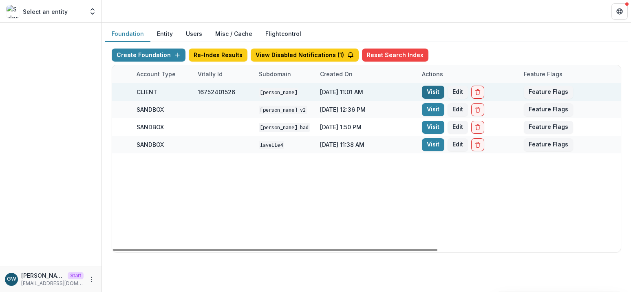
click at [439, 93] on link "Visit" at bounding box center [433, 92] width 22 height 13
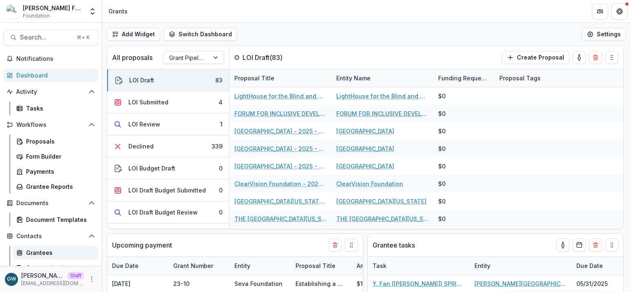
click at [41, 246] on link "Grantees" at bounding box center [55, 252] width 85 height 13
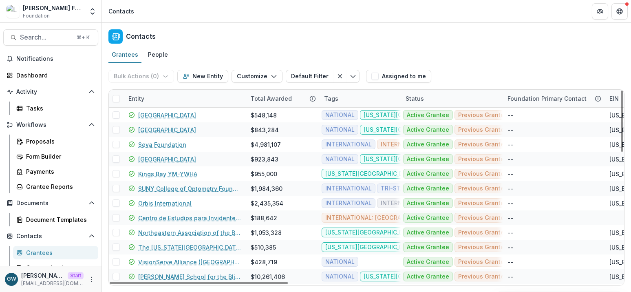
drag, startPoint x: 170, startPoint y: 96, endPoint x: 170, endPoint y: 106, distance: 9.8
click at [170, 96] on div "Entity" at bounding box center [185, 99] width 122 height 18
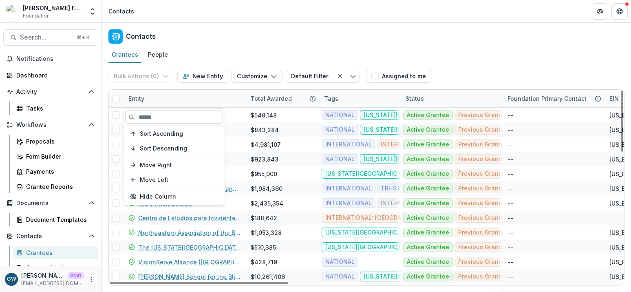
click at [170, 113] on input at bounding box center [174, 116] width 98 height 13
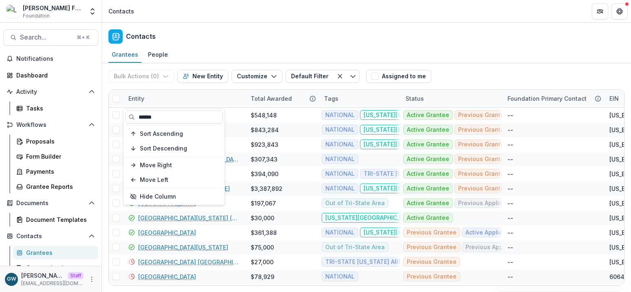
type input "******"
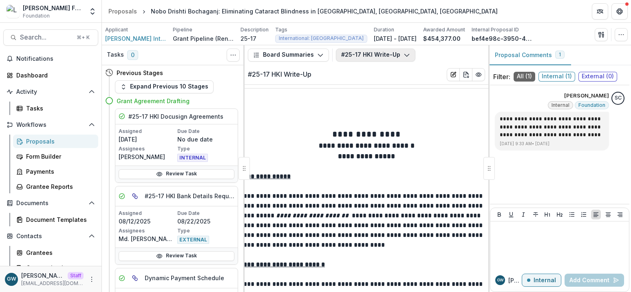
click at [366, 54] on button "#25-17 HKI Write-Up" at bounding box center [375, 55] width 79 height 13
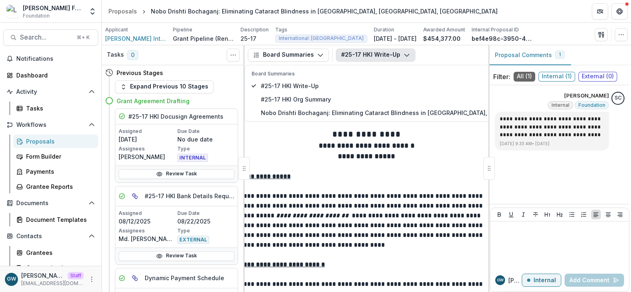
click at [439, 54] on div "#25-17 HKI Write-Up Board Summaries #25-17 HKI Write-Up #25-17 HKI Org Summary …" at bounding box center [410, 55] width 149 height 13
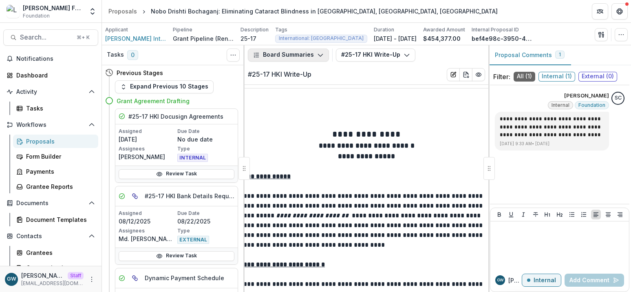
click at [315, 58] on button "Board Summaries" at bounding box center [288, 55] width 81 height 13
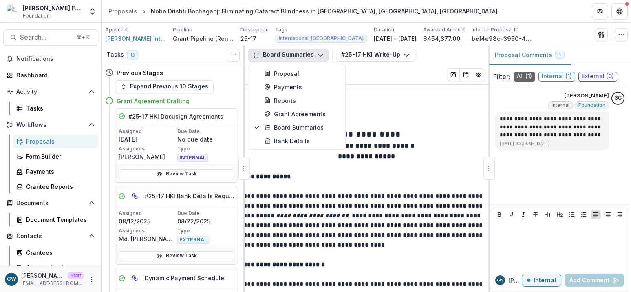
click at [459, 58] on div "#25-17 HKI Write-Up Board Summaries #25-17 HKI Write-Up #25-17 HKI Org Summary …" at bounding box center [410, 55] width 149 height 13
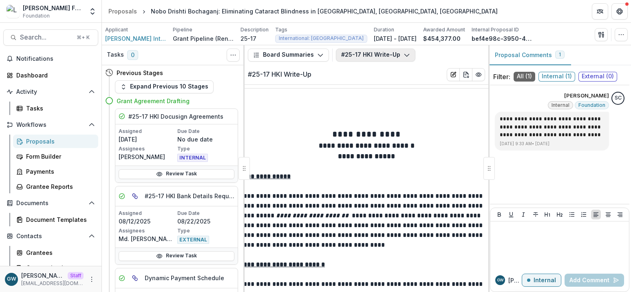
click at [392, 60] on button "#25-17 HKI Write-Up" at bounding box center [375, 55] width 79 height 13
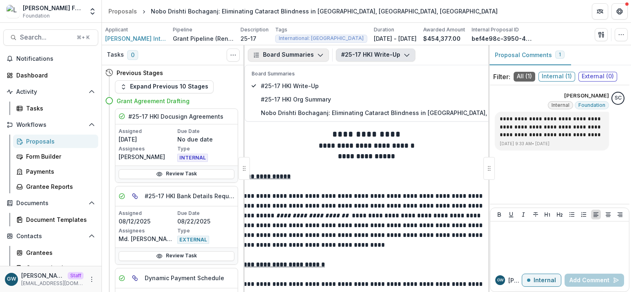
click at [322, 53] on button "Board Summaries" at bounding box center [288, 55] width 81 height 13
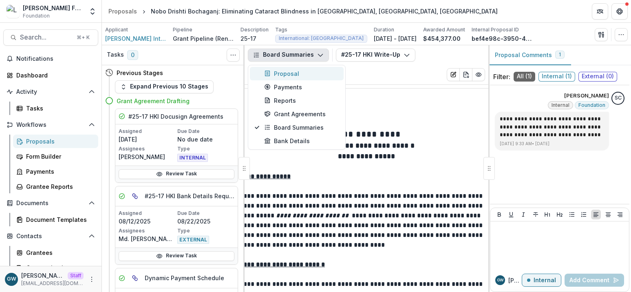
click at [284, 72] on div "Proposal" at bounding box center [301, 73] width 75 height 9
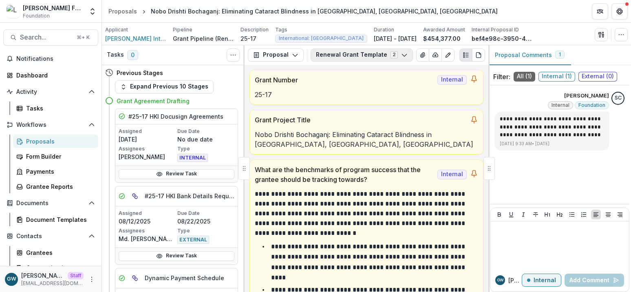
click at [381, 57] on button "Renewal Grant Template 2" at bounding box center [362, 55] width 102 height 13
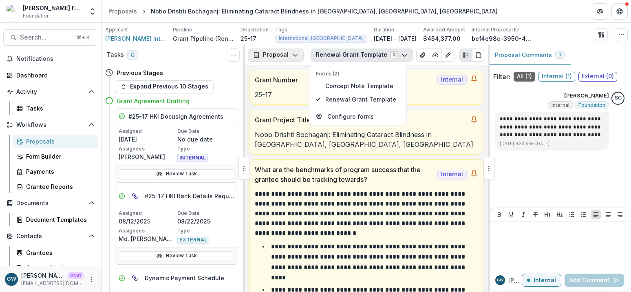
click at [276, 55] on button "Proposal" at bounding box center [276, 55] width 56 height 13
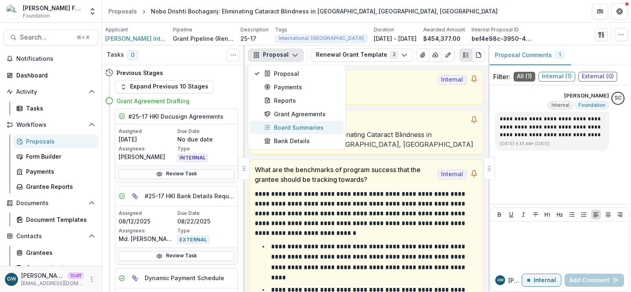
click at [279, 124] on div "Board Summaries" at bounding box center [301, 127] width 75 height 9
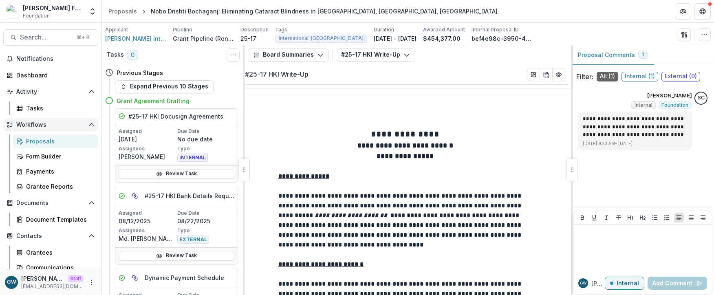
scroll to position [0, 4]
click at [362, 54] on button "#25-17 HKI Write-Up" at bounding box center [375, 55] width 79 height 13
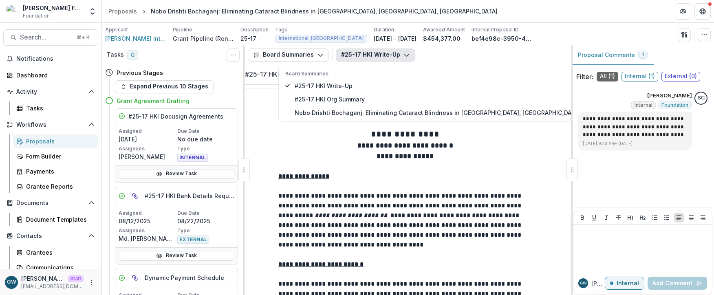
click at [431, 53] on div "#25-17 HKI Write-Up Board Summaries #25-17 HKI Write-Up #25-17 HKI Org Summary …" at bounding box center [452, 55] width 232 height 13
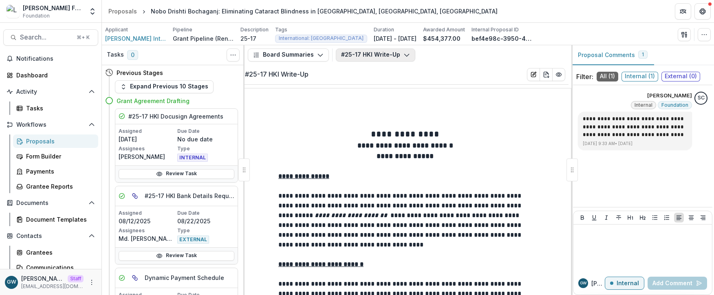
click at [371, 55] on button "#25-17 HKI Write-Up" at bounding box center [375, 55] width 79 height 13
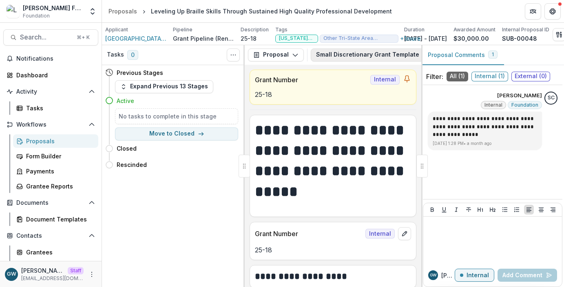
click at [349, 57] on button "Small Discretionary Grant Template 1" at bounding box center [377, 55] width 133 height 13
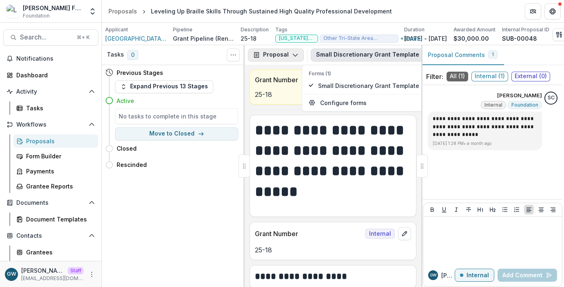
click at [275, 55] on button "Proposal" at bounding box center [276, 55] width 56 height 13
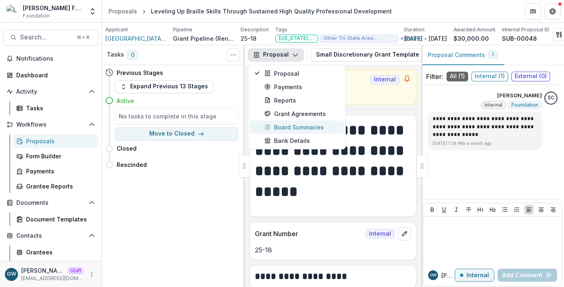
click at [284, 126] on div "Board Summaries" at bounding box center [301, 127] width 75 height 9
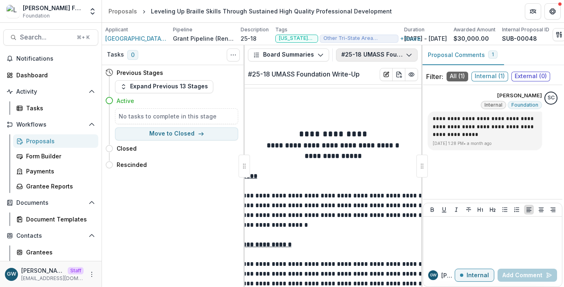
click at [374, 56] on button "#25-18 UMASS Foundation Write-Up" at bounding box center [377, 55] width 82 height 13
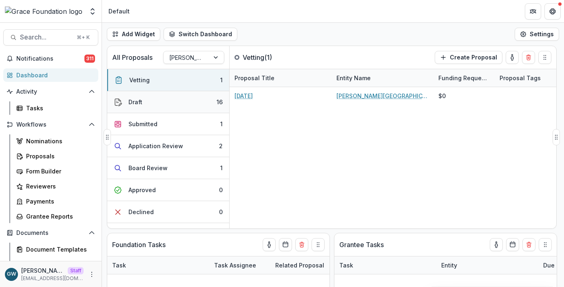
select select "******"
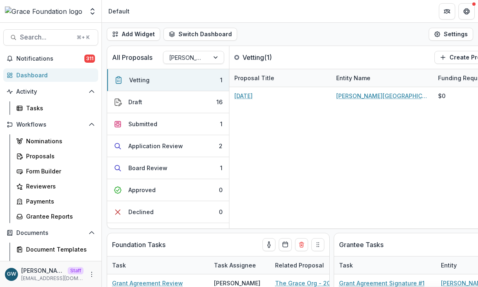
select select "******"
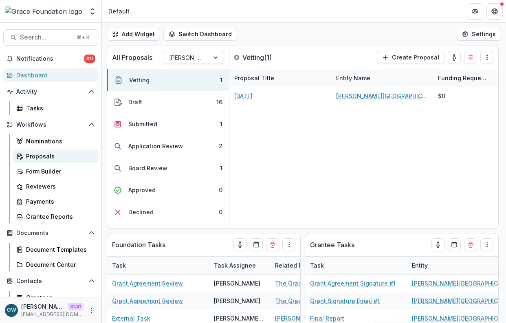
click at [42, 157] on div "Proposals" at bounding box center [59, 156] width 66 height 9
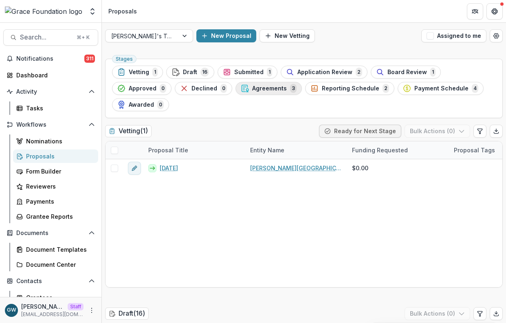
click at [271, 86] on span "Agreements" at bounding box center [269, 88] width 35 height 7
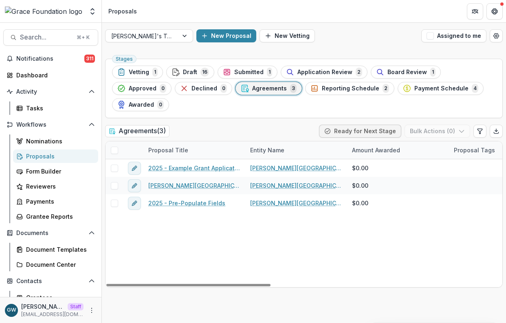
click at [113, 151] on span at bounding box center [114, 150] width 7 height 7
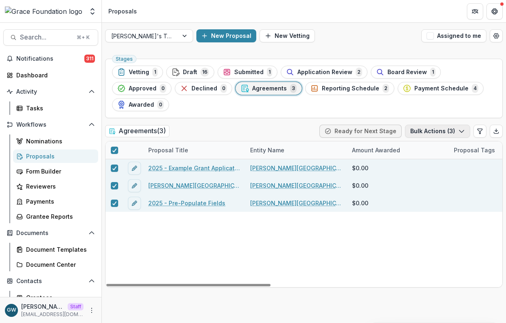
click at [437, 134] on button "Bulk Actions ( 3 )" at bounding box center [437, 131] width 65 height 13
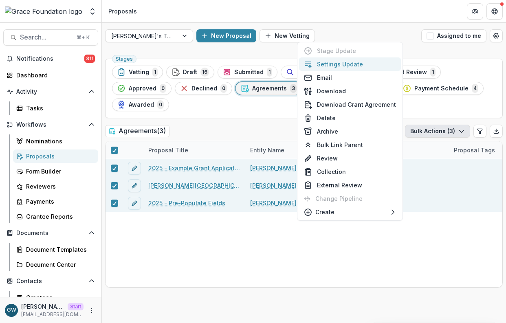
click at [352, 64] on button "Settings Update" at bounding box center [350, 63] width 102 height 13
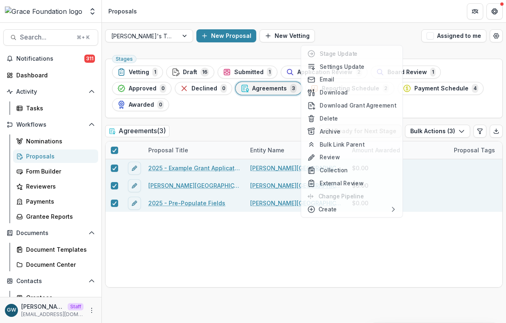
type input "**"
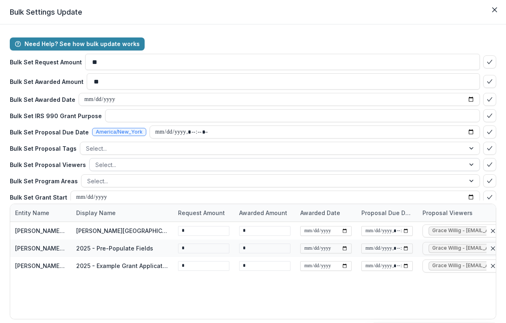
click at [154, 165] on div at bounding box center [277, 165] width 364 height 10
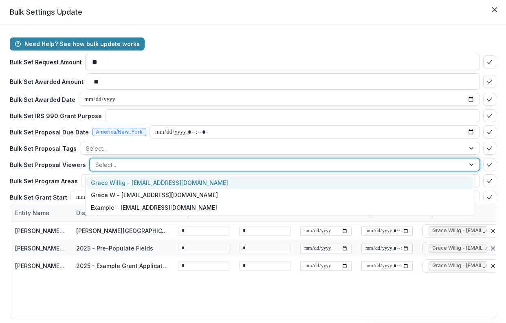
click at [157, 181] on div "Grace Willig - grace@trytemelio.com" at bounding box center [280, 182] width 386 height 13
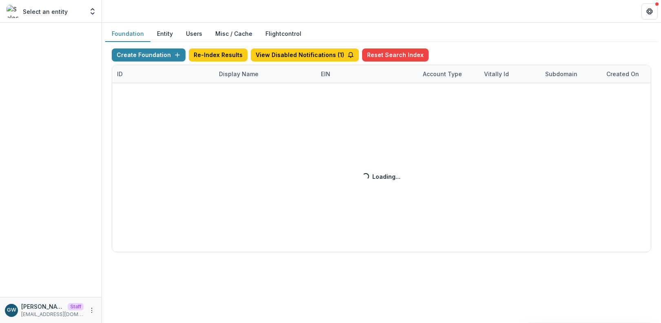
click at [225, 75] on div "Create Foundation Re-Index Results View Disabled Notifications ( 1 ) Reset Sear…" at bounding box center [381, 151] width 539 height 204
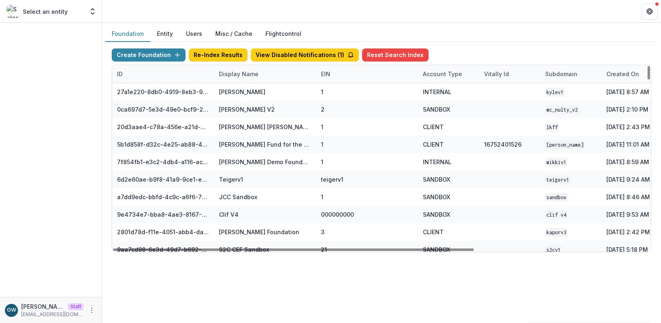
click at [248, 74] on div "Display Name" at bounding box center [238, 74] width 49 height 9
click at [249, 95] on input at bounding box center [265, 92] width 98 height 13
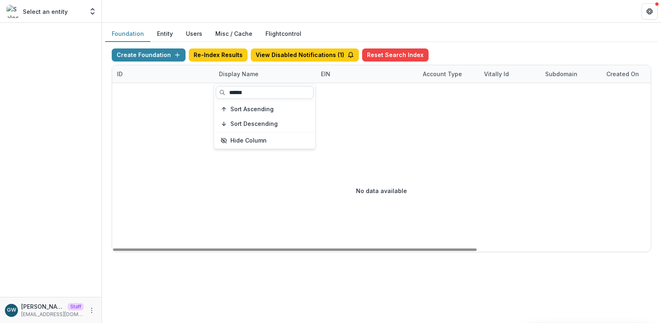
click at [269, 94] on input "******" at bounding box center [265, 92] width 98 height 13
type input "******"
click at [498, 40] on div "Foundation Entity Users Misc / Cache Flightcontrol" at bounding box center [381, 34] width 552 height 16
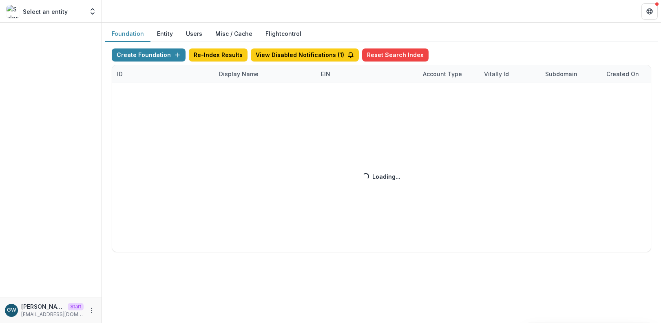
click at [232, 79] on div "Create Foundation Re-Index Results View Disabled Notifications ( 1 ) Reset Sear…" at bounding box center [381, 151] width 539 height 204
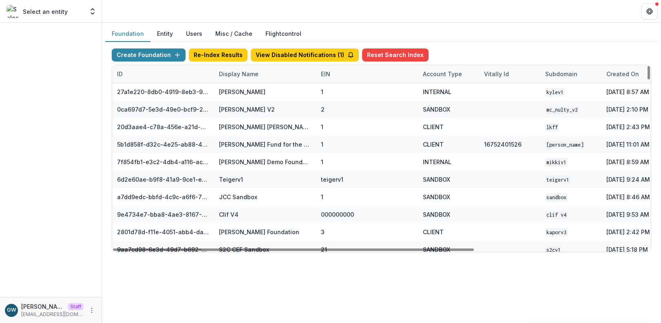
click at [241, 71] on div "Display Name" at bounding box center [238, 74] width 49 height 9
click at [245, 93] on input at bounding box center [265, 92] width 98 height 13
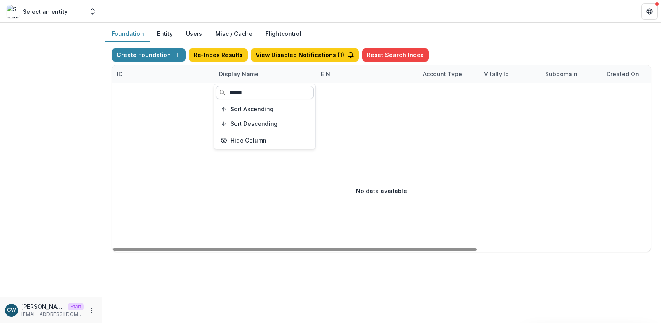
click at [278, 93] on input "******" at bounding box center [265, 92] width 98 height 13
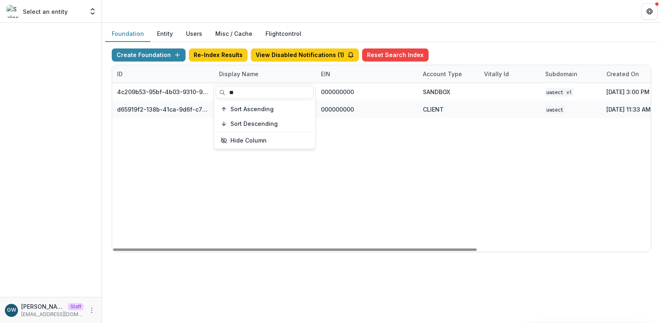
type input "**"
click at [497, 44] on div "Create Foundation Re-Index Results View Disabled Notifications ( 1 ) Reset Sear…" at bounding box center [381, 150] width 552 height 217
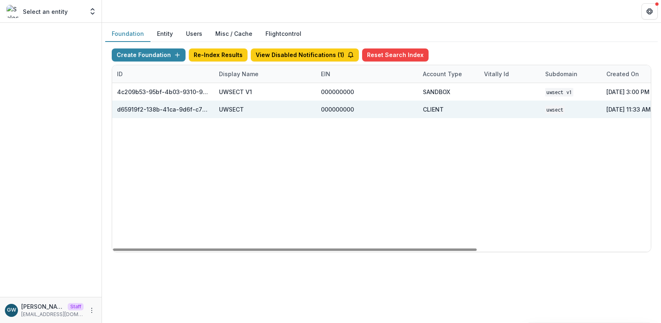
scroll to position [0, 256]
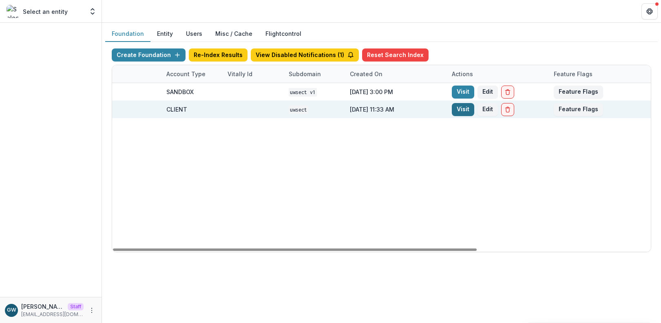
click at [458, 108] on link "Visit" at bounding box center [463, 109] width 22 height 13
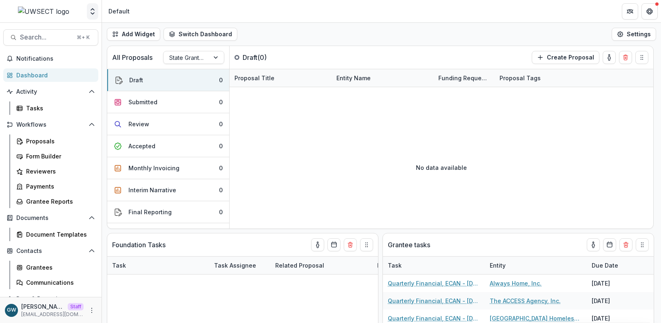
click at [95, 13] on icon "Open entity switcher" at bounding box center [92, 11] width 8 height 8
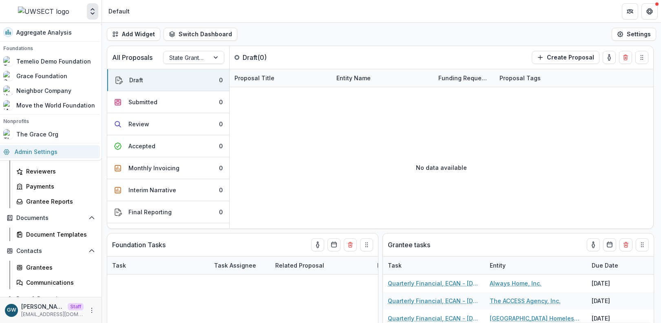
click at [46, 152] on link "Admin Settings" at bounding box center [48, 151] width 101 height 13
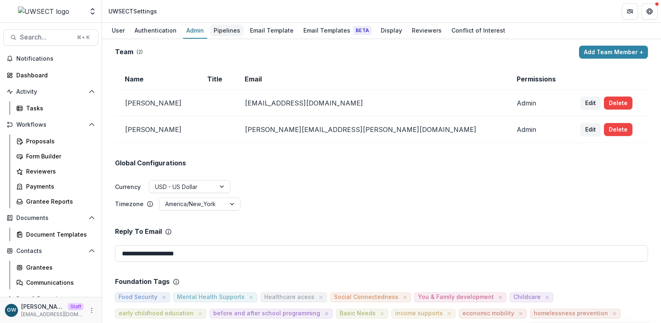
click at [225, 29] on div "Pipelines" at bounding box center [226, 30] width 33 height 12
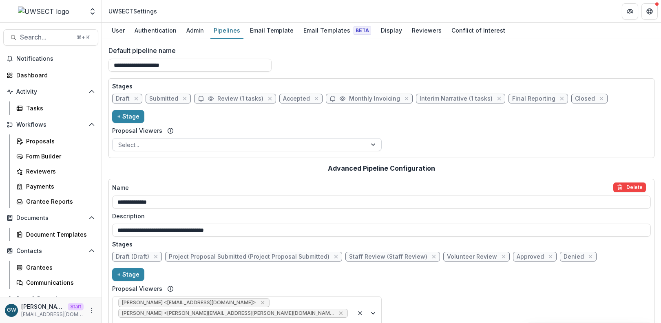
click at [137, 143] on div at bounding box center [239, 145] width 243 height 10
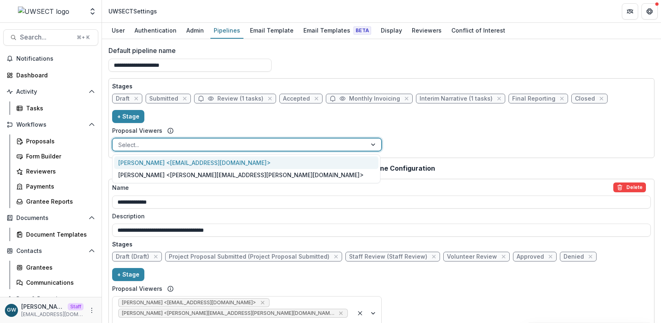
click at [143, 161] on div "Carli Herz <carli.herz@uwsect.org>" at bounding box center [246, 163] width 264 height 13
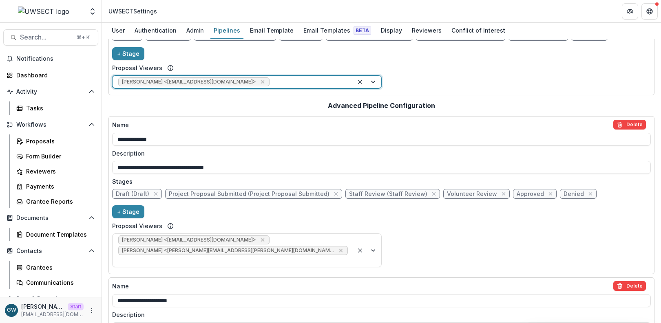
scroll to position [119, 0]
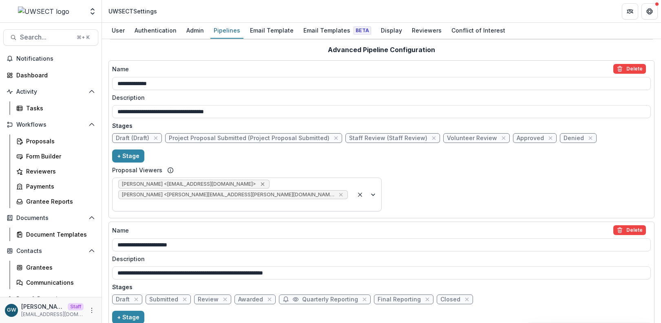
click at [260, 184] on icon "Remove Carli Herz <carli.herz@uwsect.org>" at bounding box center [262, 185] width 4 height 4
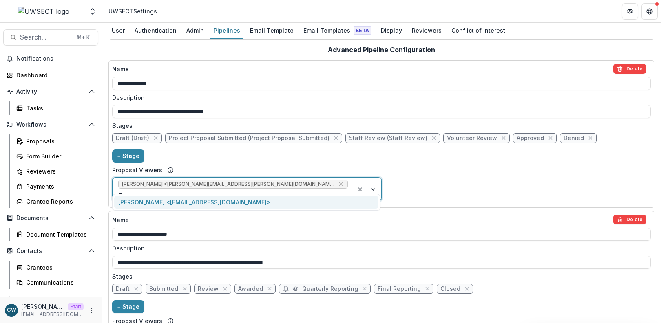
type input "***"
click at [206, 200] on div "Carli Herz <carli.herz@uwsect.org>" at bounding box center [246, 202] width 264 height 13
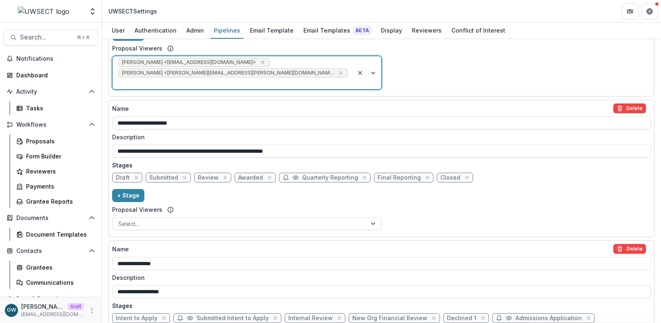
scroll to position [247, 0]
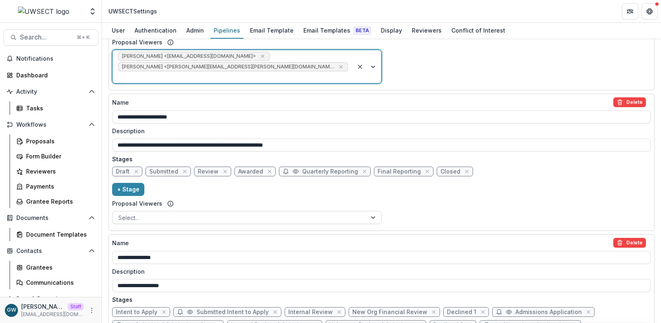
click at [148, 213] on div at bounding box center [239, 218] width 243 height 10
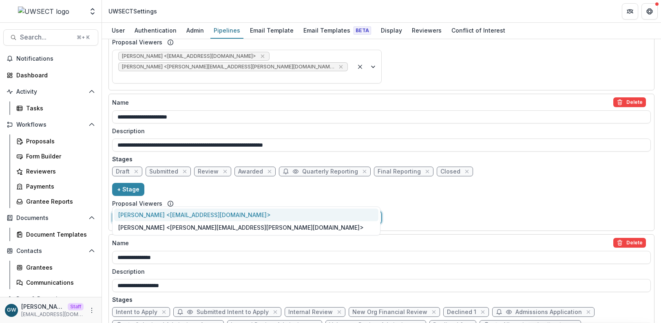
type input "***"
click at [162, 214] on div "Carli Herz <carli.herz@uwsect.org>" at bounding box center [246, 215] width 264 height 13
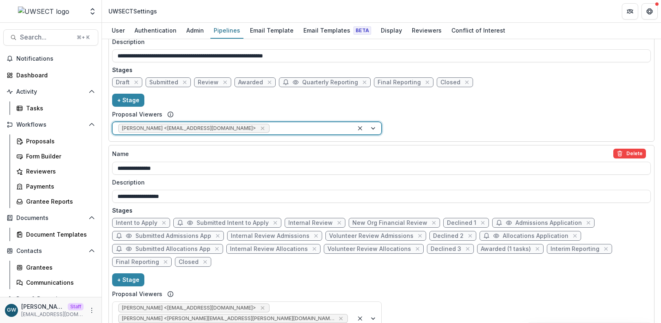
scroll to position [336, 0]
click at [259, 304] on icon "Remove Carli Herz <carli.herz@uwsect.org>" at bounding box center [262, 307] width 7 height 7
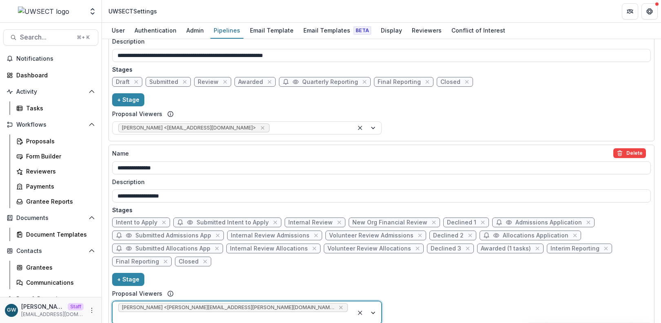
click at [251, 313] on div at bounding box center [232, 318] width 229 height 10
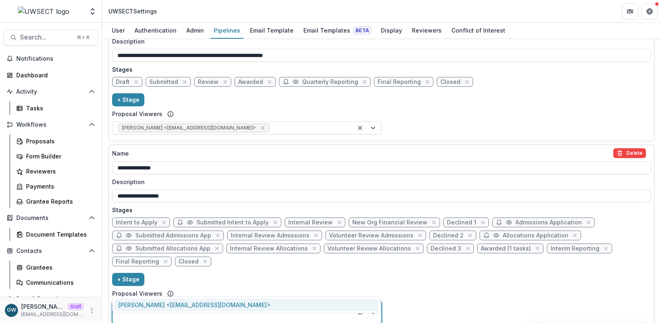
drag, startPoint x: 231, startPoint y: 304, endPoint x: 261, endPoint y: 276, distance: 40.7
click at [231, 304] on div "Carli Herz <carli.herz@uwsect.org>" at bounding box center [246, 305] width 264 height 13
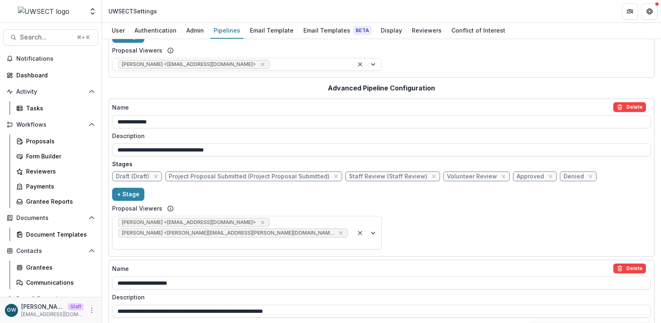
scroll to position [0, 0]
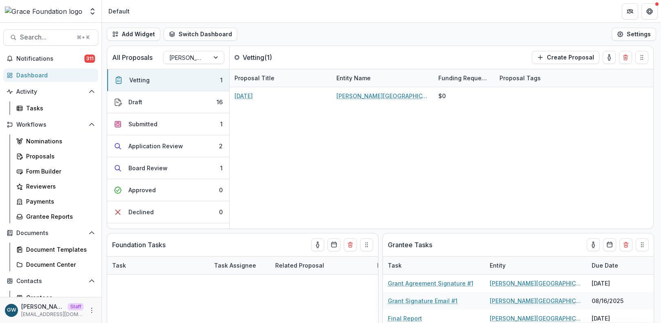
select select "******"
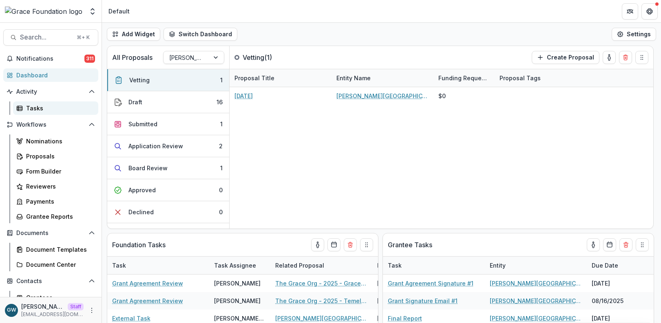
click at [33, 108] on div "Tasks" at bounding box center [59, 108] width 66 height 9
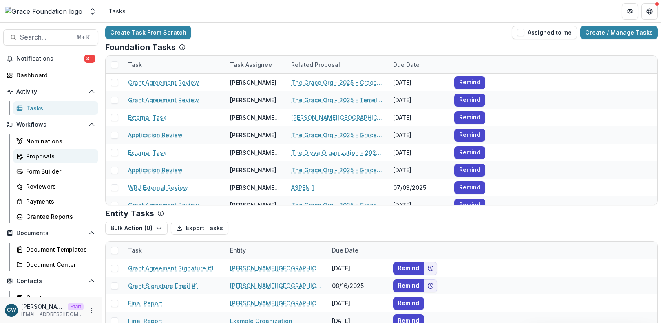
click at [46, 153] on div "Proposals" at bounding box center [59, 156] width 66 height 9
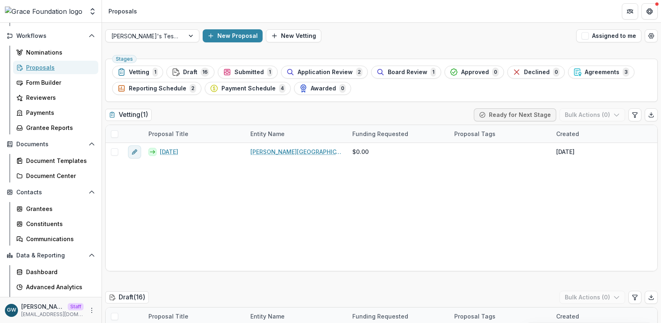
scroll to position [101, 0]
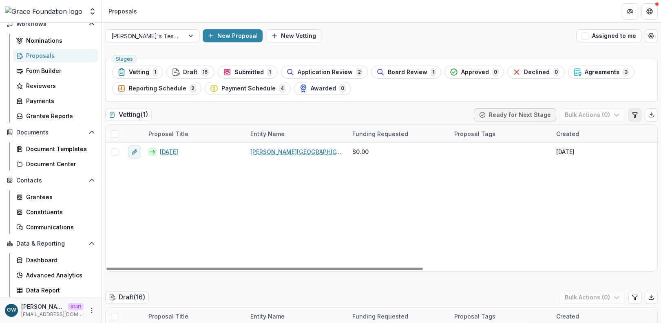
click at [635, 113] on button "Edit table settings" at bounding box center [634, 114] width 13 height 13
select select "******"
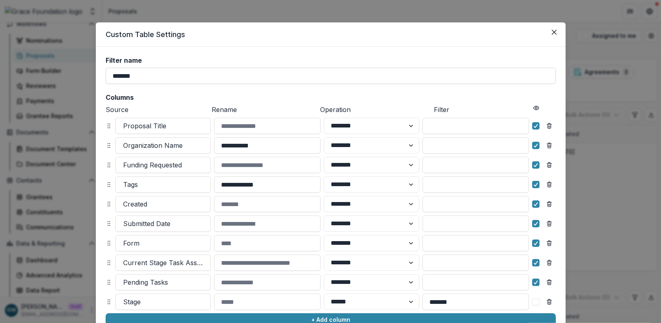
scroll to position [0, 0]
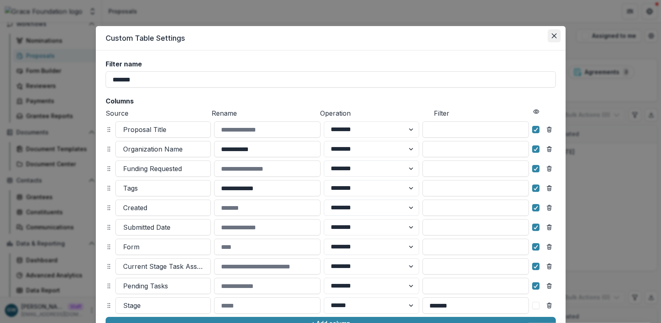
click at [555, 35] on icon "Close" at bounding box center [554, 35] width 5 height 5
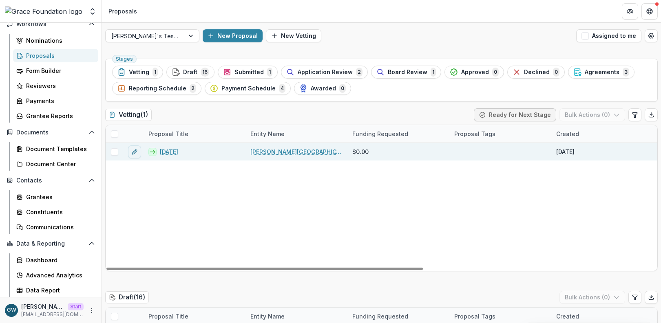
click at [171, 148] on link "7/31/25" at bounding box center [169, 152] width 18 height 9
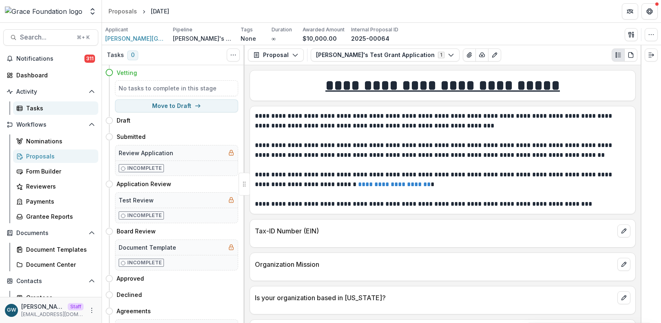
click at [49, 107] on div "Tasks" at bounding box center [59, 108] width 66 height 9
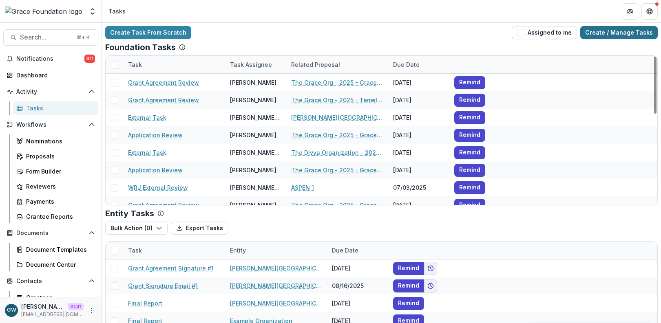
click at [599, 29] on link "Create / Manage Tasks" at bounding box center [618, 32] width 77 height 13
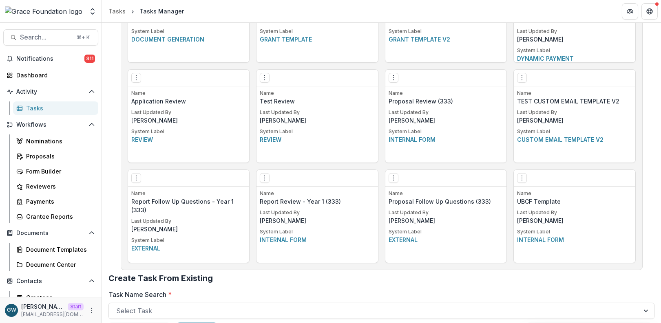
scroll to position [663, 0]
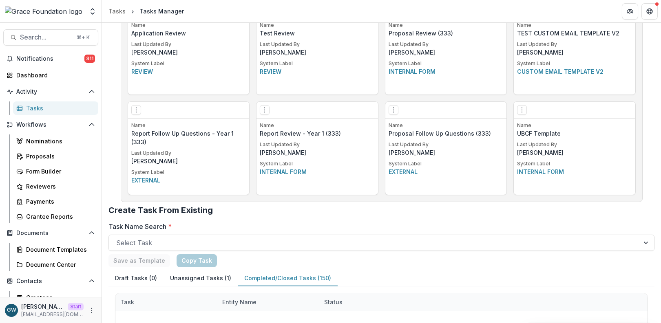
click at [266, 278] on button "Completed/Closed Tasks (150)" at bounding box center [288, 279] width 100 height 16
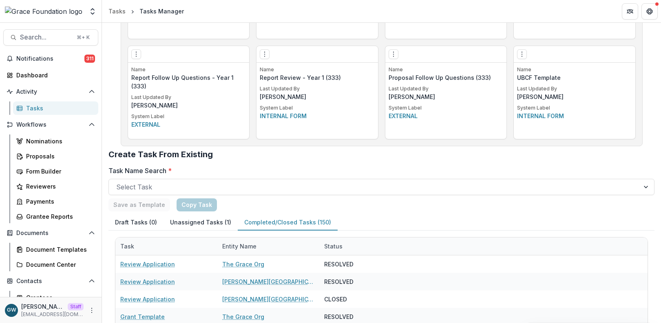
scroll to position [731, 0]
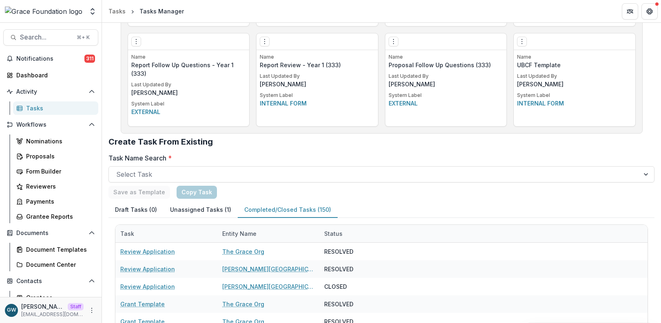
click at [33, 110] on div "Tasks" at bounding box center [59, 108] width 66 height 9
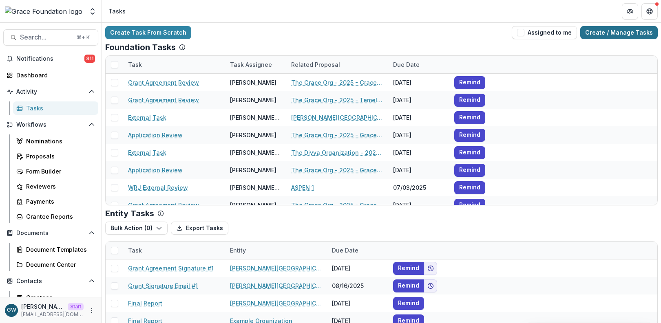
click at [606, 34] on link "Create / Manage Tasks" at bounding box center [618, 32] width 77 height 13
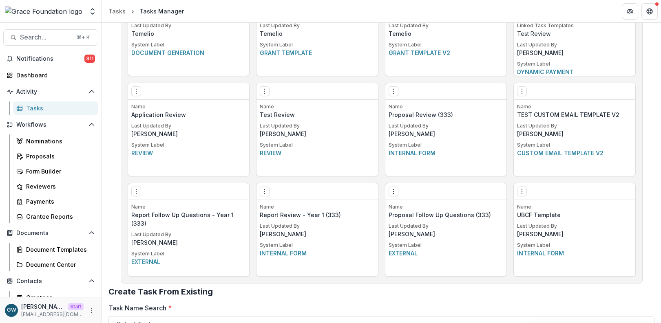
scroll to position [663, 0]
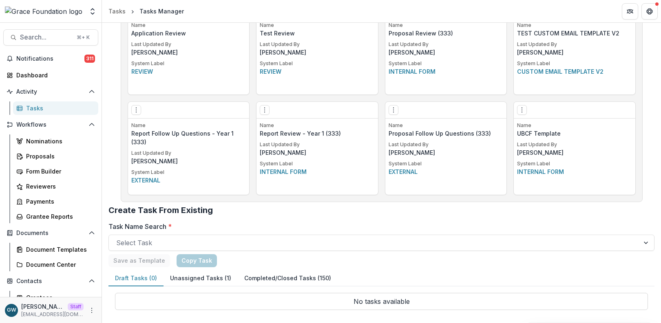
click at [277, 280] on button "Completed/Closed Tasks (150)" at bounding box center [288, 279] width 100 height 16
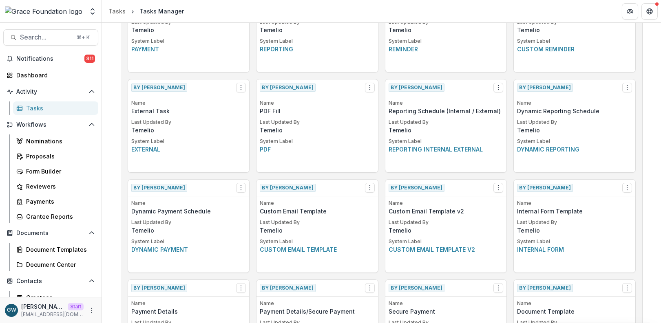
scroll to position [0, 0]
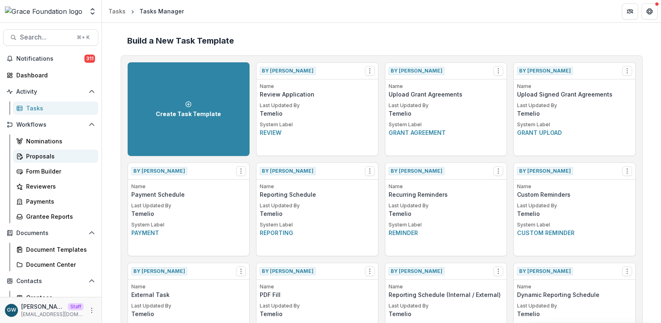
click at [40, 159] on div "Proposals" at bounding box center [59, 156] width 66 height 9
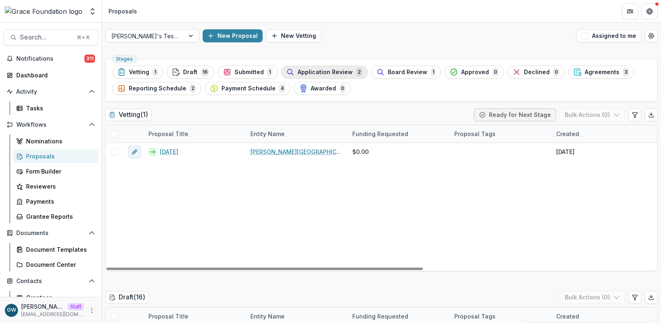
click at [324, 74] on span "Application Review" at bounding box center [325, 72] width 55 height 7
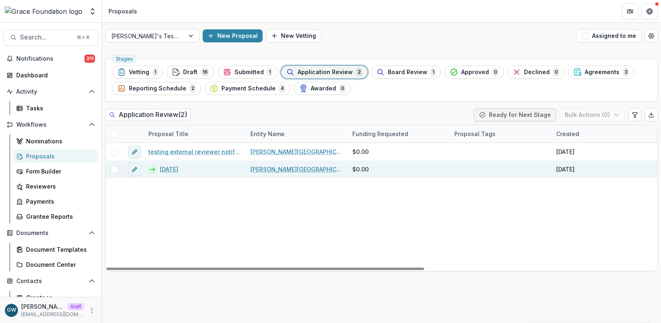
click at [169, 167] on link "[DATE]" at bounding box center [169, 169] width 18 height 9
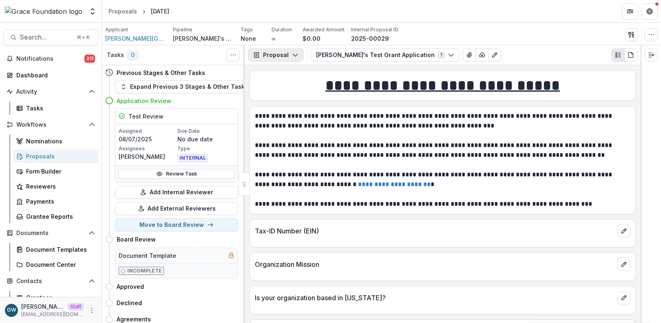
click at [280, 55] on button "Proposal" at bounding box center [276, 55] width 56 height 13
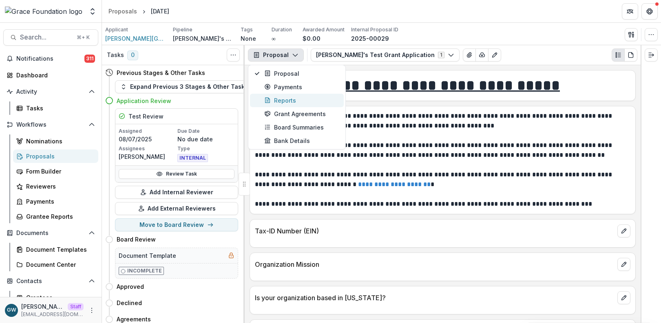
click at [285, 101] on div "Reports" at bounding box center [301, 100] width 75 height 9
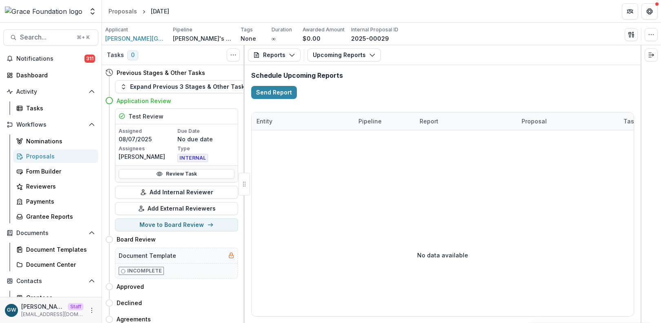
click at [409, 76] on h2 "Schedule Upcoming Reports" at bounding box center [442, 76] width 383 height 8
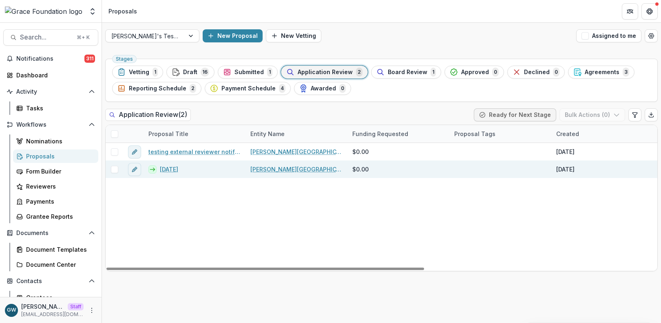
click at [116, 170] on span at bounding box center [114, 169] width 7 height 7
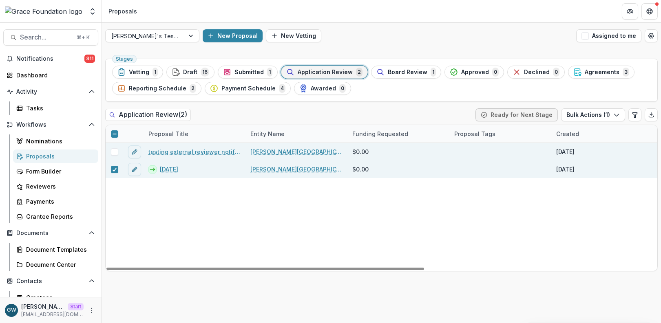
click at [113, 151] on span at bounding box center [114, 151] width 7 height 7
click at [584, 114] on button "Bulk Actions ( 2 )" at bounding box center [592, 114] width 65 height 13
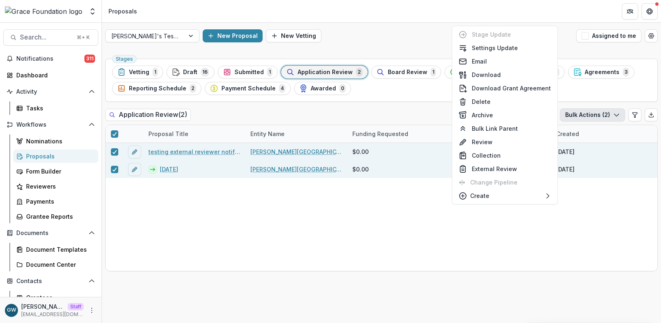
click at [584, 104] on div "Stages Vetting 1 Draft 16 Submitted 1 Application Review 2 Board Review 1 Appro…" at bounding box center [381, 189] width 559 height 268
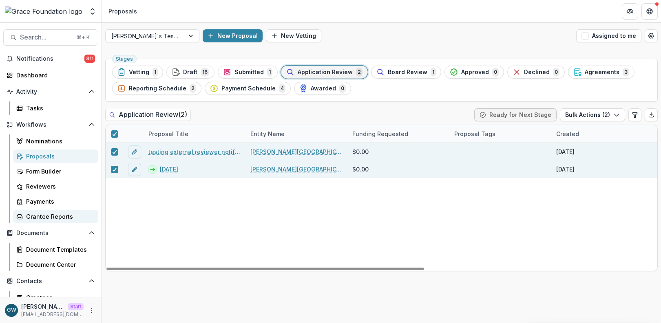
click at [42, 217] on div "Grantee Reports" at bounding box center [59, 216] width 66 height 9
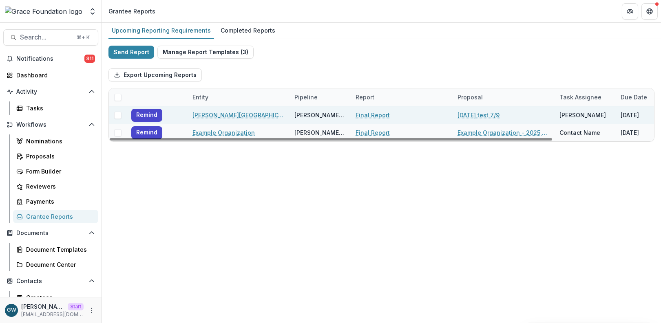
click at [116, 113] on span at bounding box center [117, 115] width 7 height 7
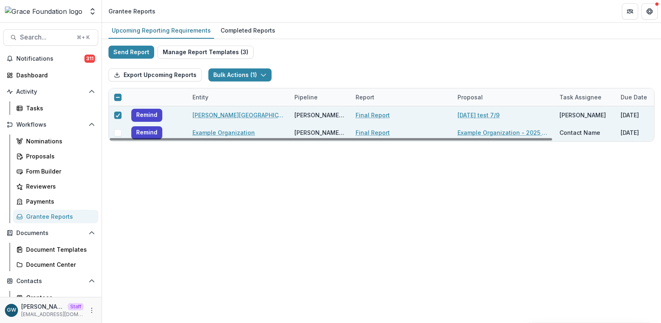
click at [118, 133] on span at bounding box center [117, 132] width 7 height 7
click at [236, 75] on button "Bulk Actions ( 2 )" at bounding box center [240, 74] width 64 height 13
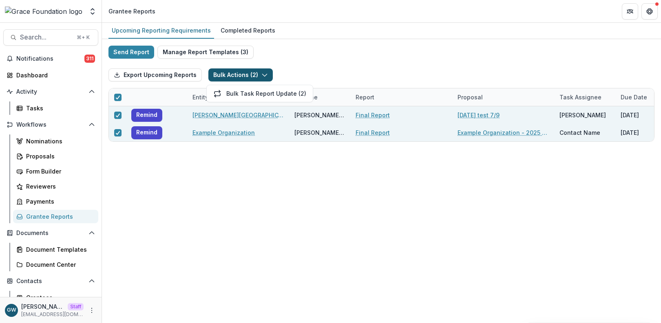
click at [327, 71] on div "Export Upcoming Reports Bulk Actions ( 2 ) Bulk Task Report Update ( 2 )" at bounding box center [381, 75] width 546 height 26
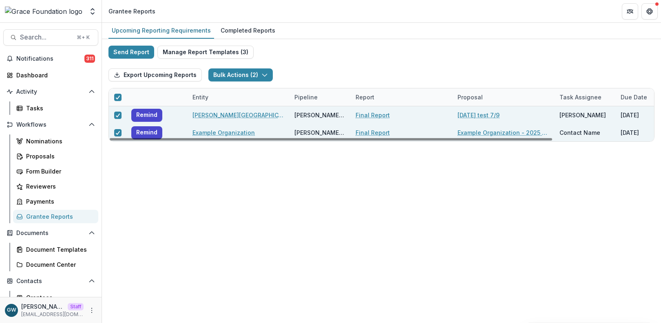
click at [146, 181] on div "Upcoming Reporting Requirements Completed Reports Send Report Manage Report Tem…" at bounding box center [381, 173] width 559 height 300
click at [228, 77] on button "Bulk Actions ( 2 )" at bounding box center [240, 74] width 64 height 13
click at [380, 65] on div "Export Upcoming Reports Bulk Actions ( 2 ) Bulk Task Report Update ( 2 )" at bounding box center [381, 75] width 546 height 26
drag, startPoint x: 51, startPoint y: 157, endPoint x: 117, endPoint y: 157, distance: 66.0
click at [51, 157] on div "Proposals" at bounding box center [59, 156] width 66 height 9
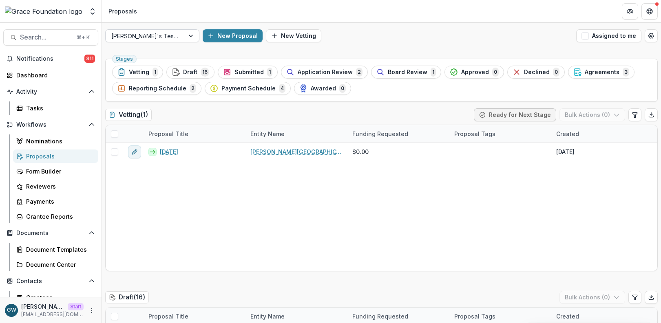
click at [184, 38] on div at bounding box center [191, 36] width 15 height 12
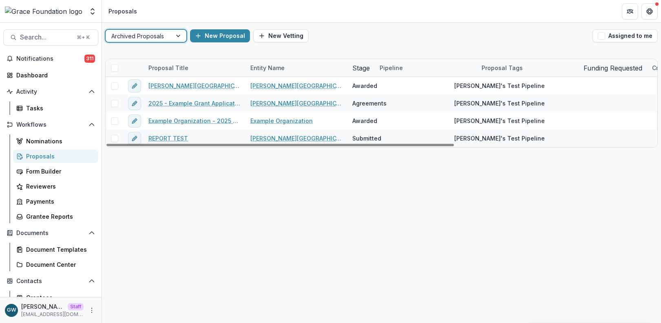
click at [168, 39] on div "Archived Proposals" at bounding box center [139, 36] width 66 height 12
click at [218, 147] on div "Hackley Library - 2025 - Grace's Test Grant Application_Public Hackley Library …" at bounding box center [543, 112] width 874 height 70
click at [359, 42] on div "New Proposal New Vetting" at bounding box center [389, 35] width 399 height 13
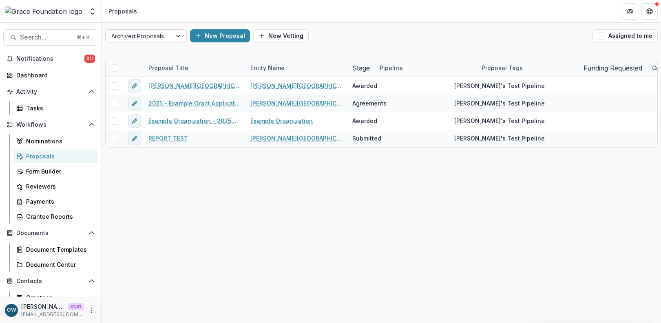
click at [176, 42] on div "Archived Proposals" at bounding box center [146, 35] width 82 height 13
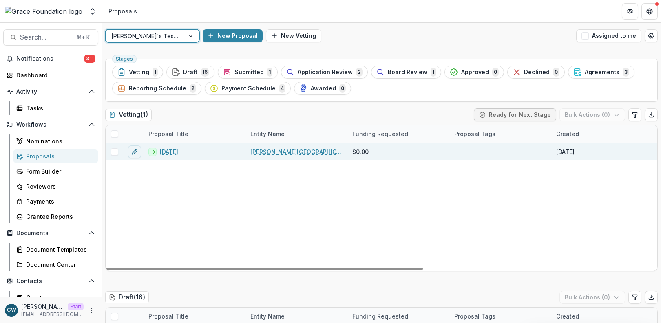
click at [170, 152] on link "7/31/25" at bounding box center [169, 152] width 18 height 9
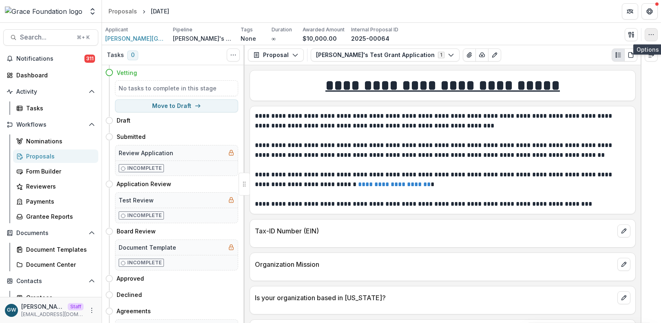
click at [651, 36] on icon "button" at bounding box center [651, 34] width 7 height 7
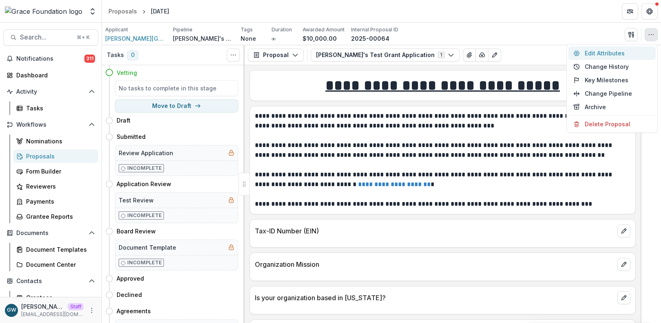
click at [610, 56] on button "Edit Attributes" at bounding box center [611, 52] width 87 height 13
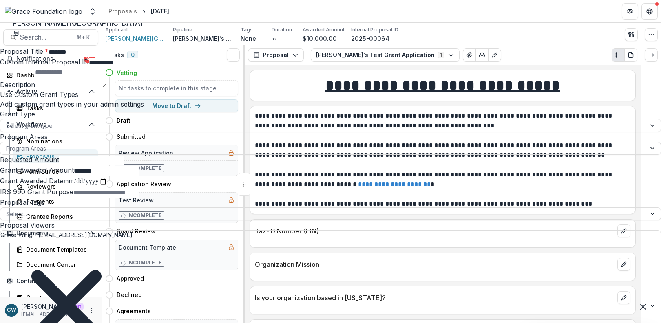
scroll to position [249, 0]
click at [648, 9] on icon "Close" at bounding box center [649, 9] width 5 height 5
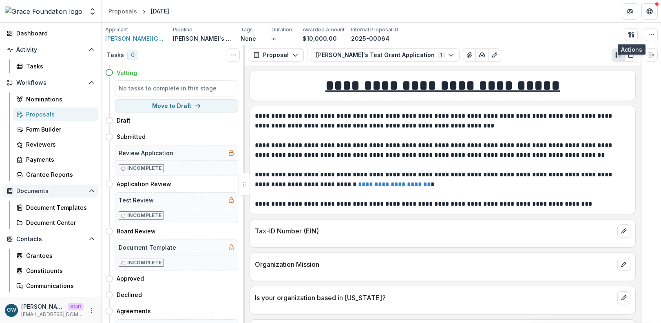
scroll to position [50, 0]
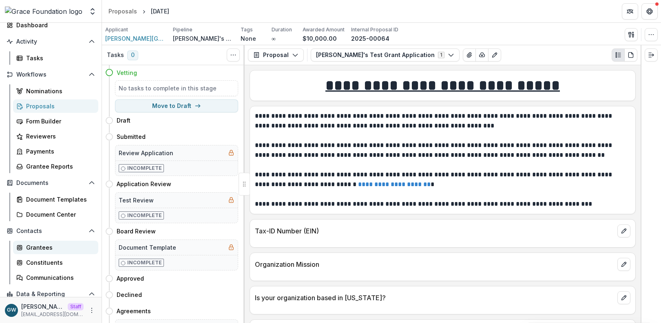
click at [44, 247] on div "Grantees" at bounding box center [59, 247] width 66 height 9
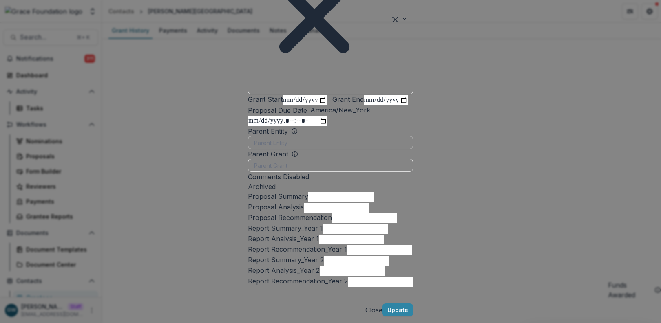
scroll to position [550, 0]
drag, startPoint x: 511, startPoint y: 260, endPoint x: 492, endPoint y: 257, distance: 19.4
click at [511, 260] on div "**********" at bounding box center [330, 161] width 661 height 323
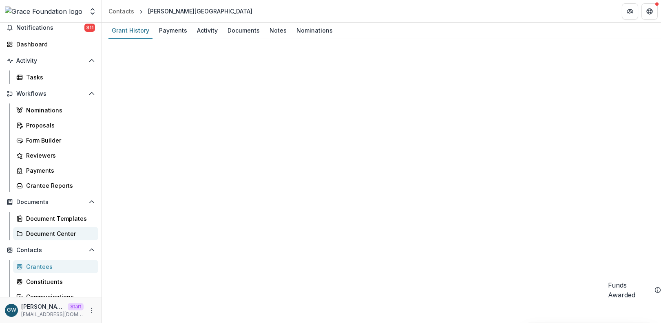
scroll to position [52, 0]
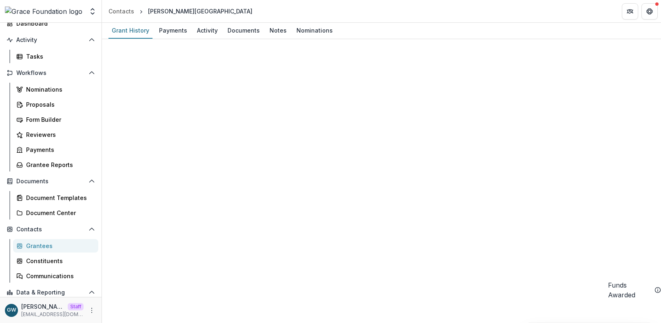
click at [45, 245] on div "Grantees" at bounding box center [59, 246] width 66 height 9
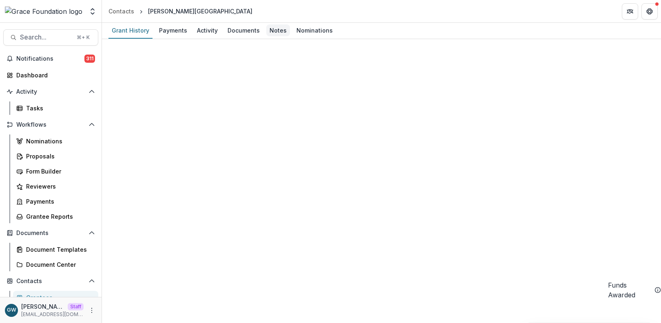
click at [275, 34] on div "Notes" at bounding box center [278, 30] width 24 height 12
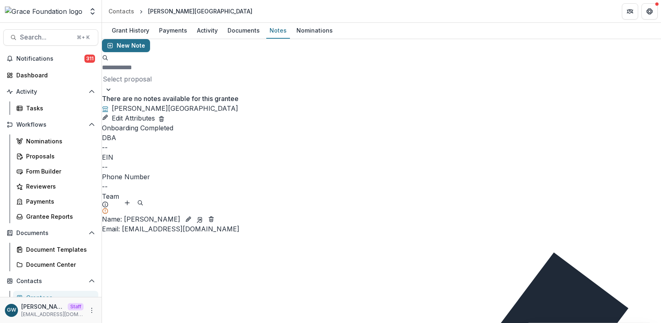
click at [131, 52] on button "New Note" at bounding box center [126, 45] width 48 height 13
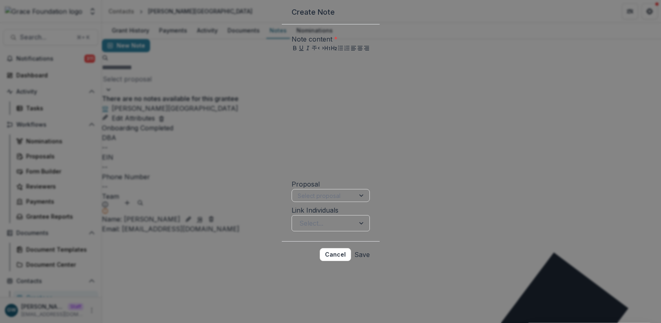
click at [304, 127] on div at bounding box center [330, 115] width 78 height 122
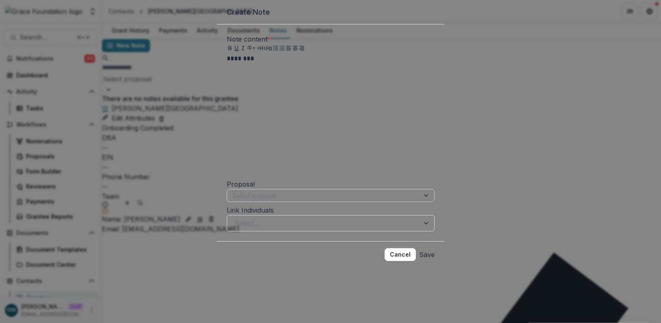
click at [257, 201] on div at bounding box center [323, 196] width 181 height 10
click at [218, 219] on form "Note content * ******** Proposal Select proposal Link Individuals Select..." at bounding box center [330, 132] width 227 height 217
click at [238, 229] on div at bounding box center [323, 223] width 178 height 11
click at [217, 236] on form "Note content * ******** Proposal Select proposal Link Individuals Select..." at bounding box center [330, 132] width 227 height 217
click at [188, 75] on div "Create Note Note content * ******** Proposal Select proposal Link Individuals S…" at bounding box center [330, 161] width 661 height 323
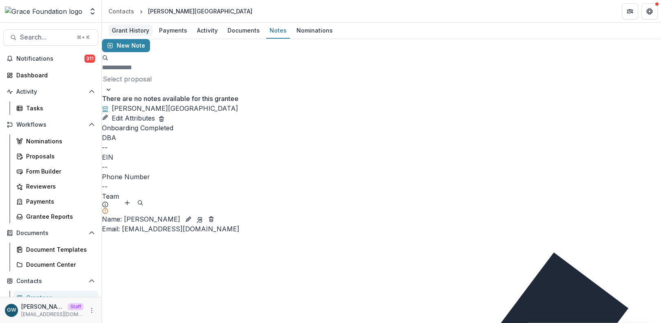
click at [139, 30] on div "Grant History" at bounding box center [130, 30] width 44 height 12
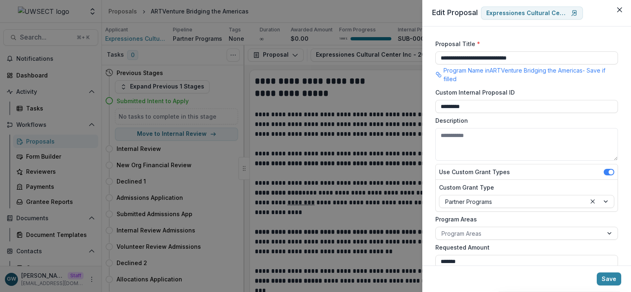
scroll to position [217, 0]
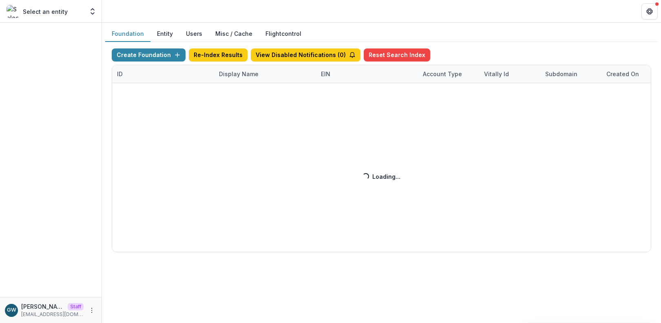
click at [232, 79] on div "Create Foundation Re-Index Results View Disabled Notifications ( 0 ) Reset Sear…" at bounding box center [381, 151] width 539 height 204
click at [234, 77] on div "Create Foundation Re-Index Results View Disabled Notifications ( 0 ) Reset Sear…" at bounding box center [381, 151] width 539 height 204
click at [237, 75] on div "Create Foundation Re-Index Results View Disabled Notifications ( 0 ) Reset Sear…" at bounding box center [381, 151] width 539 height 204
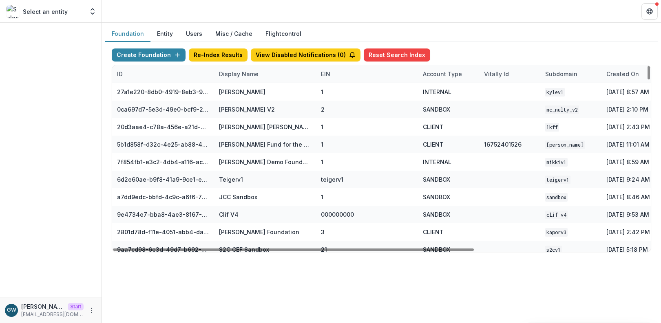
click at [241, 77] on div "Display Name" at bounding box center [238, 74] width 49 height 9
click at [247, 93] on input at bounding box center [265, 92] width 98 height 13
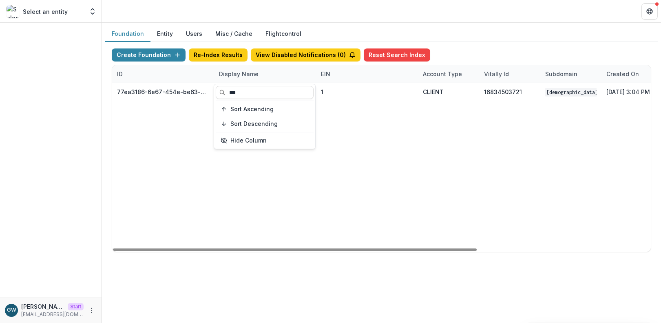
type input "***"
click at [551, 44] on div "Create Foundation Re-Index Results View Disabled Notifications ( 0 ) Reset Sear…" at bounding box center [381, 150] width 552 height 217
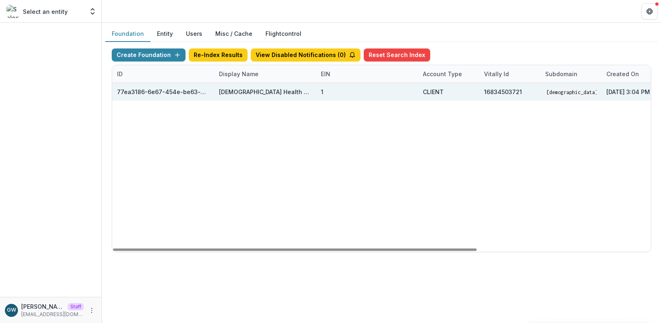
scroll to position [0, 256]
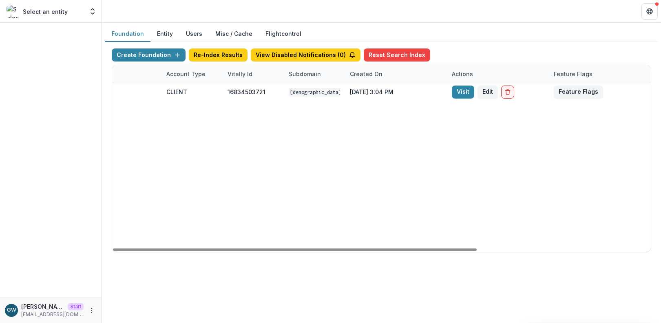
click at [455, 92] on link "Visit" at bounding box center [463, 92] width 22 height 13
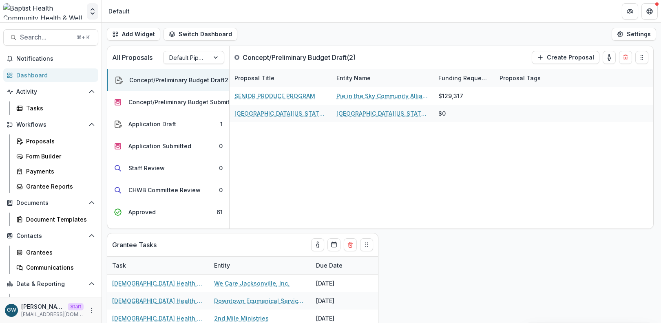
click at [92, 17] on button "Open entity switcher" at bounding box center [92, 11] width 11 height 16
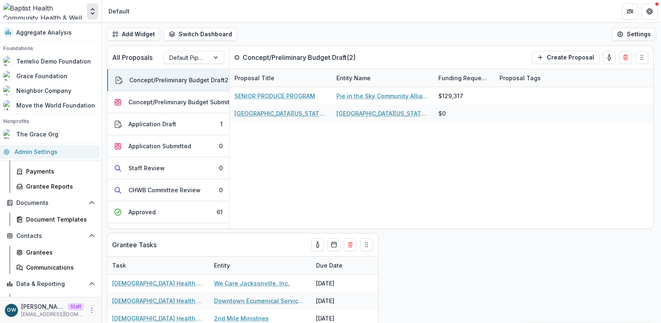
click at [33, 150] on link "Admin Settings" at bounding box center [48, 151] width 101 height 13
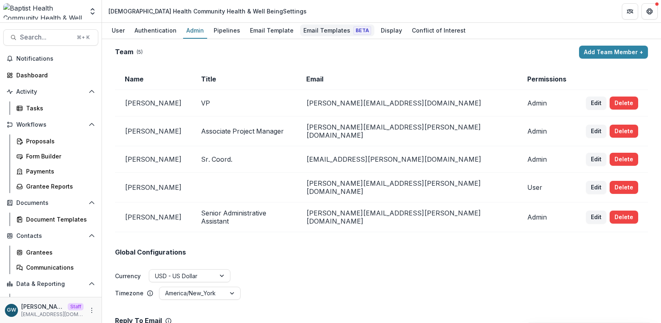
click at [331, 31] on div "Email Templates Beta" at bounding box center [337, 30] width 74 height 12
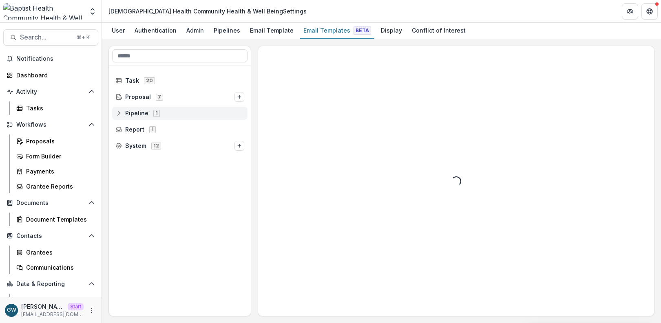
click at [119, 110] on icon at bounding box center [118, 113] width 7 height 7
click at [126, 129] on icon at bounding box center [124, 129] width 7 height 7
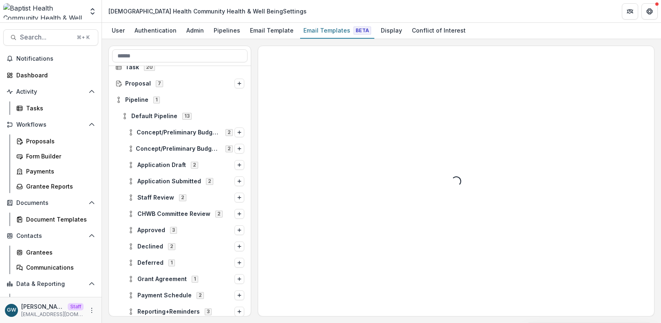
scroll to position [15, 0]
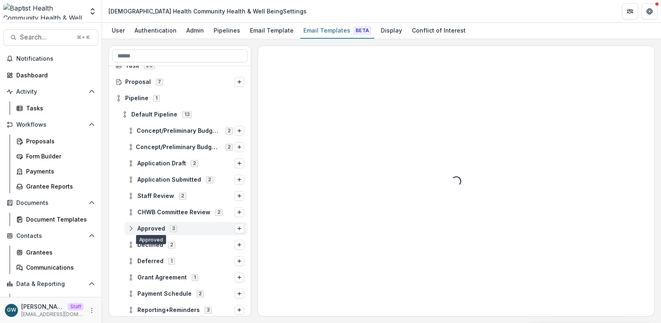
click at [134, 227] on span "Approved 3" at bounding box center [181, 228] width 107 height 7
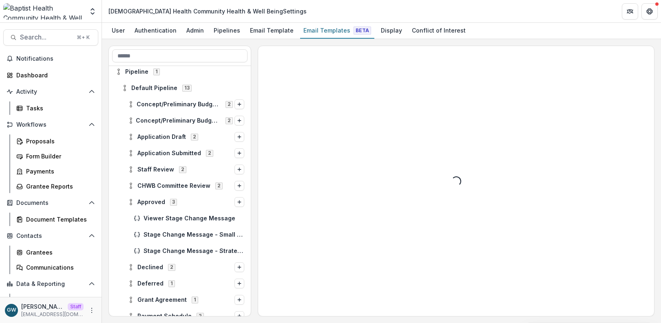
scroll to position [51, 0]
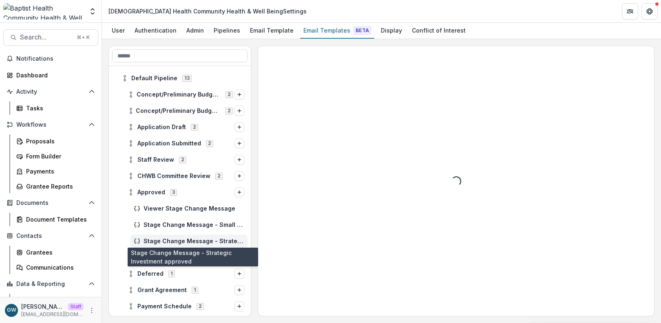
click at [169, 238] on span "Stage Change Message - Strategic Investment approved" at bounding box center [193, 241] width 101 height 7
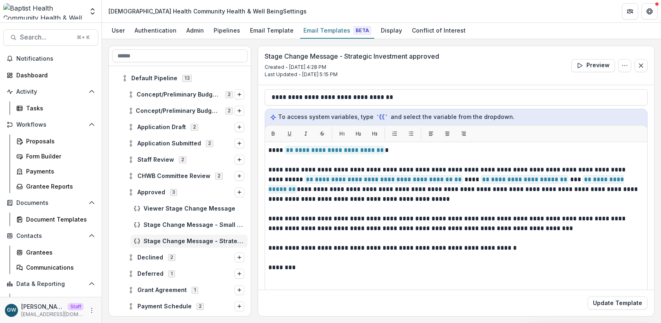
scroll to position [87, 0]
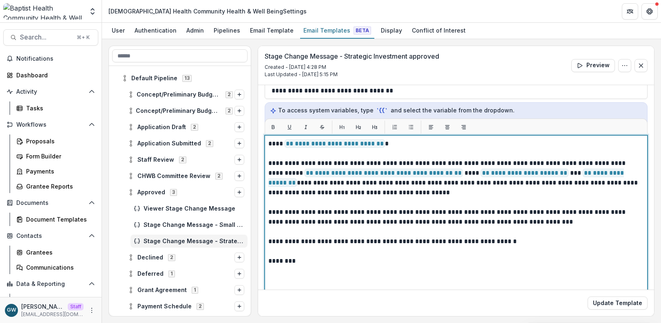
click at [596, 175] on span "**********" at bounding box center [445, 178] width 355 height 18
click at [585, 175] on span "**********" at bounding box center [445, 178] width 355 height 18
click at [477, 195] on p "**********" at bounding box center [454, 178] width 373 height 39
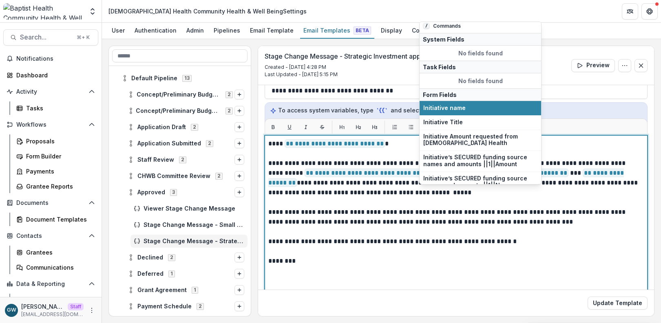
scroll to position [1, 0]
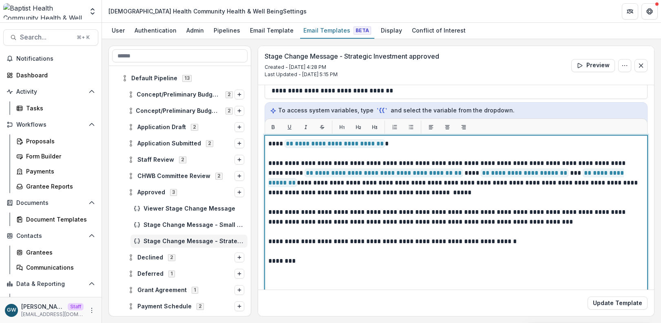
click at [437, 192] on p "**********" at bounding box center [454, 178] width 373 height 39
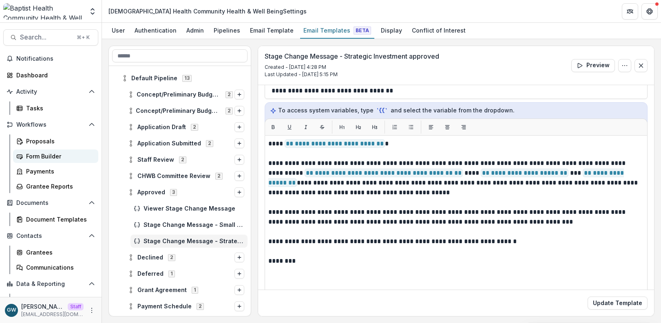
click at [42, 159] on div "Form Builder" at bounding box center [59, 156] width 66 height 9
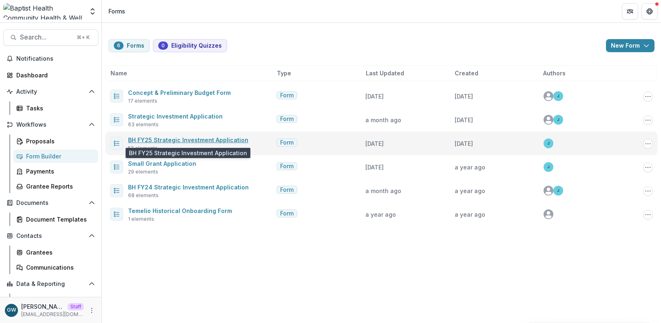
click at [170, 139] on link "BH FY25 Strategic Investment Application" at bounding box center [188, 140] width 120 height 7
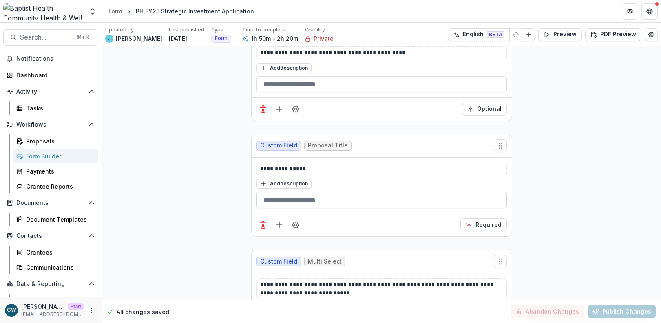
scroll to position [829, 0]
click at [554, 35] on button "Preview" at bounding box center [560, 34] width 44 height 13
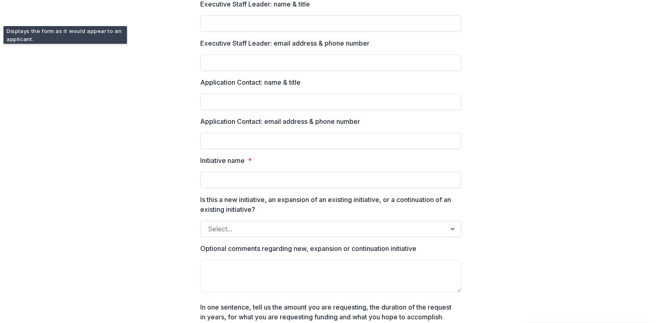
scroll to position [0, 0]
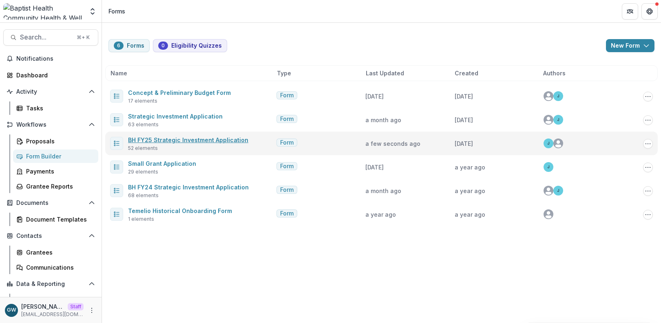
click at [149, 137] on link "BH FY25 Strategic Investment Application" at bounding box center [188, 140] width 120 height 7
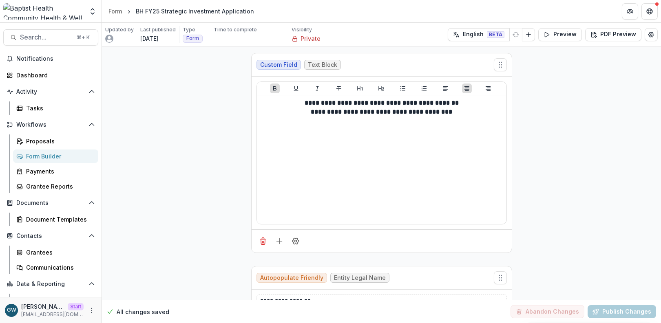
scroll to position [824, 0]
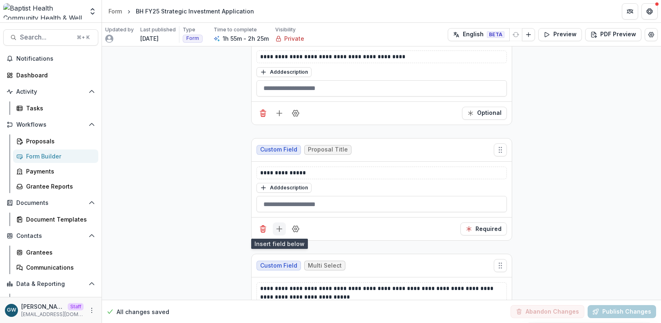
click at [278, 230] on icon "Add field" at bounding box center [279, 229] width 8 height 8
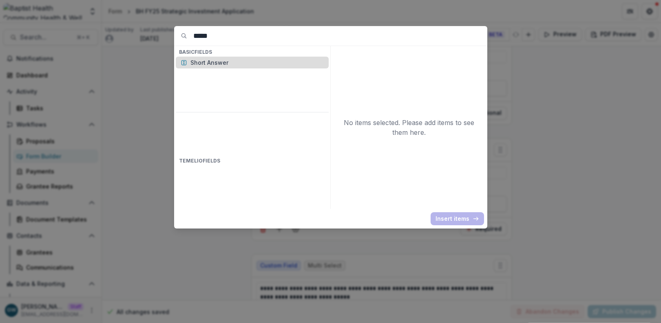
type input "*****"
click at [212, 66] on p "Short Answer" at bounding box center [256, 62] width 133 height 9
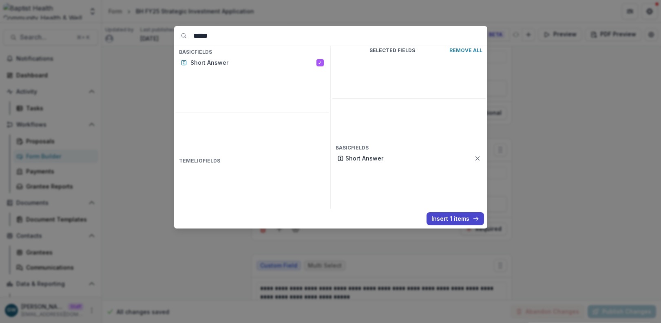
click at [450, 215] on button "Insert 1 items" at bounding box center [454, 218] width 57 height 13
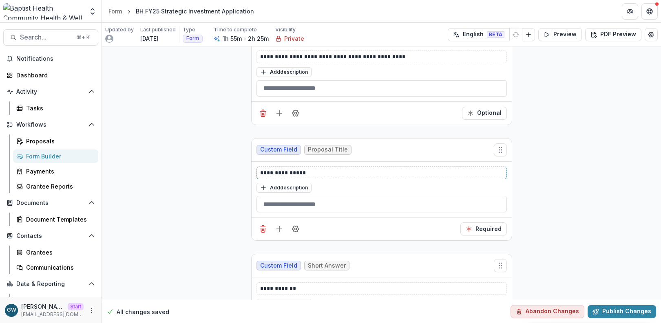
click at [290, 172] on p "**********" at bounding box center [381, 173] width 243 height 9
copy p "**********"
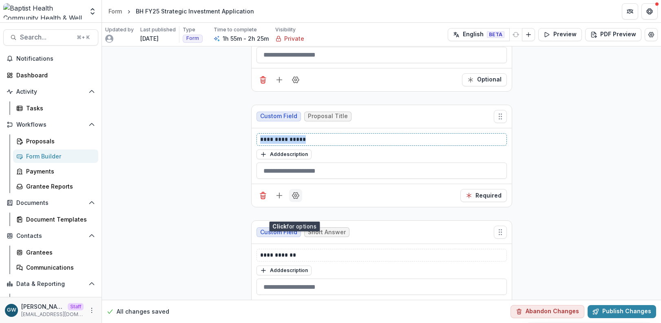
scroll to position [875, 0]
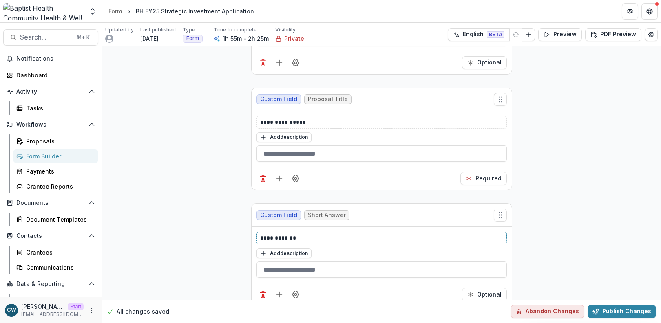
click at [285, 240] on p "**********" at bounding box center [381, 238] width 243 height 9
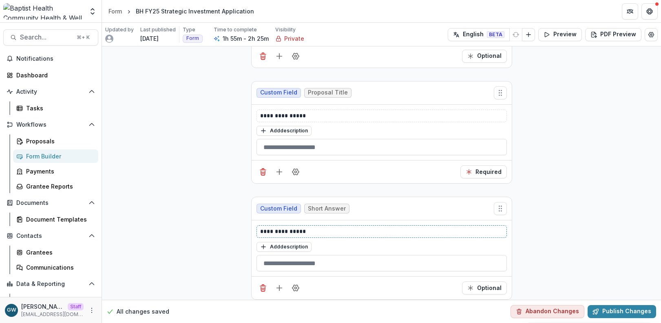
scroll to position [890, 0]
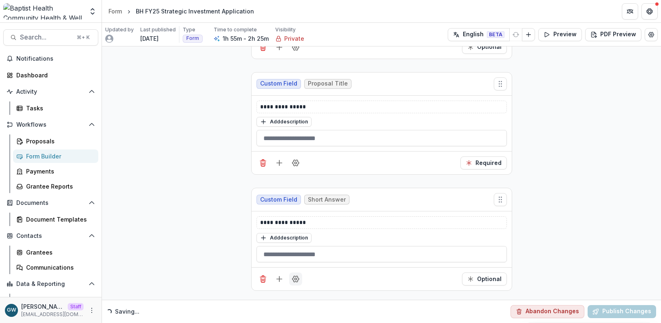
click at [297, 280] on icon "Field Settings" at bounding box center [295, 279] width 7 height 6
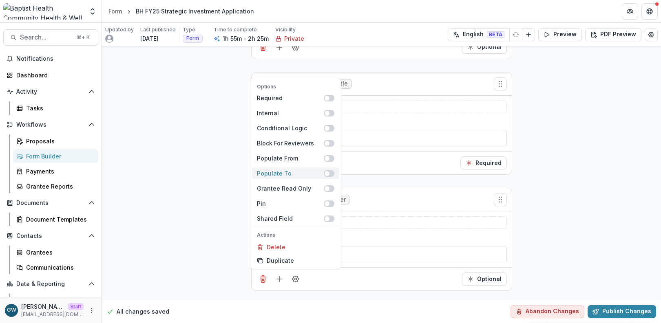
click at [325, 174] on span at bounding box center [326, 173] width 5 height 5
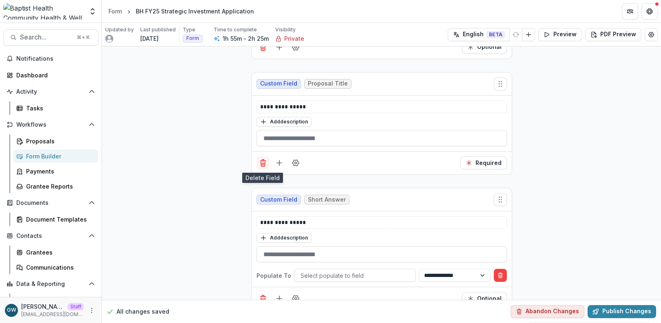
click at [264, 163] on icon "Delete field" at bounding box center [263, 163] width 8 height 8
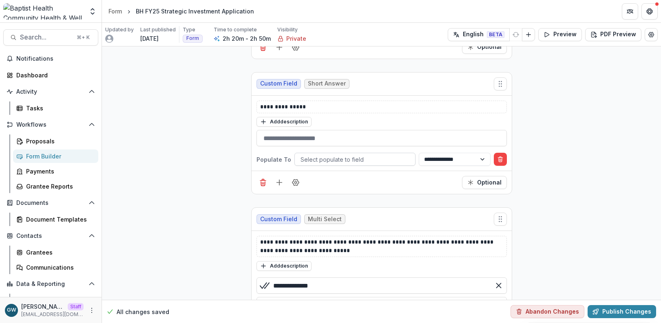
click at [325, 159] on div at bounding box center [354, 159] width 109 height 10
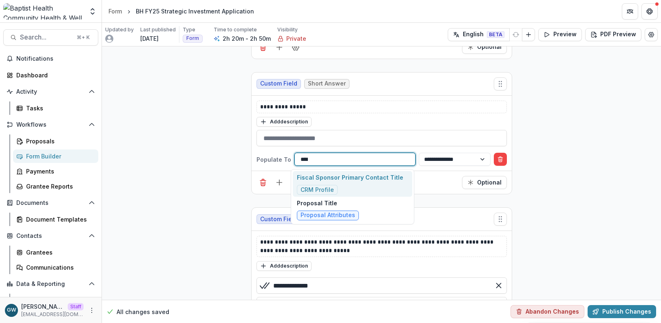
type input "*****"
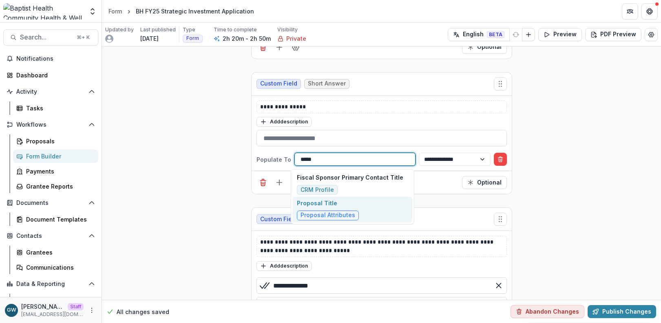
drag, startPoint x: 379, startPoint y: 207, endPoint x: 408, endPoint y: 196, distance: 31.2
click at [379, 207] on div "Proposal Title Proposal Attributes" at bounding box center [352, 210] width 119 height 26
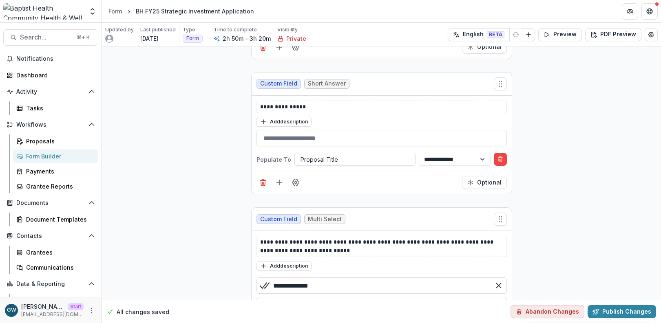
click at [607, 311] on button "Publish Changes" at bounding box center [621, 311] width 68 height 13
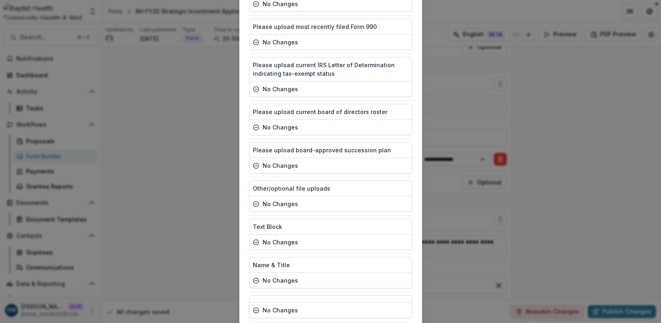
scroll to position [2123, 0]
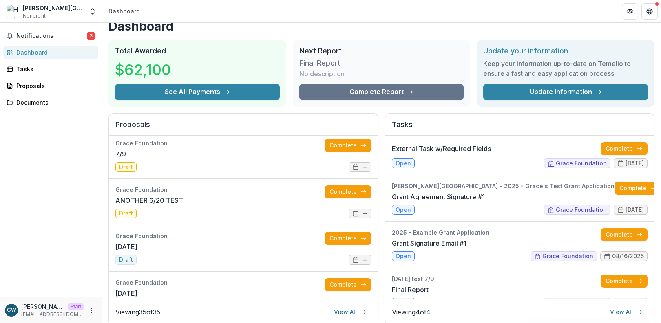
scroll to position [10, 0]
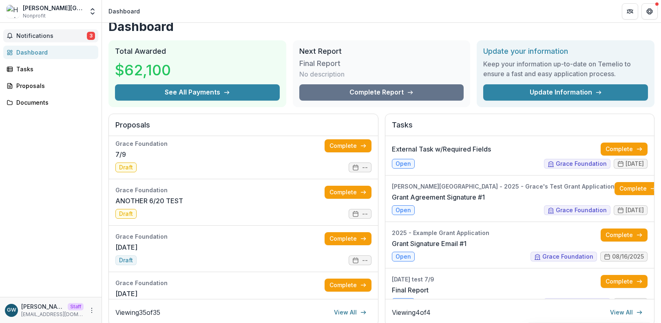
click at [67, 35] on span "Notifications" at bounding box center [51, 36] width 71 height 7
click at [289, 33] on h1 "Dashboard" at bounding box center [381, 26] width 546 height 15
click at [34, 71] on div "Tasks" at bounding box center [53, 69] width 75 height 9
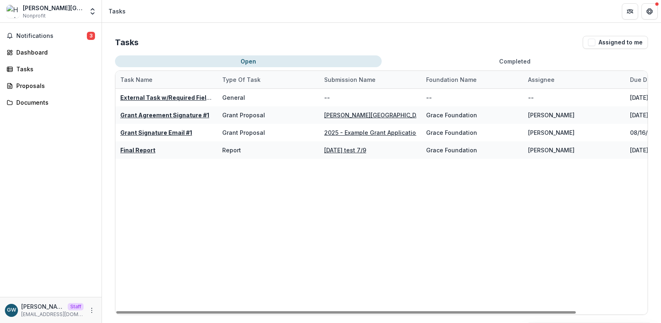
click at [498, 62] on button "Completed" at bounding box center [515, 61] width 267 height 12
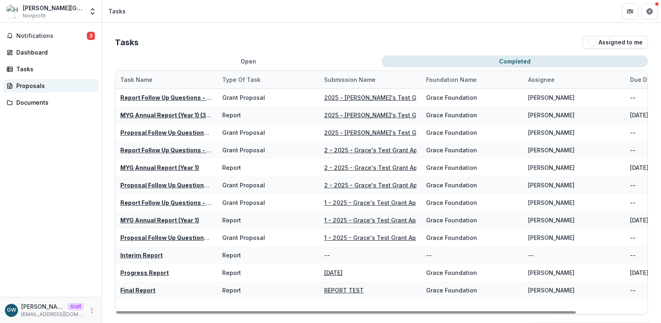
click at [45, 87] on div "Proposals" at bounding box center [53, 86] width 75 height 9
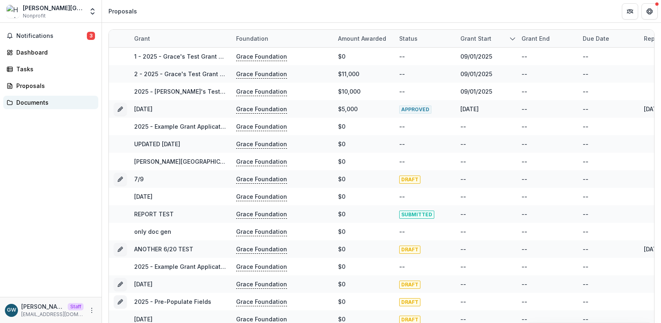
click at [44, 105] on div "Documents" at bounding box center [53, 102] width 75 height 9
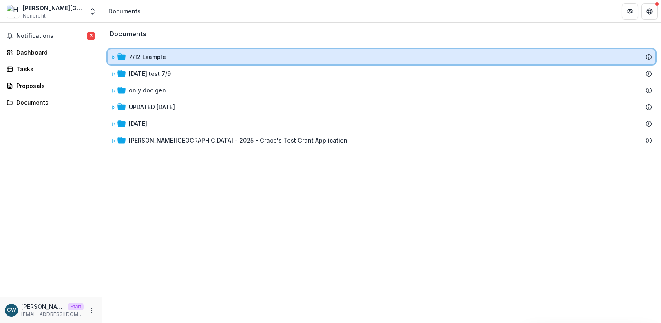
click at [113, 57] on icon at bounding box center [113, 57] width 3 height 3
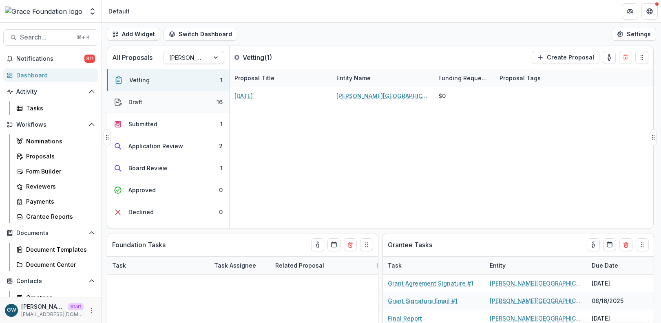
select select "******"
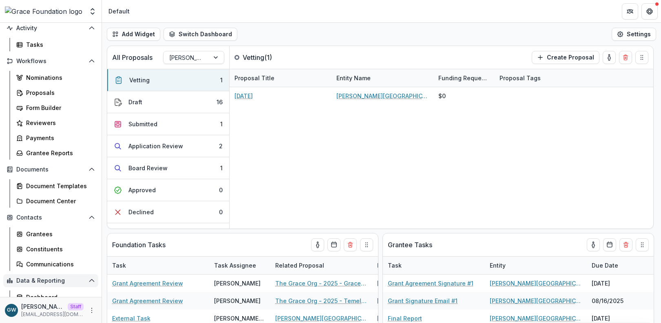
scroll to position [70, 0]
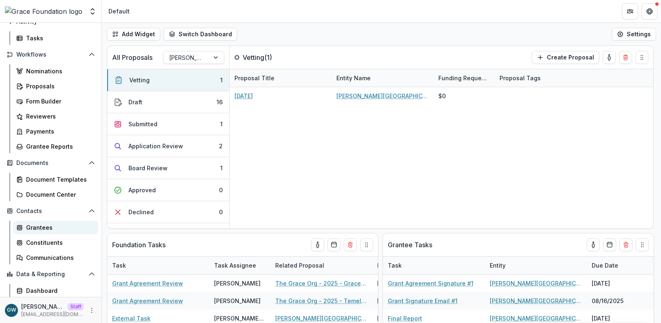
click at [49, 226] on div "Grantees" at bounding box center [59, 227] width 66 height 9
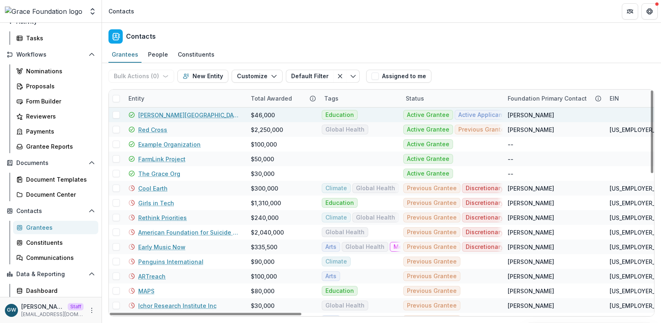
click at [157, 114] on link "[PERSON_NAME][GEOGRAPHIC_DATA]" at bounding box center [189, 115] width 103 height 9
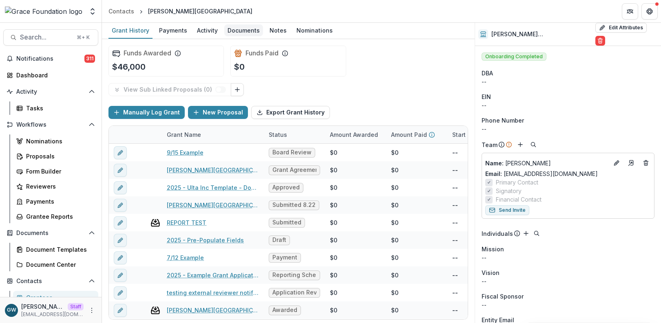
click at [238, 27] on div "Documents" at bounding box center [243, 30] width 39 height 12
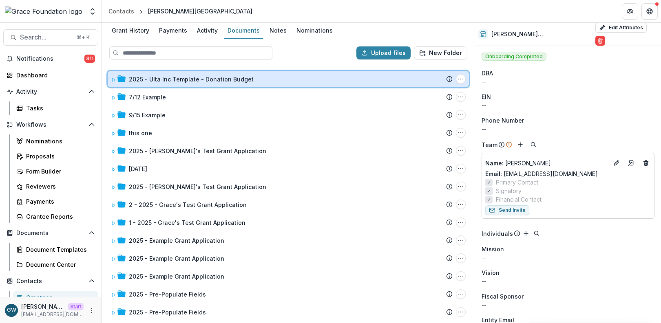
click at [113, 78] on icon at bounding box center [113, 79] width 5 height 5
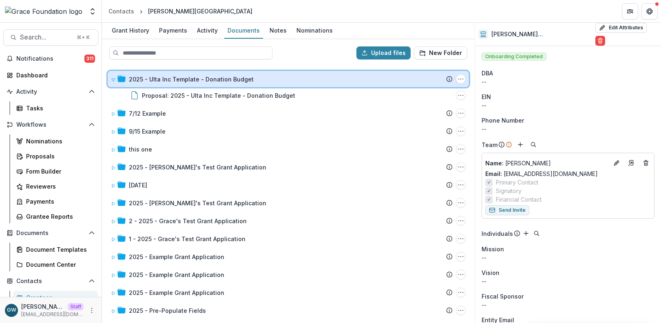
click at [113, 80] on icon at bounding box center [113, 79] width 5 height 5
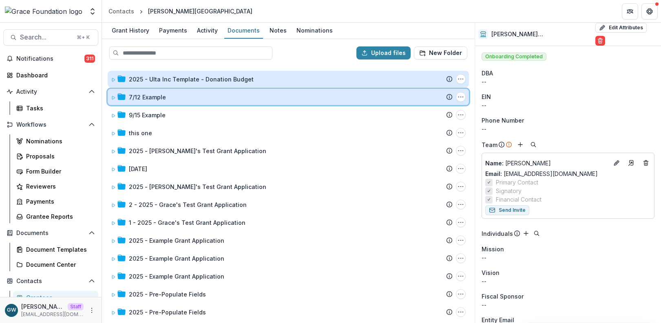
click at [111, 97] on icon at bounding box center [113, 97] width 5 height 5
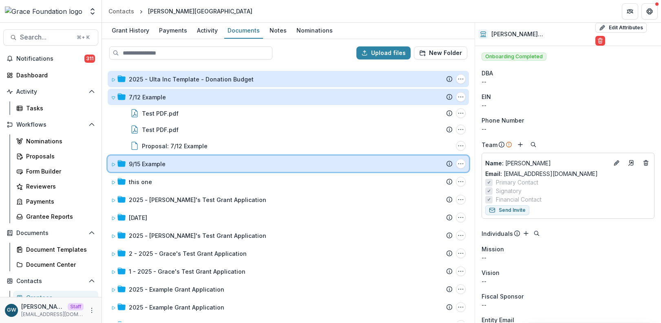
click at [115, 164] on icon at bounding box center [113, 164] width 3 height 3
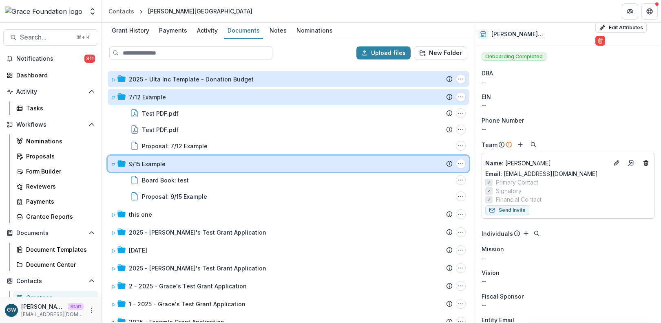
click at [115, 164] on icon at bounding box center [113, 164] width 5 height 5
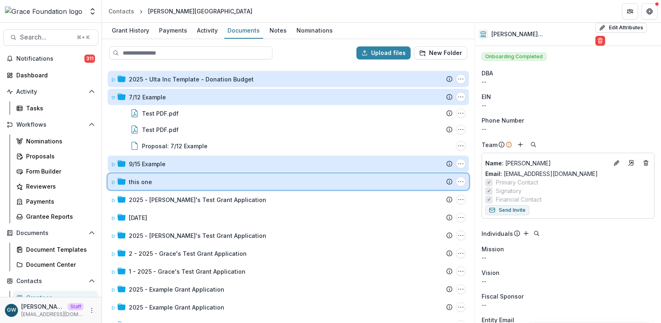
click at [113, 181] on icon at bounding box center [113, 182] width 5 height 5
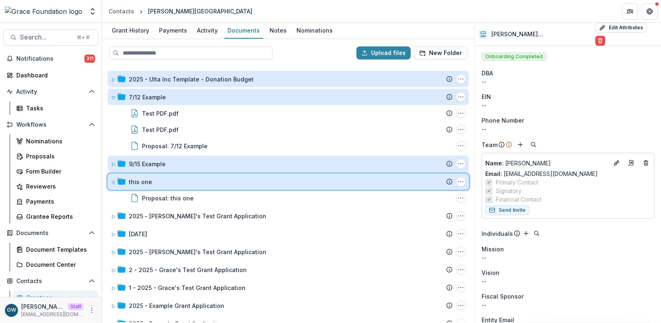
click at [113, 181] on icon at bounding box center [113, 182] width 3 height 3
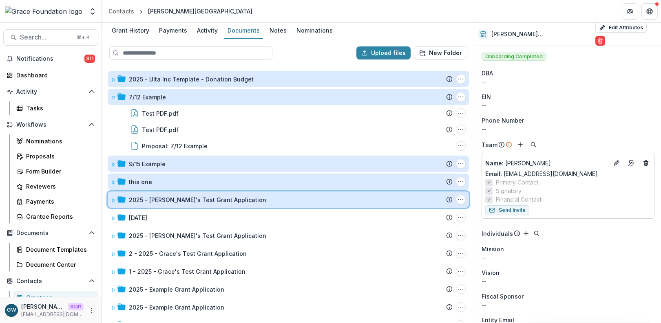
click at [112, 198] on icon at bounding box center [113, 200] width 5 height 5
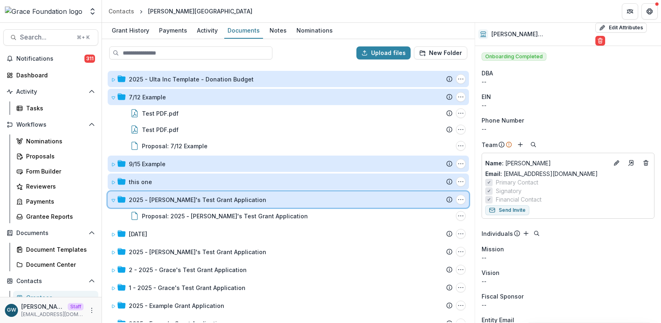
click at [112, 198] on icon at bounding box center [113, 200] width 5 height 5
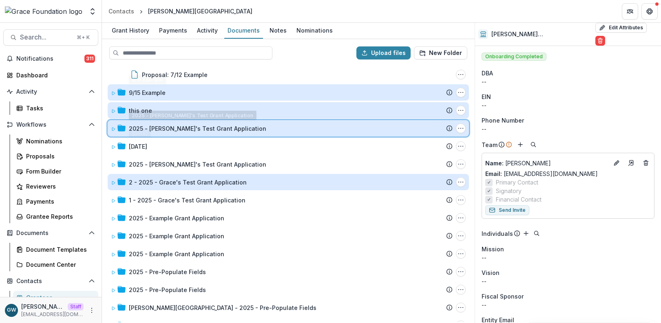
scroll to position [73, 0]
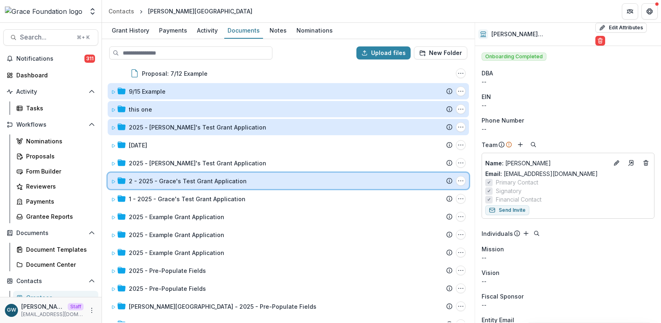
click at [115, 181] on icon at bounding box center [113, 181] width 5 height 5
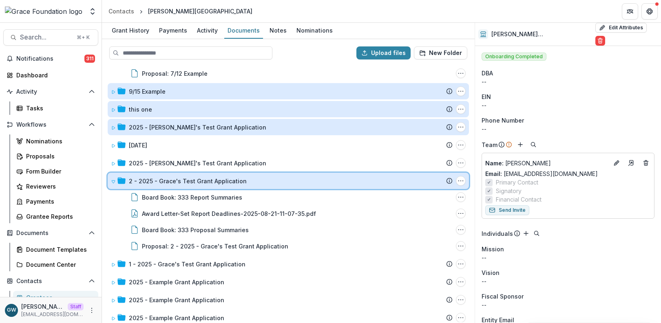
click at [113, 181] on icon at bounding box center [113, 181] width 5 height 5
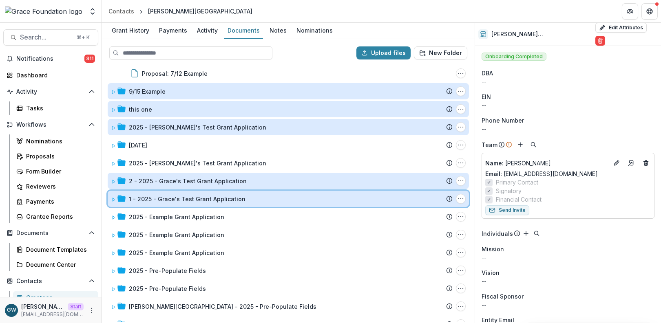
click at [113, 199] on icon at bounding box center [113, 199] width 5 height 5
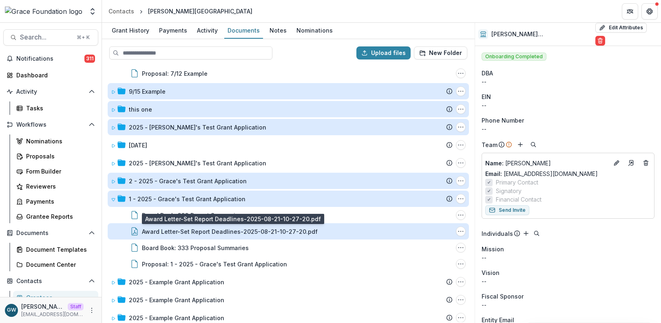
click at [214, 234] on div "Award Letter-Set Report Deadlines-2025-08-21-10-27-20.pdf" at bounding box center [230, 231] width 176 height 9
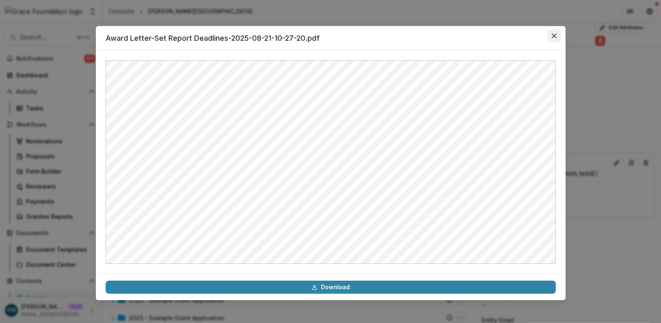
click at [554, 32] on button "Close" at bounding box center [553, 35] width 13 height 13
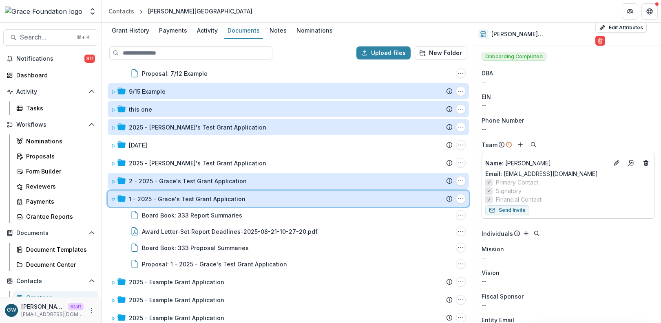
click at [111, 197] on icon at bounding box center [113, 199] width 5 height 5
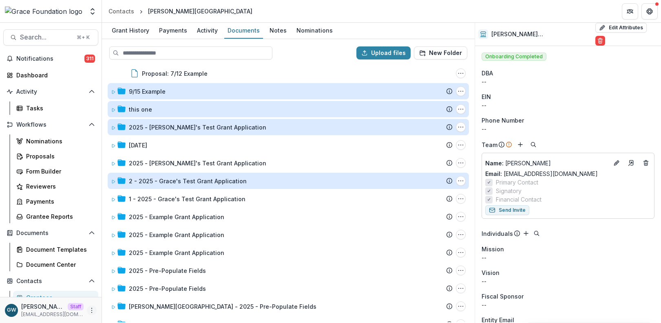
click at [87, 310] on button "More" at bounding box center [92, 311] width 10 height 10
click at [137, 283] on link "Help Center" at bounding box center [142, 279] width 87 height 13
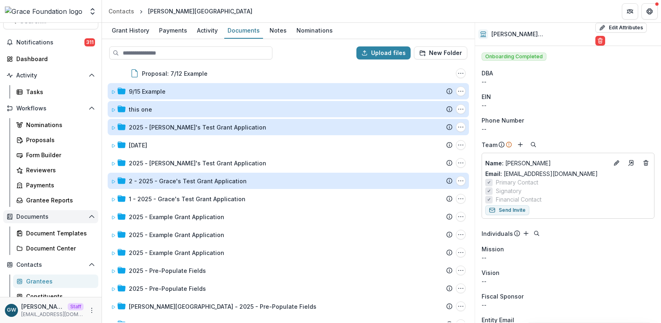
scroll to position [17, 0]
click at [48, 234] on div "Document Templates" at bounding box center [59, 233] width 66 height 9
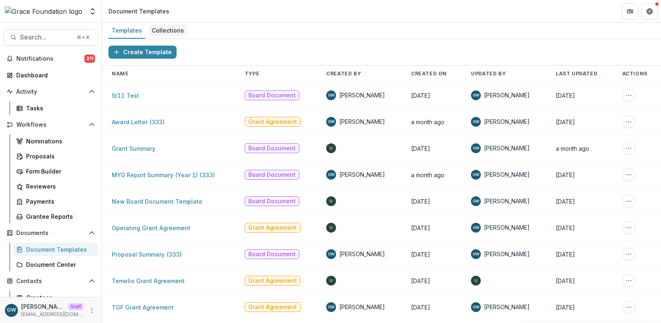
click at [163, 36] on div "Collections" at bounding box center [167, 30] width 39 height 12
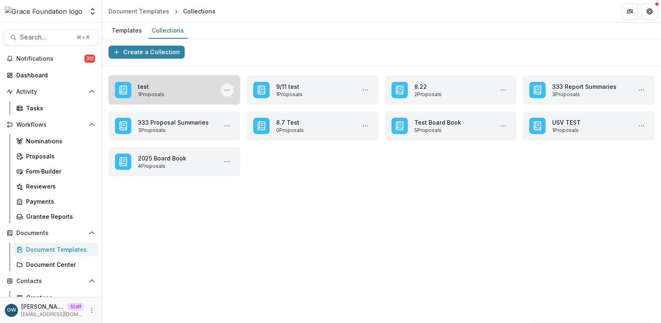
click at [229, 91] on icon "More test Actions" at bounding box center [227, 90] width 7 height 7
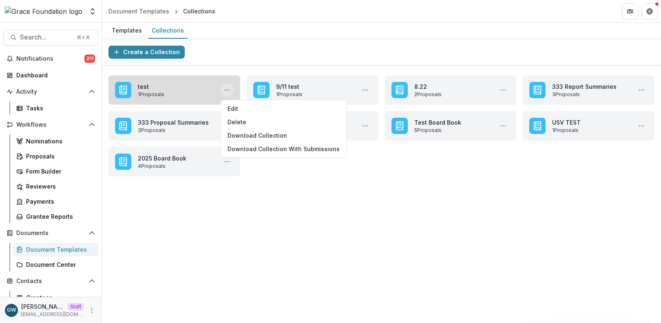
click at [191, 91] on link "test" at bounding box center [176, 86] width 76 height 9
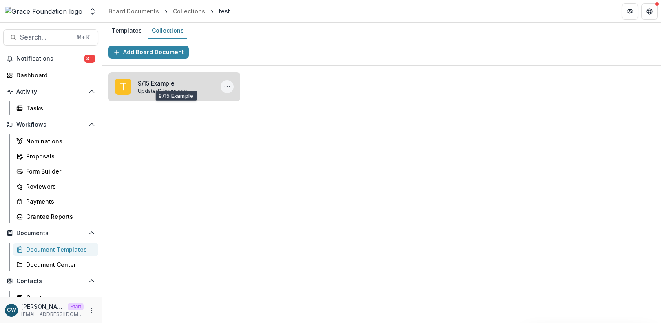
click at [228, 86] on icon "More 9/15 Example Actions" at bounding box center [227, 87] width 7 height 7
click at [175, 86] on link "9/15 Example" at bounding box center [176, 83] width 76 height 9
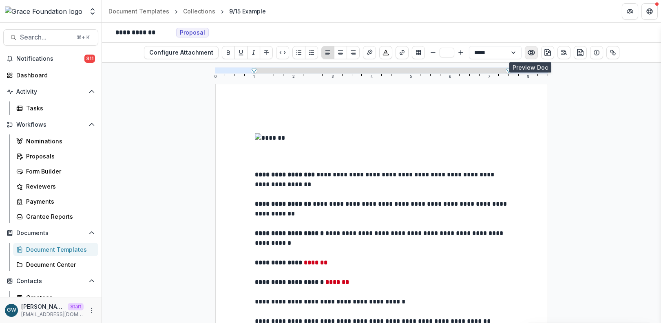
click at [529, 53] on circle "Preview preview-doc.pdf" at bounding box center [530, 52] width 2 height 2
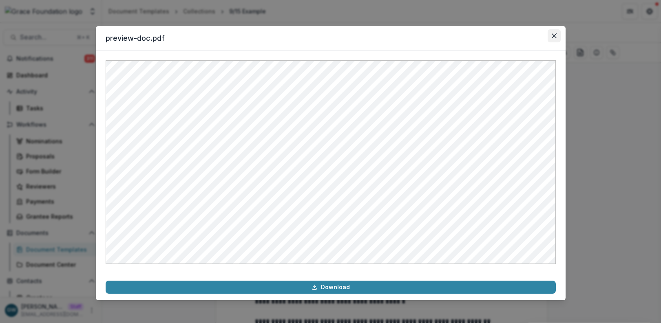
click at [556, 34] on button "Close" at bounding box center [553, 35] width 13 height 13
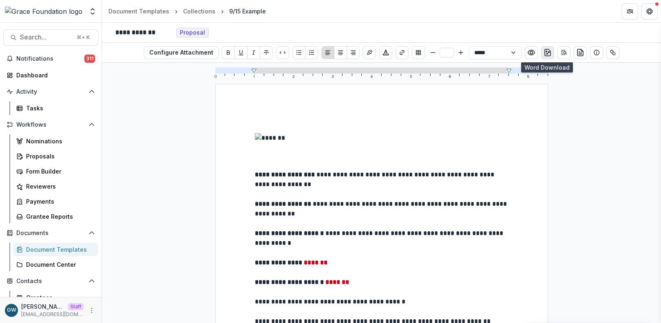
click at [546, 53] on rect "download-word" at bounding box center [547, 54] width 2 height 2
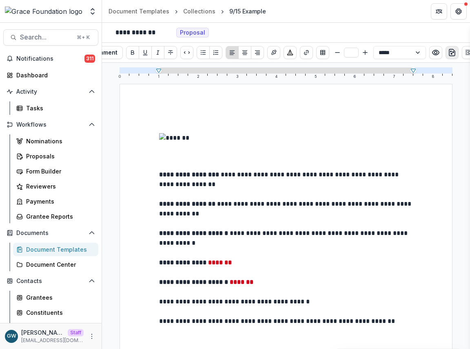
click at [276, 190] on p "**********" at bounding box center [286, 180] width 254 height 20
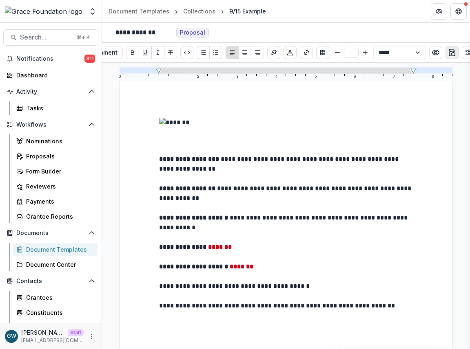
scroll to position [31, 0]
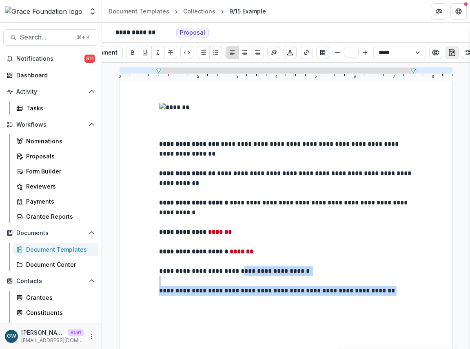
drag, startPoint x: 312, startPoint y: 307, endPoint x: 240, endPoint y: 278, distance: 77.5
click at [240, 278] on div "**********" at bounding box center [286, 268] width 254 height 351
click at [327, 280] on p at bounding box center [286, 281] width 254 height 10
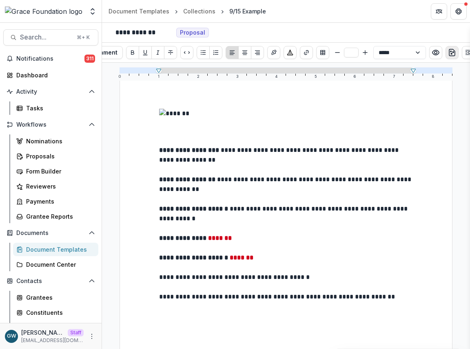
scroll to position [15, 0]
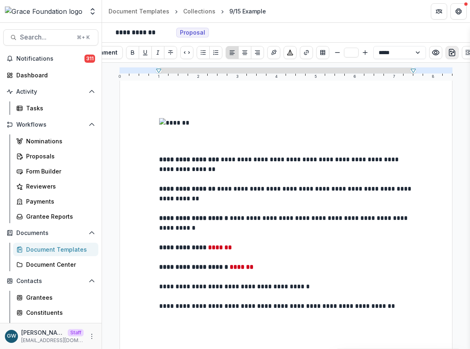
click at [311, 204] on p "**********" at bounding box center [286, 194] width 254 height 20
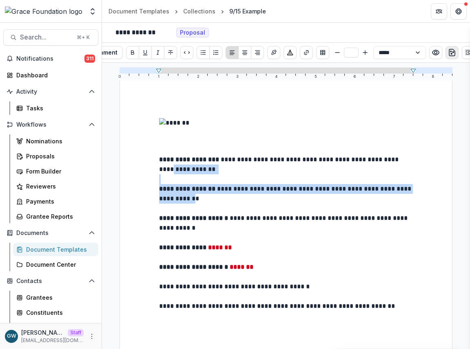
drag, startPoint x: 308, startPoint y: 198, endPoint x: 265, endPoint y: 148, distance: 65.6
click at [249, 176] on div "**********" at bounding box center [286, 283] width 254 height 351
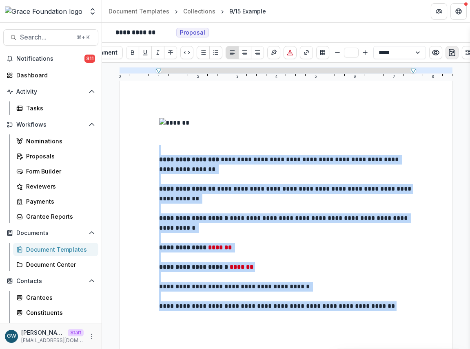
drag, startPoint x: 282, startPoint y: 312, endPoint x: 127, endPoint y: 127, distance: 241.1
click at [127, 127] on div "**********" at bounding box center [285, 284] width 333 height 430
click at [391, 52] on select "**********" at bounding box center [399, 52] width 53 height 13
select select "**********"
click at [373, 46] on select "**********" at bounding box center [399, 52] width 53 height 13
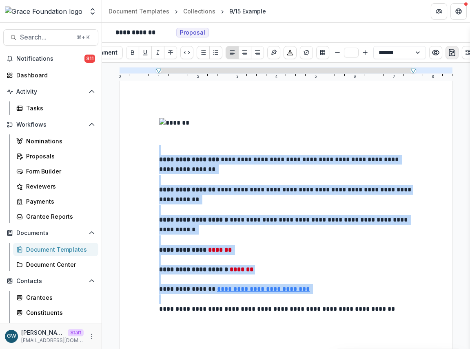
click at [327, 288] on p "**********" at bounding box center [286, 290] width 254 height 10
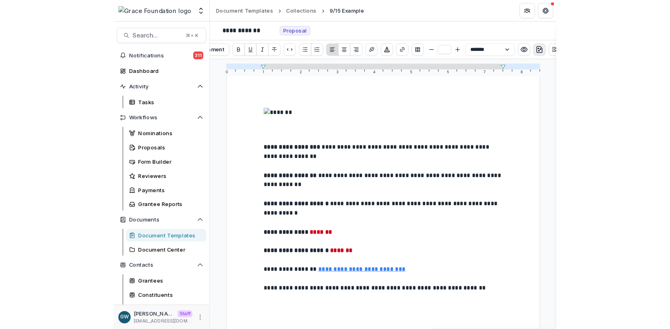
scroll to position [34, 0]
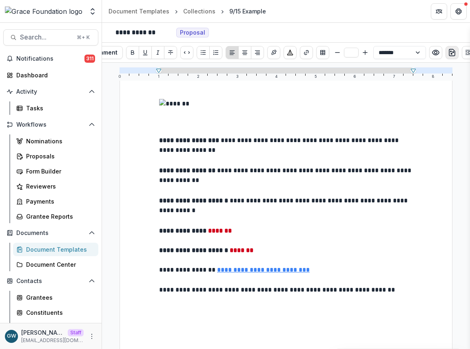
click at [321, 305] on p "**********" at bounding box center [286, 295] width 254 height 20
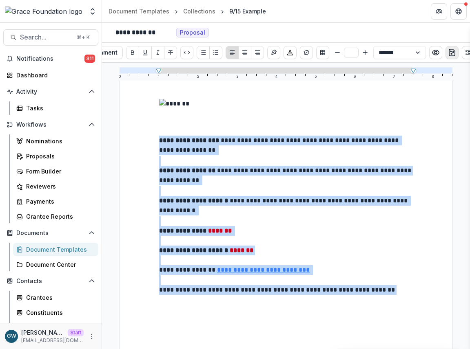
drag, startPoint x: 324, startPoint y: 305, endPoint x: 122, endPoint y: 143, distance: 258.6
click at [122, 143] on div "**********" at bounding box center [285, 265] width 333 height 430
click at [409, 54] on select "**********" at bounding box center [399, 52] width 53 height 13
click at [373, 46] on select "**********" at bounding box center [399, 52] width 53 height 13
click at [321, 152] on p "**********" at bounding box center [286, 146] width 254 height 20
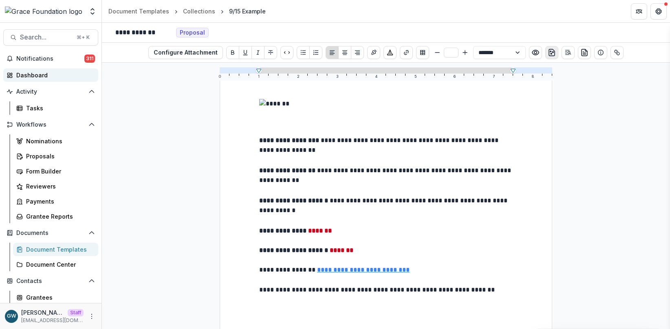
click at [38, 77] on div "Dashboard" at bounding box center [53, 75] width 75 height 9
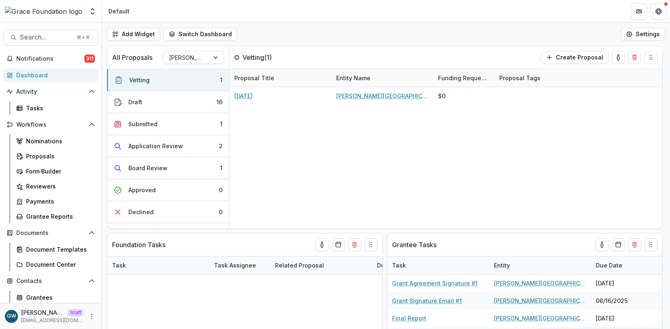
select select "******"
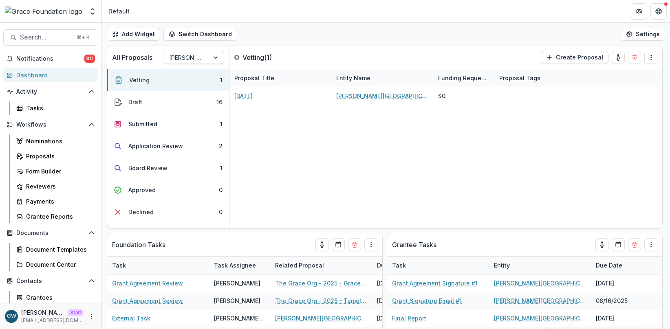
select select "******"
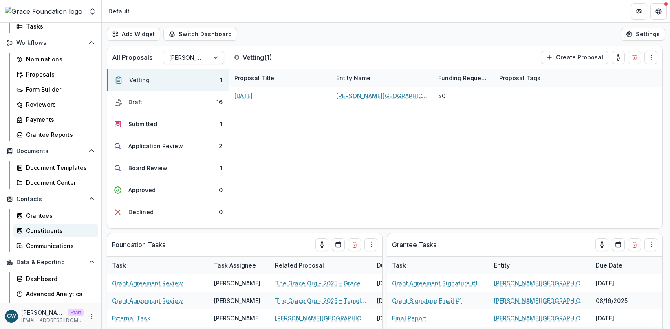
scroll to position [95, 0]
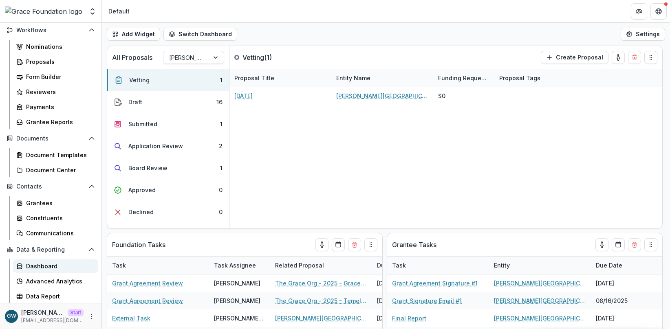
click at [44, 267] on div "Dashboard" at bounding box center [59, 266] width 66 height 9
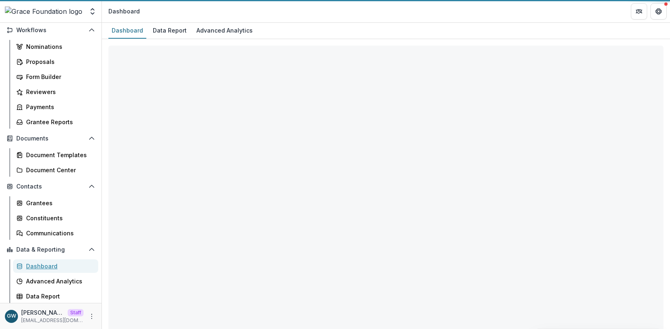
select select "**********"
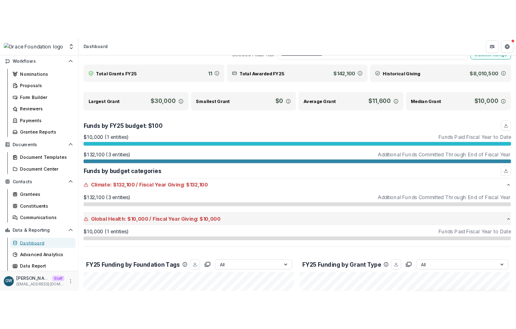
scroll to position [31, 0]
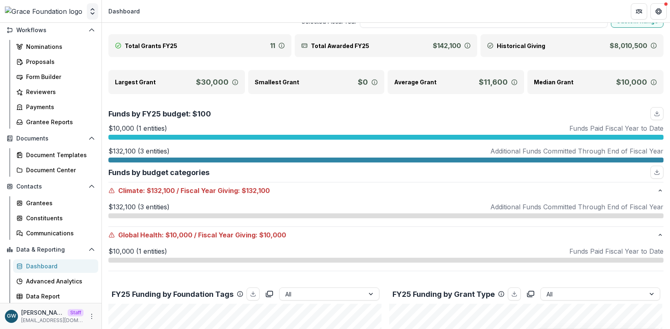
click at [90, 10] on icon "Open entity switcher" at bounding box center [92, 11] width 8 height 8
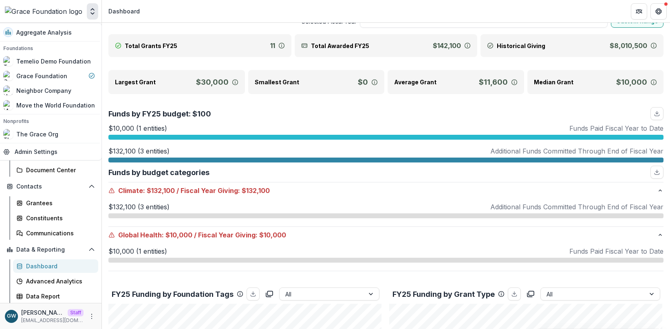
click at [172, 11] on header "Dashboard" at bounding box center [386, 11] width 568 height 22
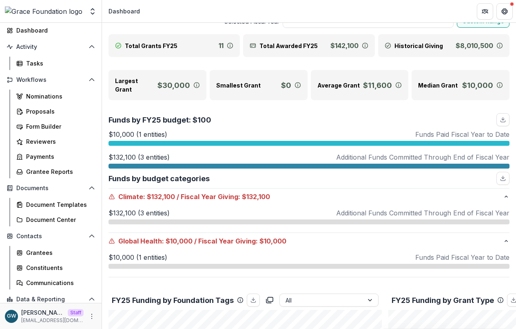
scroll to position [0, 0]
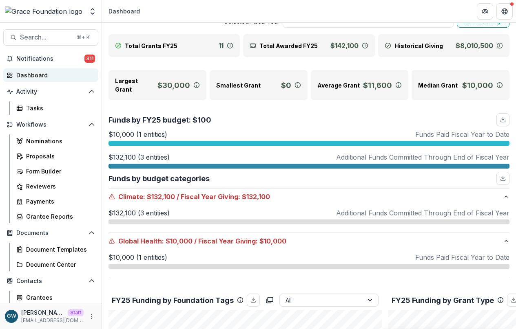
click at [42, 75] on div "Dashboard" at bounding box center [53, 75] width 75 height 9
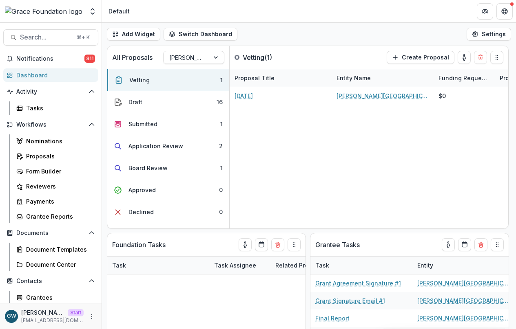
select select "******"
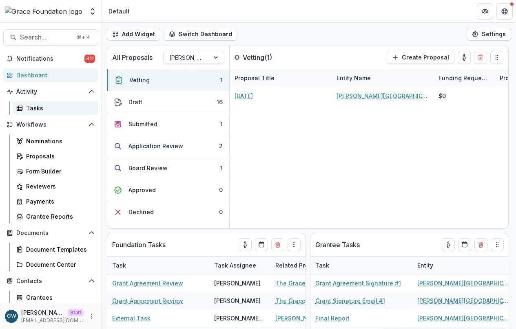
click at [39, 107] on div "Tasks" at bounding box center [59, 108] width 66 height 9
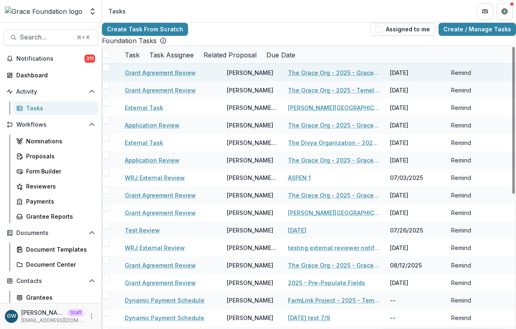
click at [110, 71] on span at bounding box center [105, 67] width 7 height 7
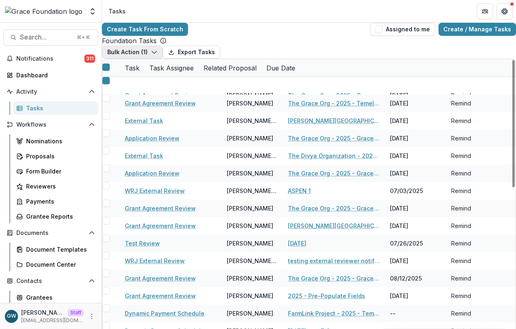
click at [149, 59] on button "Bulk Action ( 1 )" at bounding box center [132, 52] width 61 height 13
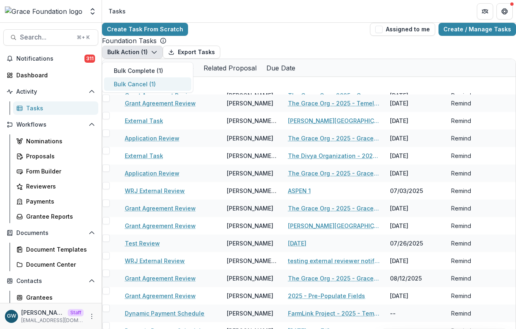
click at [174, 91] on button "Bulk Cancel ( 1 )" at bounding box center [147, 83] width 87 height 13
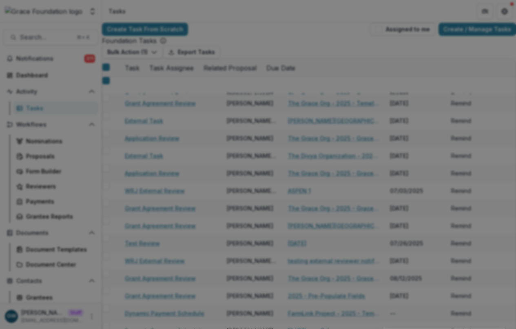
click at [498, 16] on button "Close" at bounding box center [504, 9] width 13 height 13
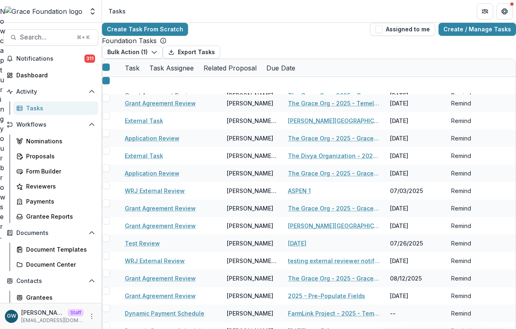
click at [0, 72] on div "Now capturing your browser." at bounding box center [0, 124] width 0 height 235
click at [42, 74] on div "Dashboard" at bounding box center [53, 75] width 75 height 9
select select "******"
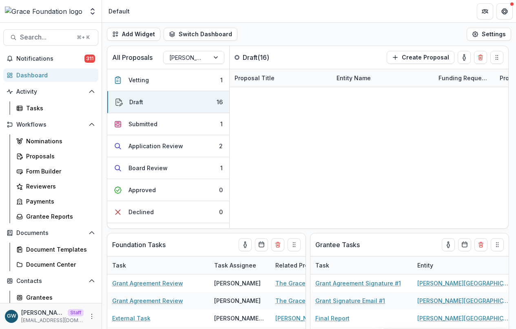
select select "******"
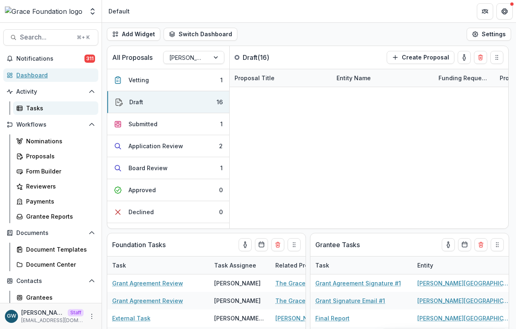
select select "******"
click at [46, 109] on div "Tasks" at bounding box center [59, 108] width 66 height 9
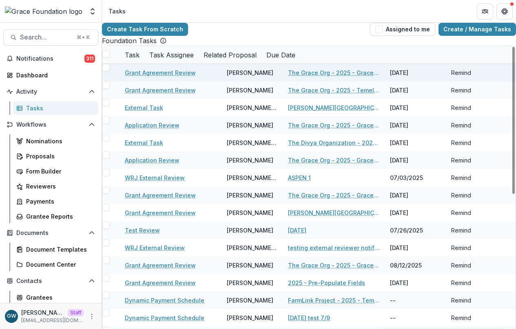
click at [110, 71] on span at bounding box center [105, 67] width 7 height 7
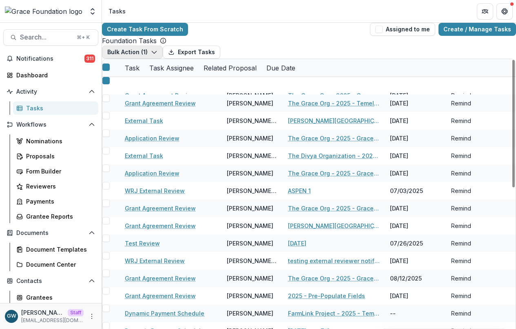
click at [143, 59] on button "Bulk Action ( 1 )" at bounding box center [132, 52] width 61 height 13
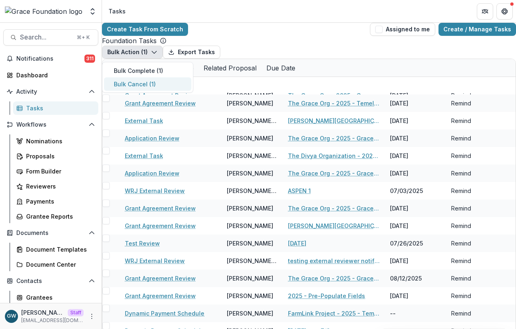
click at [160, 91] on button "Bulk Cancel ( 1 )" at bounding box center [147, 83] width 87 height 13
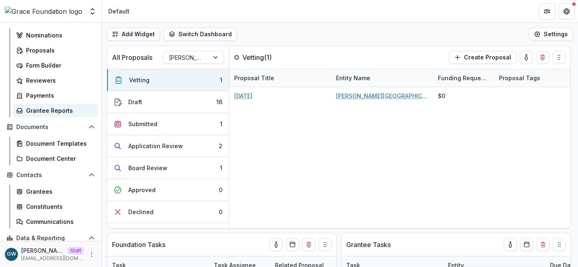
select select "******"
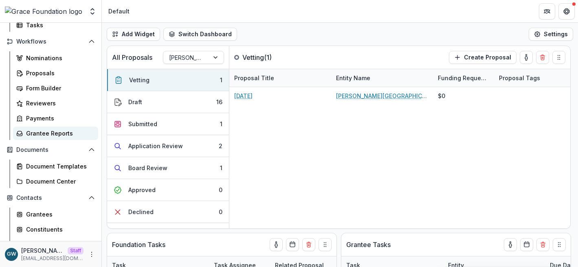
scroll to position [20, 0]
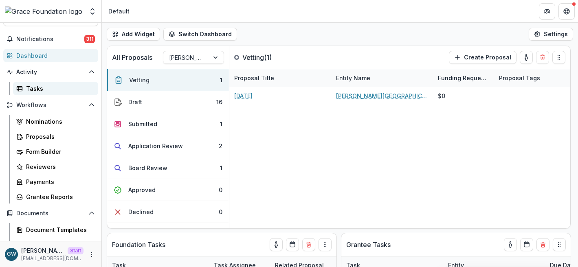
click at [54, 87] on div "Tasks" at bounding box center [59, 88] width 66 height 9
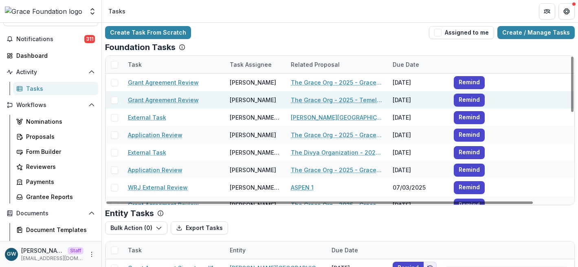
click at [115, 103] on span at bounding box center [114, 100] width 7 height 7
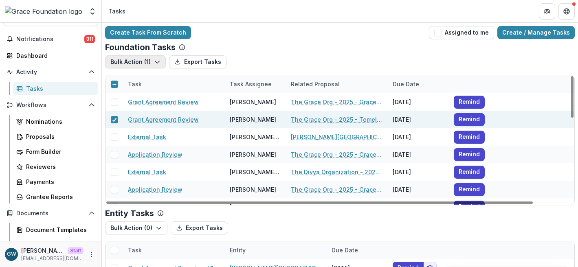
click at [141, 58] on button "Bulk Action ( 1 )" at bounding box center [135, 61] width 61 height 13
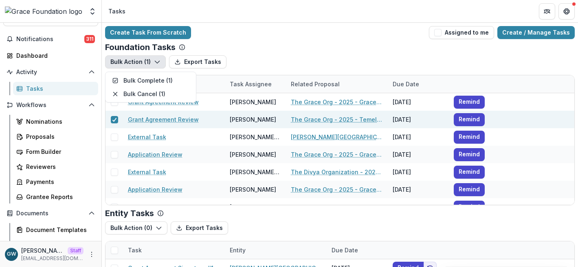
click at [300, 51] on div "Foundation Tasks" at bounding box center [340, 47] width 470 height 10
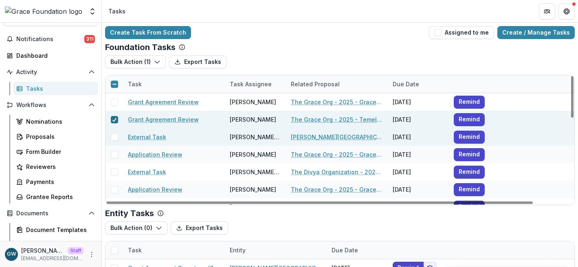
click at [115, 118] on icon at bounding box center [114, 120] width 5 height 4
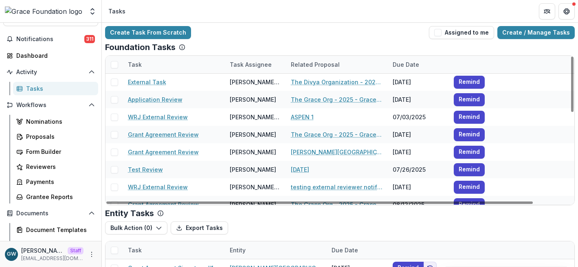
scroll to position [66, 0]
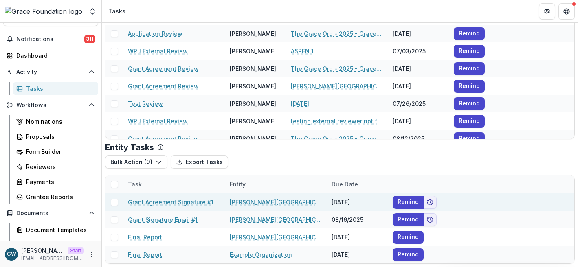
click at [115, 205] on span at bounding box center [114, 202] width 7 height 7
drag, startPoint x: 114, startPoint y: 217, endPoint x: 123, endPoint y: 203, distance: 16.7
click at [114, 217] on span at bounding box center [114, 219] width 7 height 7
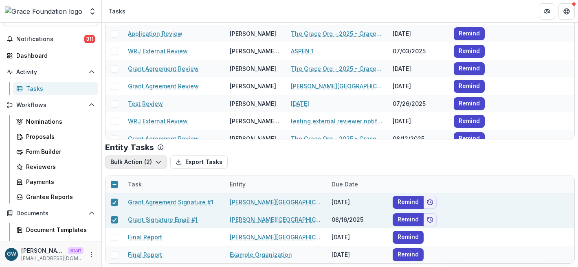
click at [153, 164] on button "Bulk Action ( 2 )" at bounding box center [136, 162] width 62 height 13
click at [308, 152] on div "Entity Tasks" at bounding box center [340, 148] width 470 height 10
click at [113, 201] on icon at bounding box center [114, 203] width 5 height 4
drag, startPoint x: 115, startPoint y: 218, endPoint x: 97, endPoint y: 200, distance: 25.7
click at [115, 218] on icon at bounding box center [114, 220] width 5 height 4
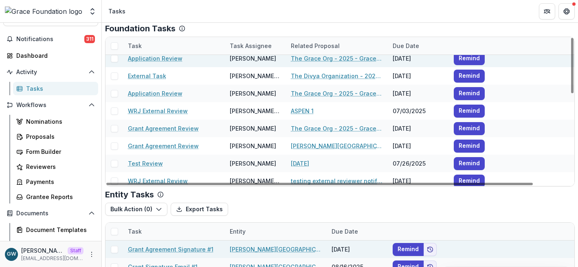
scroll to position [2, 0]
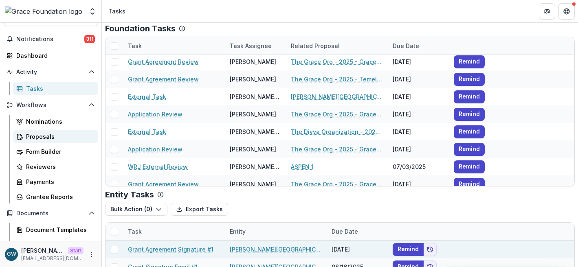
click at [49, 134] on div "Proposals" at bounding box center [59, 136] width 66 height 9
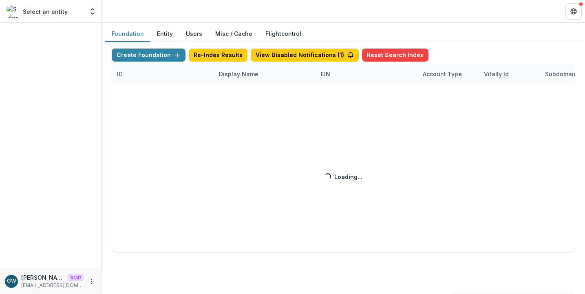
click at [235, 77] on div "Create Foundation Re-Index Results View Disabled Notifications ( 1 ) Reset Sear…" at bounding box center [343, 151] width 463 height 204
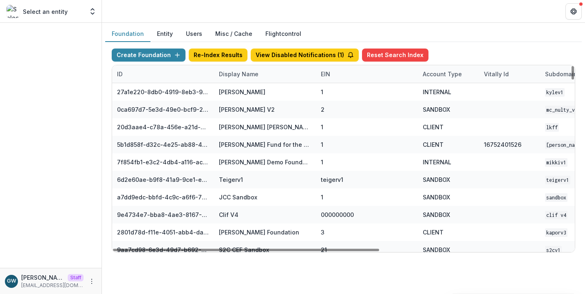
click at [234, 76] on div "Display Name" at bounding box center [238, 74] width 49 height 9
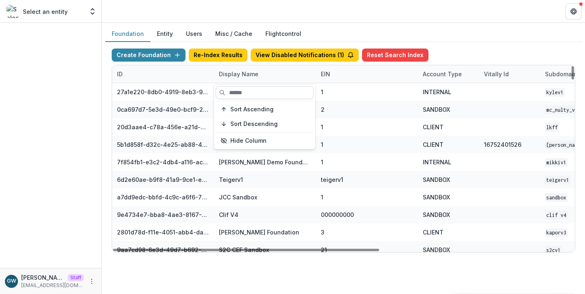
click at [240, 92] on input at bounding box center [265, 92] width 98 height 13
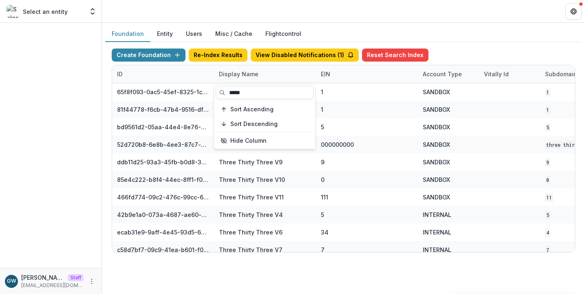
type input "*****"
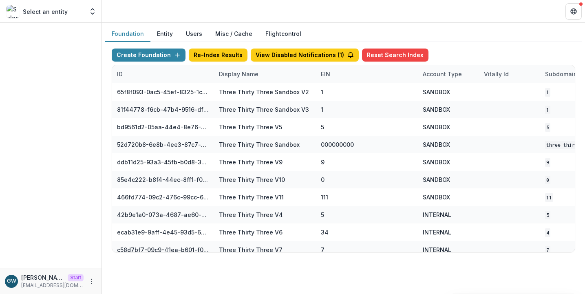
click at [452, 45] on div "Create Foundation Re-Index Results View Disabled Notifications ( 1 ) Reset Sear…" at bounding box center [343, 150] width 477 height 217
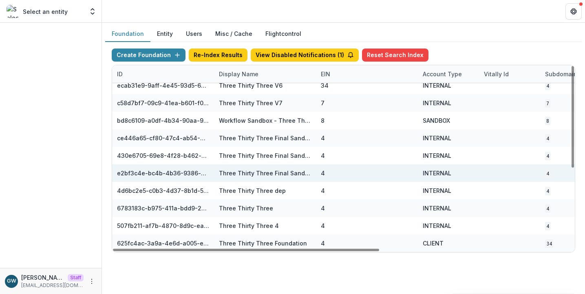
scroll to position [147, 332]
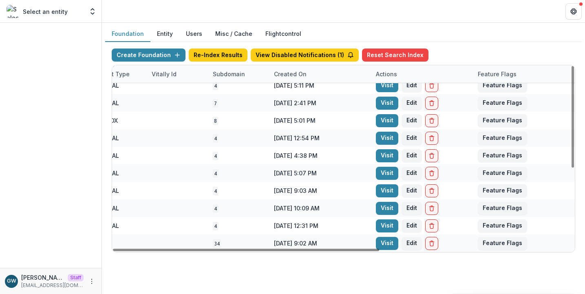
drag, startPoint x: 385, startPoint y: 240, endPoint x: 346, endPoint y: 240, distance: 38.7
click at [385, 240] on link "Visit" at bounding box center [387, 243] width 22 height 13
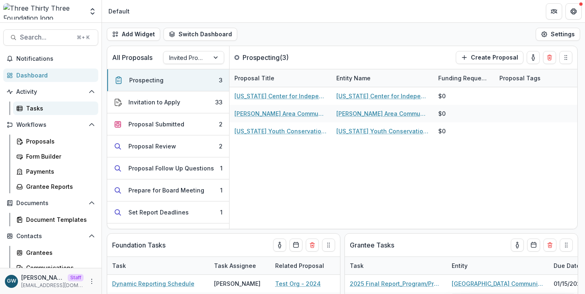
click at [55, 109] on div "Tasks" at bounding box center [59, 108] width 66 height 9
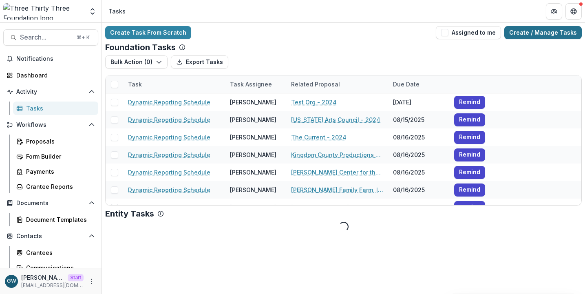
click at [545, 31] on link "Create / Manage Tasks" at bounding box center [542, 32] width 77 height 13
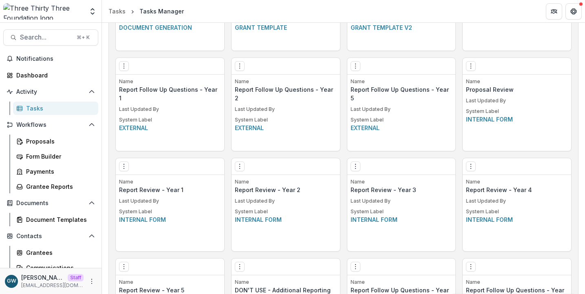
scroll to position [612, 0]
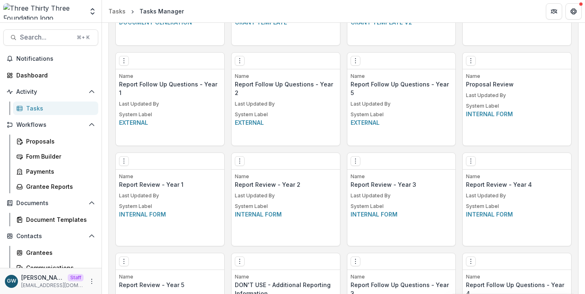
click at [184, 118] on p "External" at bounding box center [170, 122] width 102 height 9
click at [121, 57] on icon "Options" at bounding box center [124, 60] width 7 height 7
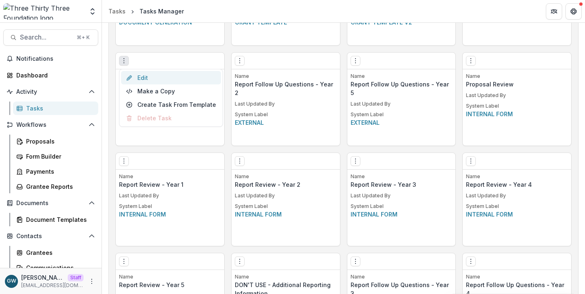
click at [148, 75] on link "Edit" at bounding box center [171, 77] width 100 height 13
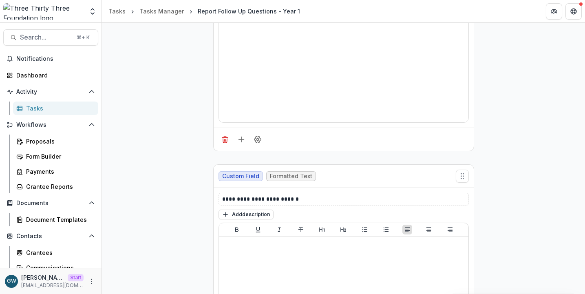
scroll to position [422, 0]
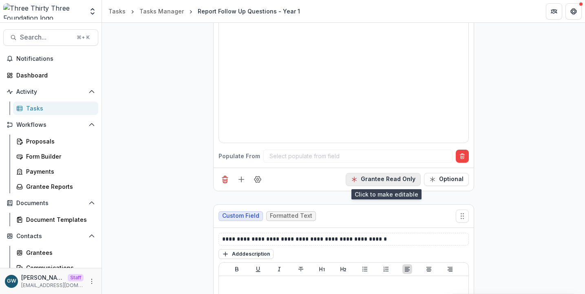
click at [378, 178] on button "Grantee Read Only" at bounding box center [383, 179] width 75 height 13
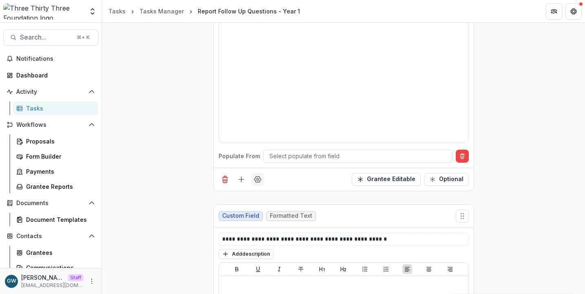
click at [260, 179] on button "Field Settings" at bounding box center [257, 179] width 13 height 13
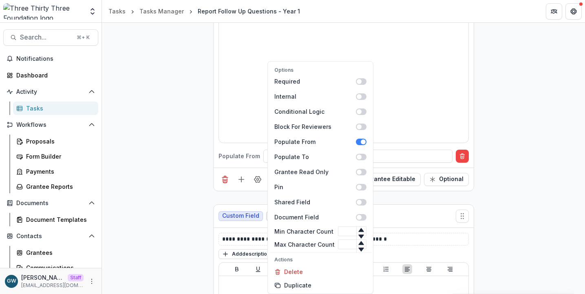
click at [517, 125] on div "**********" at bounding box center [343, 165] width 483 height 886
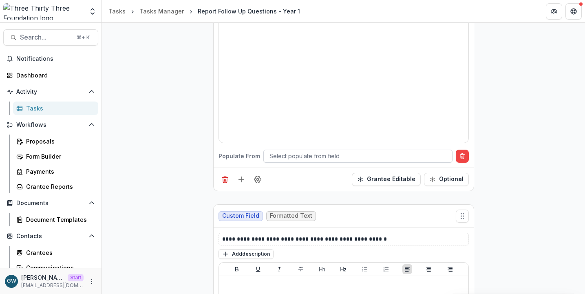
click at [402, 156] on div at bounding box center [357, 156] width 177 height 10
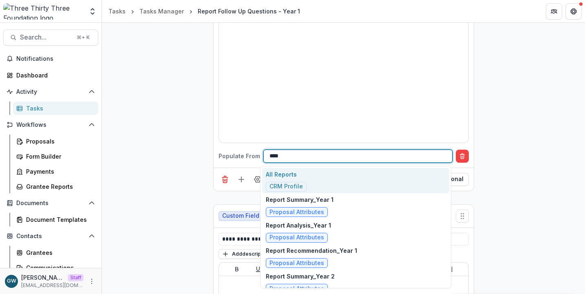
type input "*****"
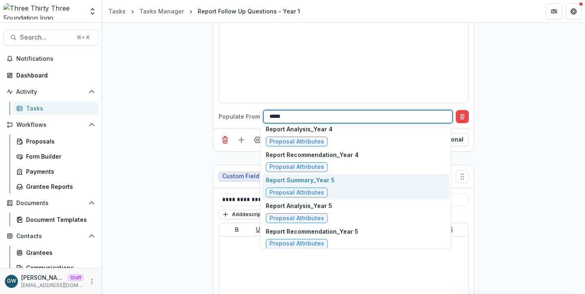
scroll to position [358, 0]
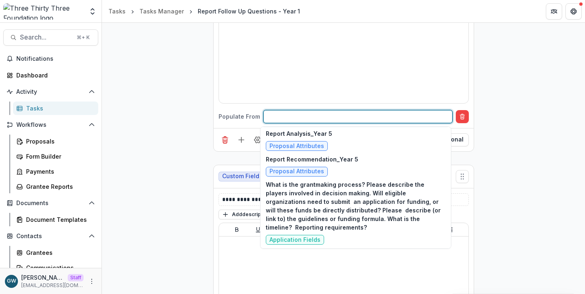
click at [294, 116] on div at bounding box center [357, 116] width 177 height 10
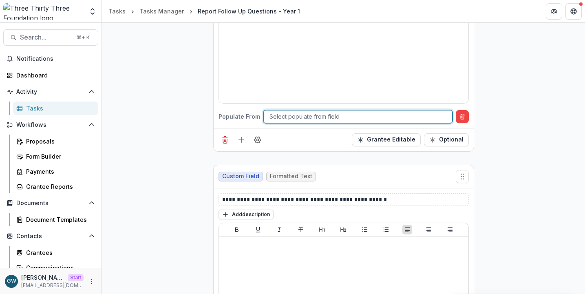
click at [294, 116] on div at bounding box center [357, 116] width 177 height 10
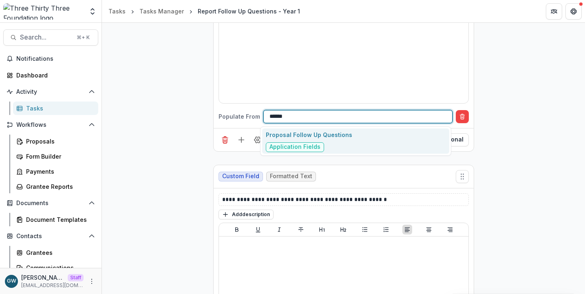
type input "******"
click at [514, 93] on div "**********" at bounding box center [343, 125] width 483 height 886
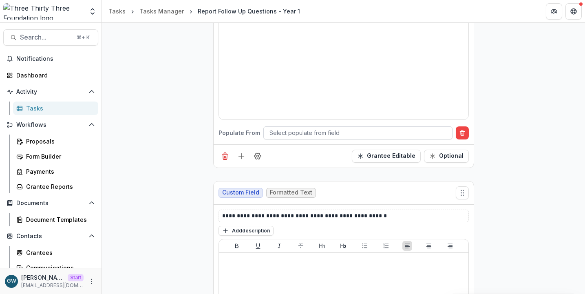
scroll to position [445, 0]
click at [459, 130] on icon "Delete condition" at bounding box center [462, 133] width 7 height 7
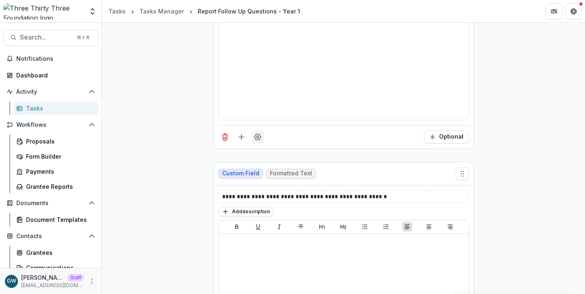
click at [257, 137] on icon "Field Settings" at bounding box center [258, 137] width 8 height 8
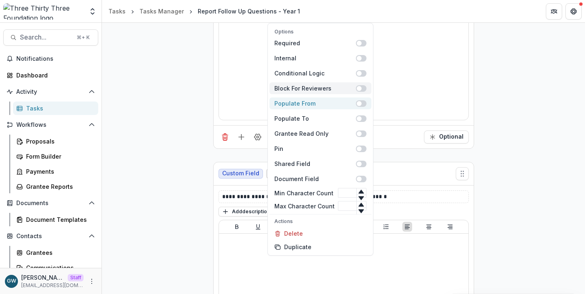
click at [357, 103] on span at bounding box center [359, 103] width 5 height 5
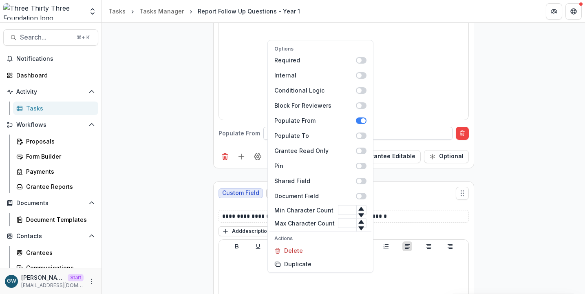
click at [411, 134] on div at bounding box center [357, 133] width 177 height 10
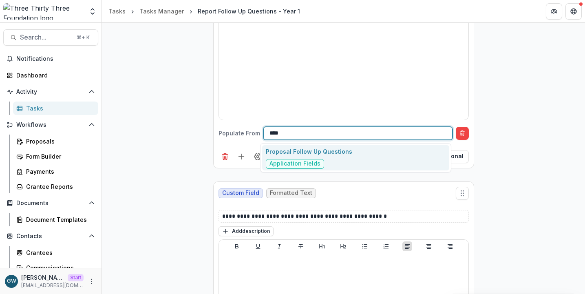
type input "****"
click at [510, 106] on div "**********" at bounding box center [343, 142] width 483 height 886
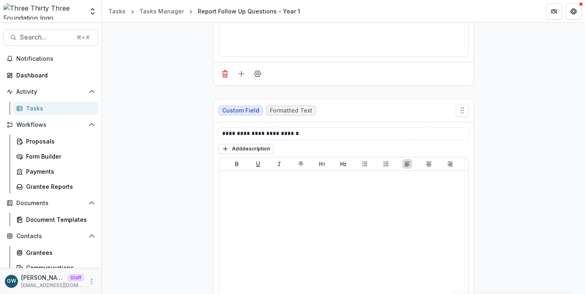
scroll to position [222, 0]
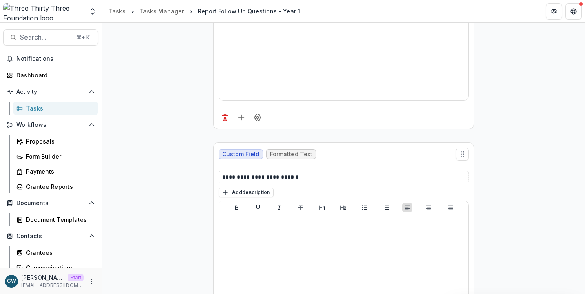
click at [54, 105] on div "Tasks" at bounding box center [59, 108] width 66 height 9
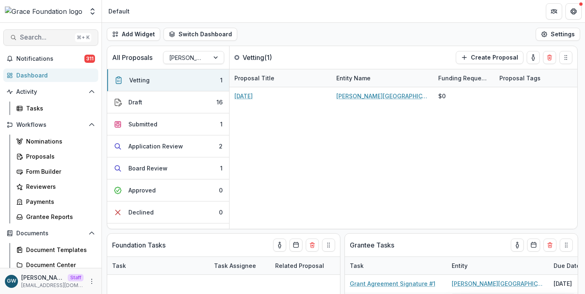
select select "******"
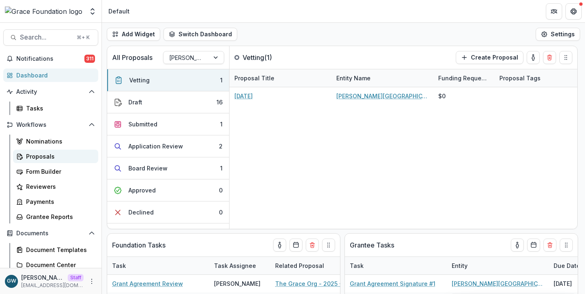
click at [46, 153] on div "Proposals" at bounding box center [59, 156] width 66 height 9
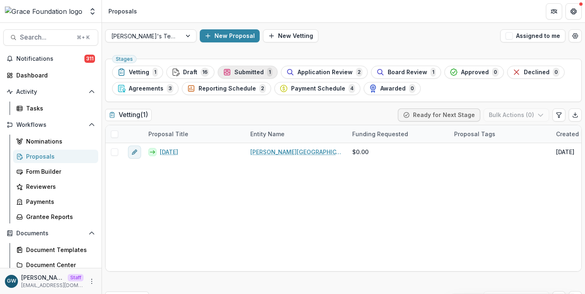
click at [249, 73] on span "Submitted" at bounding box center [248, 72] width 29 height 7
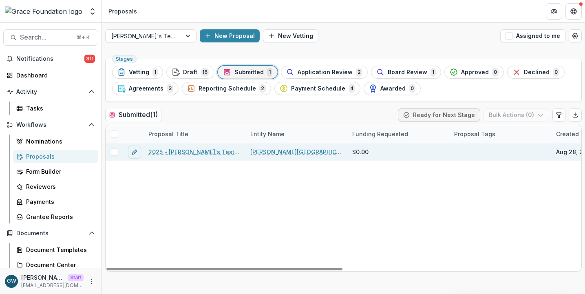
click at [160, 152] on link "2025 - [PERSON_NAME]'s Test Grant Application" at bounding box center [194, 152] width 92 height 9
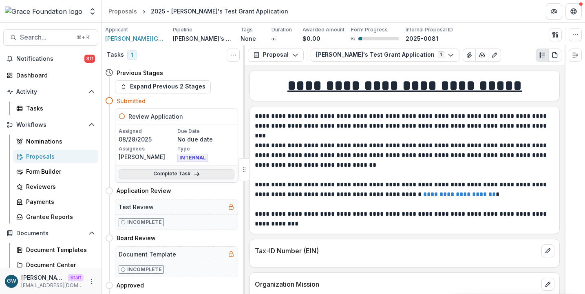
click at [178, 173] on link "Complete Task" at bounding box center [177, 174] width 116 height 10
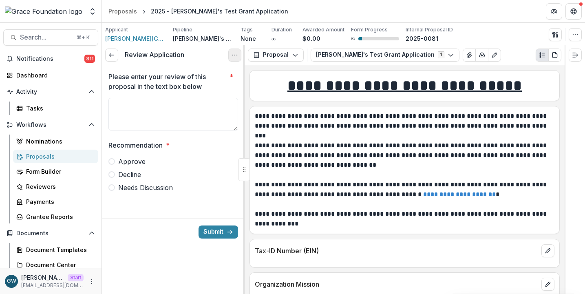
click at [233, 56] on icon "Options" at bounding box center [235, 55] width 7 height 7
click at [202, 95] on button "Cancel Task" at bounding box center [195, 90] width 87 height 13
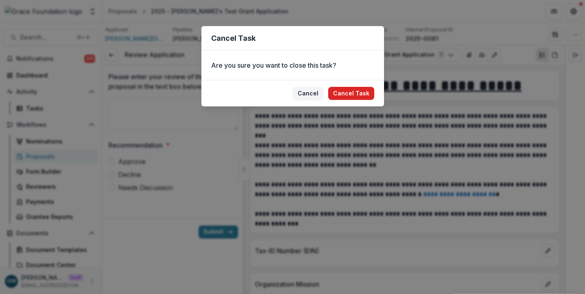
click at [359, 92] on button "Cancel Task" at bounding box center [351, 93] width 46 height 13
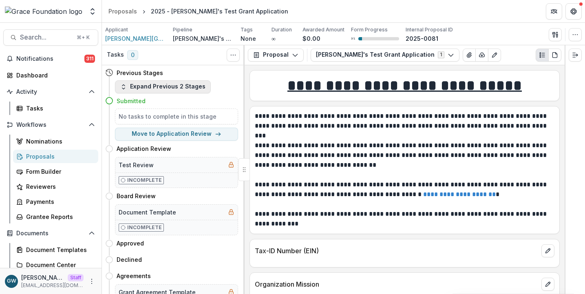
click at [153, 84] on button "Expand Previous 2 Stages" at bounding box center [163, 86] width 96 height 13
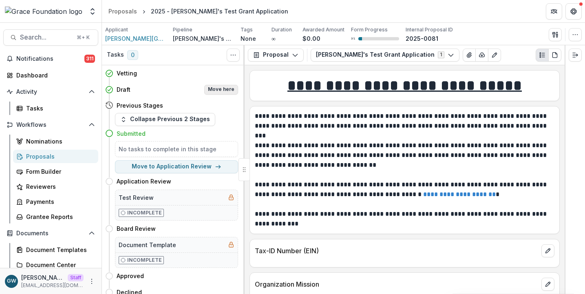
click at [223, 87] on button "Move here" at bounding box center [221, 90] width 34 height 10
select select "*****"
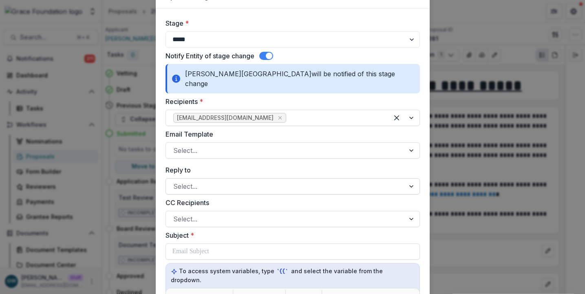
scroll to position [53, 0]
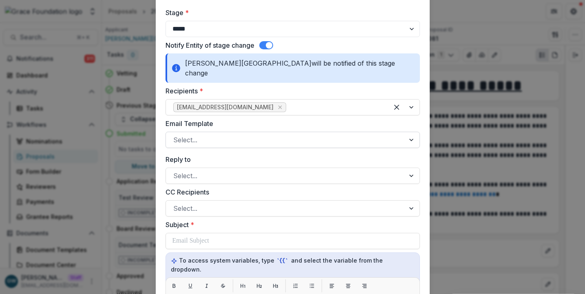
click at [206, 134] on div at bounding box center [285, 139] width 224 height 11
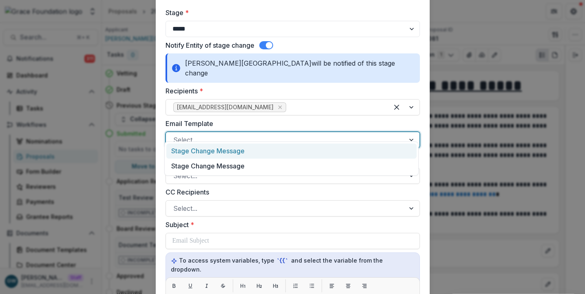
click at [204, 153] on div "Stage Change Message" at bounding box center [291, 150] width 250 height 15
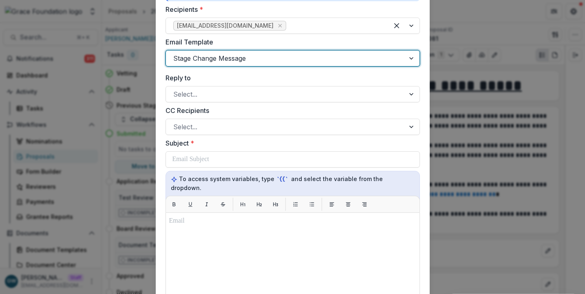
scroll to position [136, 0]
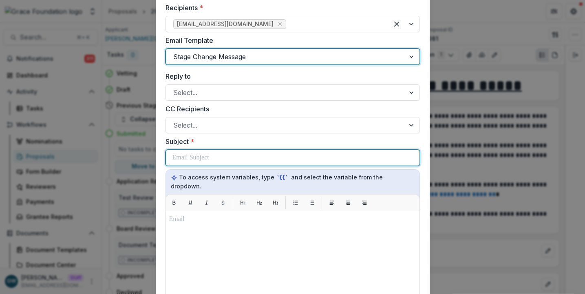
click at [203, 153] on p at bounding box center [190, 158] width 37 height 10
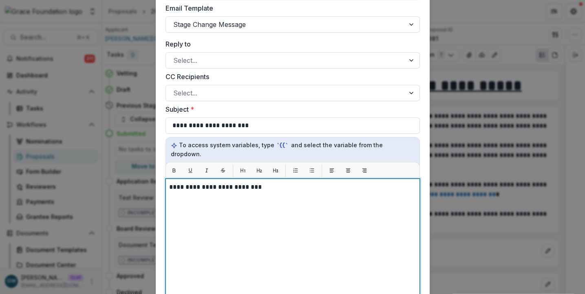
scroll to position [389, 0]
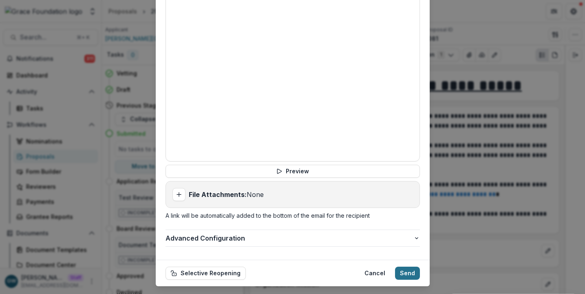
click at [414, 267] on button "Send" at bounding box center [407, 273] width 25 height 13
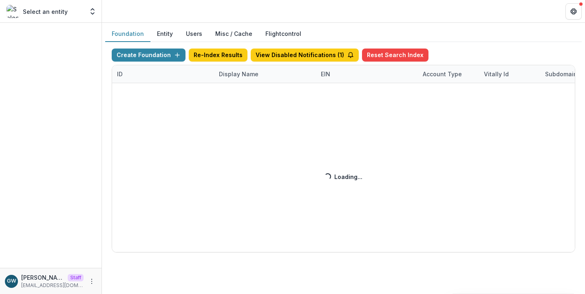
click at [249, 73] on div "Create Foundation Re-Index Results View Disabled Notifications ( 1 ) Reset Sear…" at bounding box center [343, 151] width 463 height 204
click at [248, 74] on div "Create Foundation Re-Index Results View Disabled Notifications ( 1 ) Reset Sear…" at bounding box center [343, 151] width 463 height 204
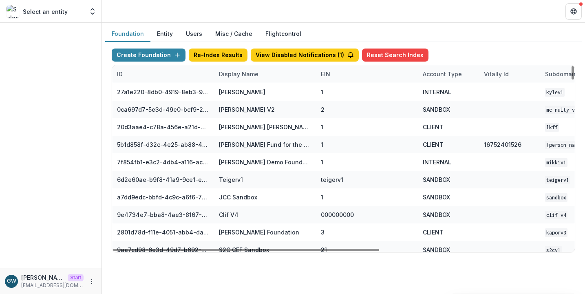
click at [248, 74] on div "Display Name" at bounding box center [238, 74] width 49 height 9
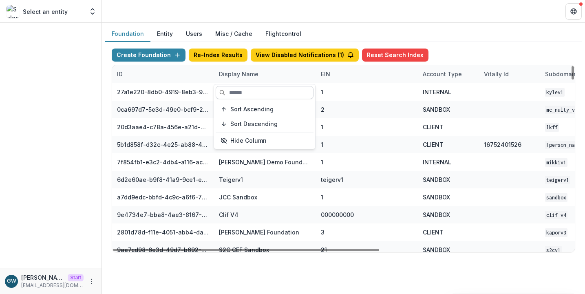
click at [251, 90] on input at bounding box center [265, 92] width 98 height 13
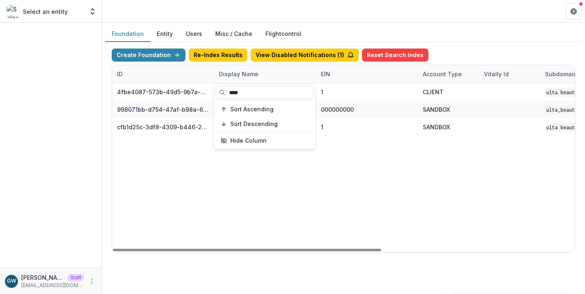
type input "****"
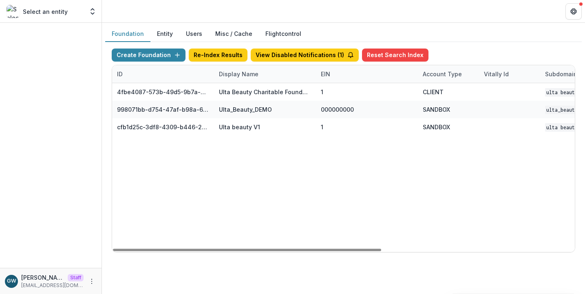
click at [458, 40] on div "Foundation Entity Users Misc / Cache Flightcontrol" at bounding box center [343, 34] width 477 height 16
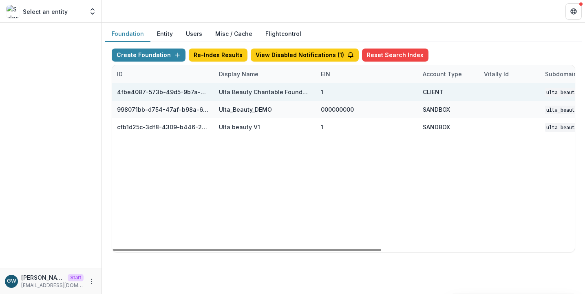
scroll to position [0, 332]
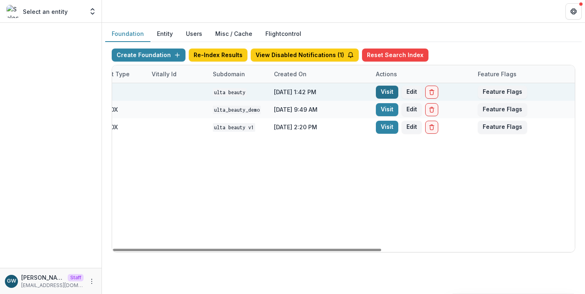
click at [392, 92] on link "Visit" at bounding box center [387, 92] width 22 height 13
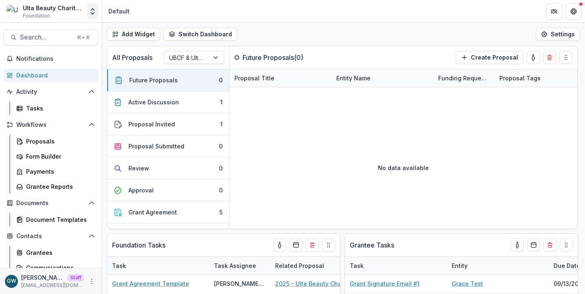
click at [93, 10] on icon "Open entity switcher" at bounding box center [92, 11] width 8 height 8
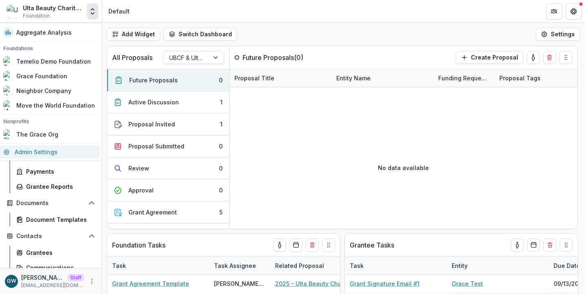
click at [37, 149] on link "Admin Settings" at bounding box center [48, 151] width 101 height 13
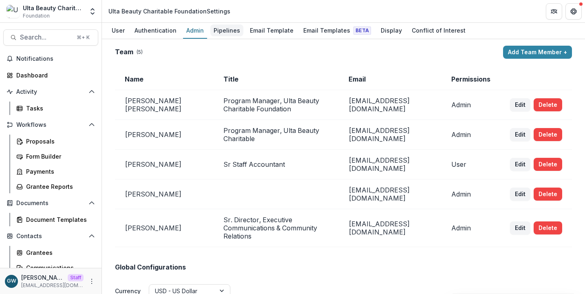
click at [229, 33] on div "Pipelines" at bounding box center [226, 30] width 33 height 12
